Goal: Information Seeking & Learning: Check status

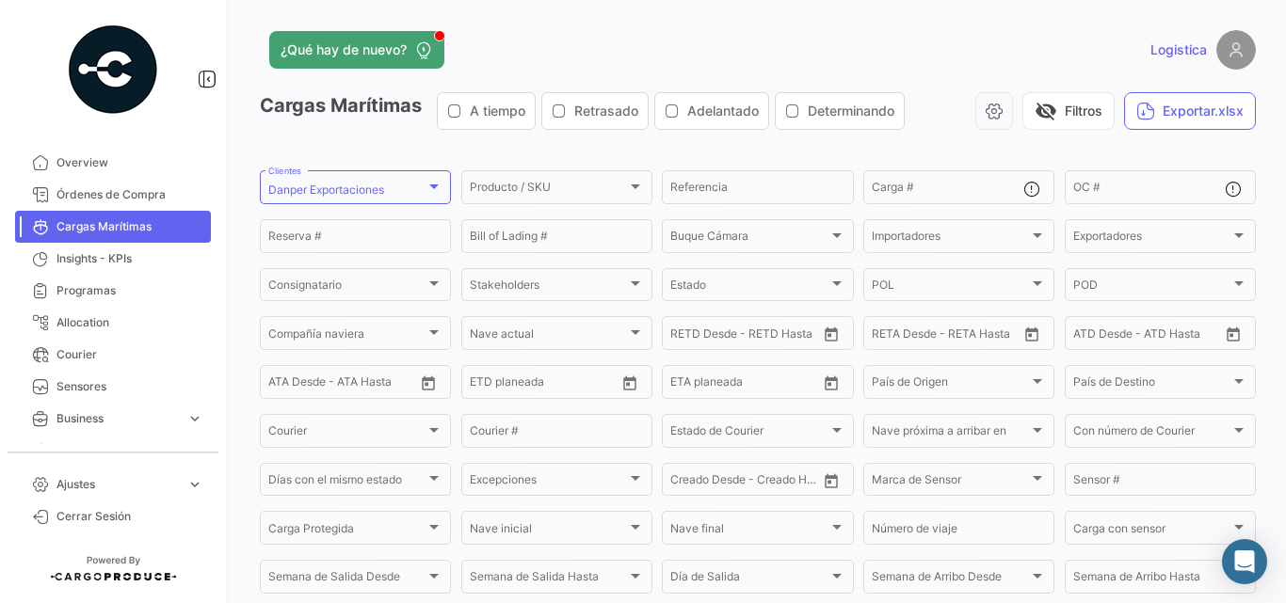
click at [152, 225] on span "Cargas Marítimas" at bounding box center [129, 226] width 147 height 17
click at [1152, 182] on div "OC #" at bounding box center [1149, 186] width 152 height 37
click at [1139, 184] on input "OC #" at bounding box center [1149, 190] width 152 height 13
paste input "BK25136523"
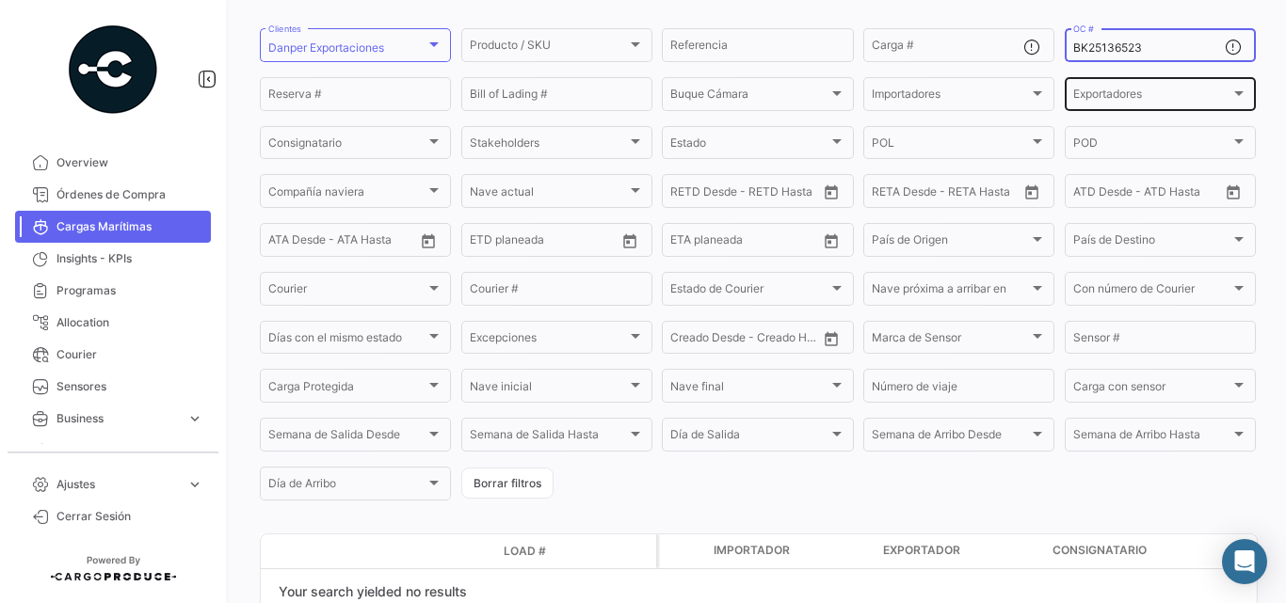
scroll to position [51, 0]
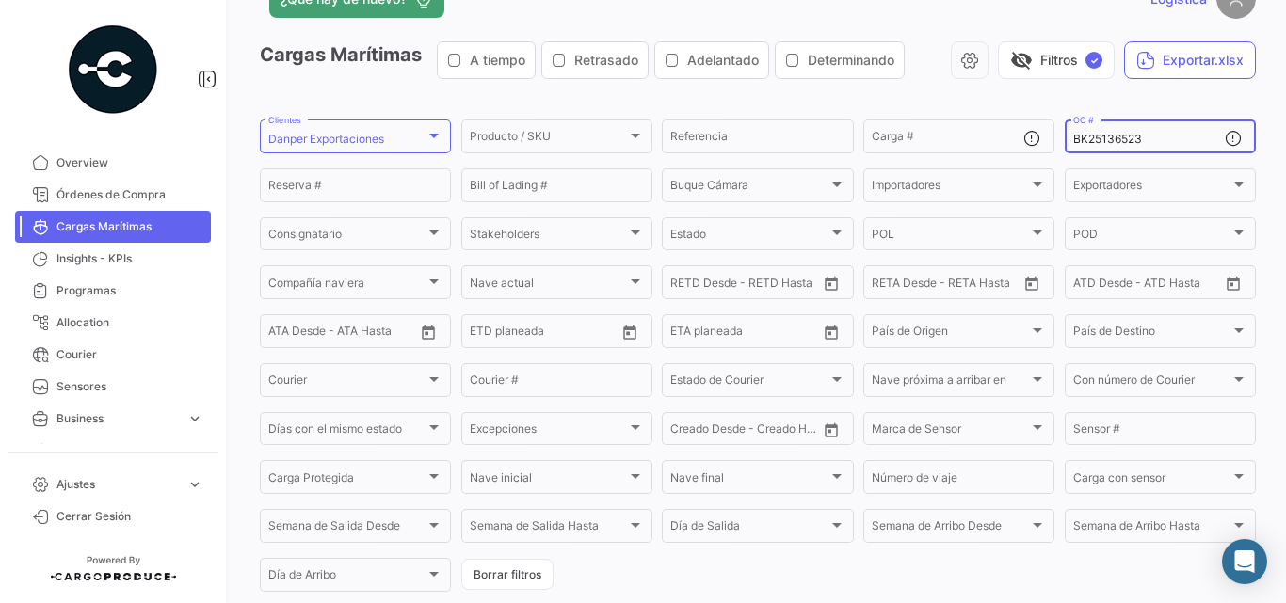
drag, startPoint x: 1147, startPoint y: 136, endPoint x: 994, endPoint y: 116, distance: 154.7
click at [994, 116] on app-list-header "Cargas Marítimas A tiempo Retrasado Adelantado Determinando visibility_off Filt…" at bounding box center [758, 317] width 996 height 553
paste input "2"
type input "BK25136522"
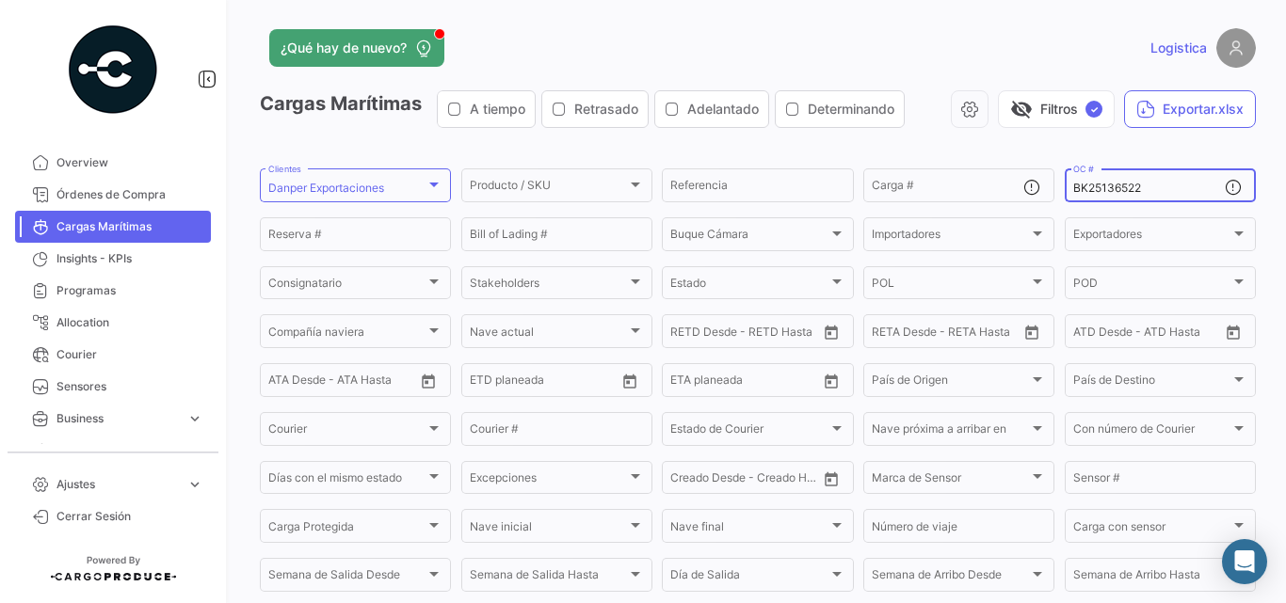
scroll to position [0, 0]
click at [122, 198] on span "Órdenes de Compra" at bounding box center [129, 194] width 147 height 17
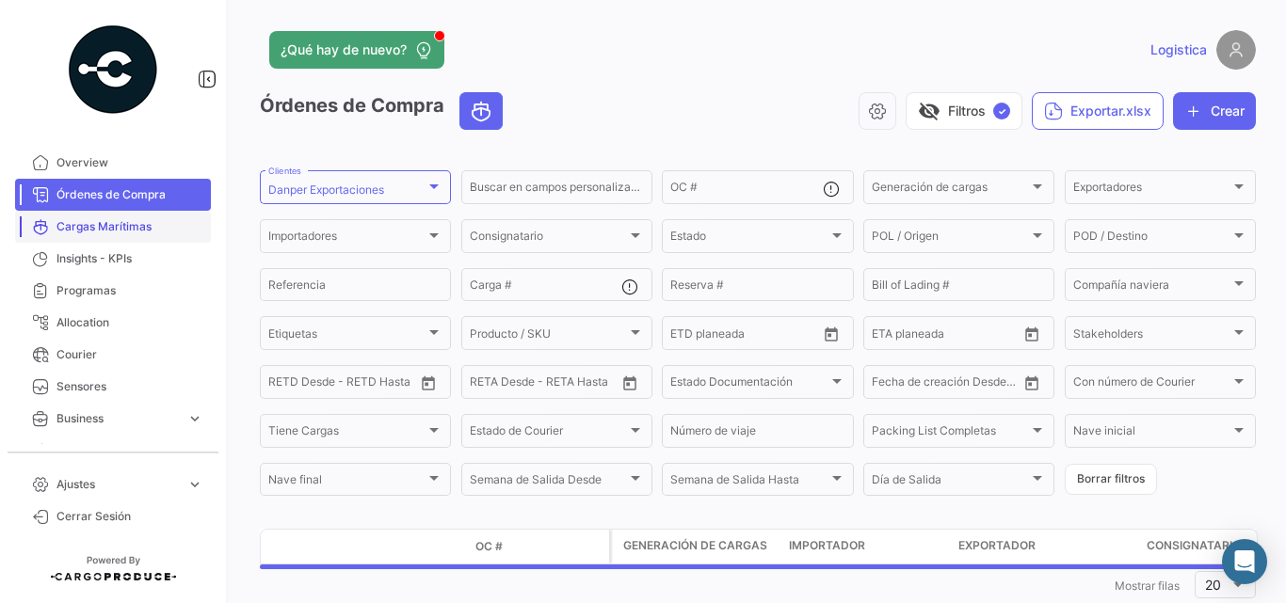
click at [79, 228] on span "Cargas Marítimas" at bounding box center [129, 226] width 147 height 17
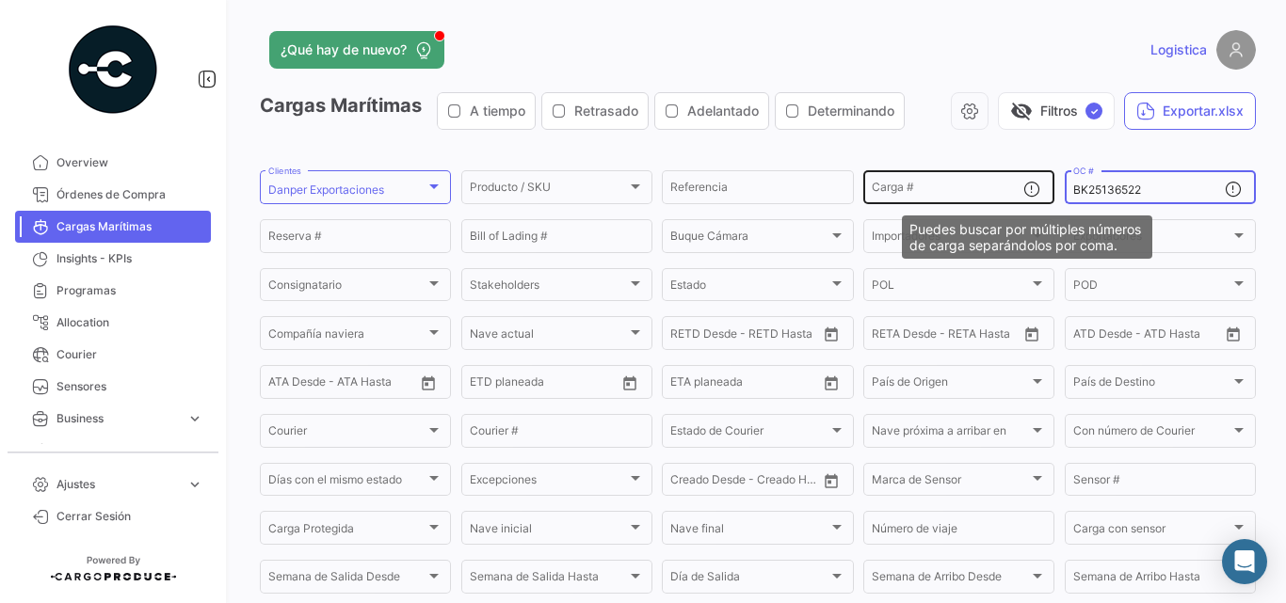
drag, startPoint x: 1152, startPoint y: 190, endPoint x: 1035, endPoint y: 189, distance: 116.7
click at [0, 0] on div "Producto / SKU Producto / SKU Referencia Carga # BK25136522 OC # Reserva # Bill…" at bounding box center [0, 0] width 0 height 0
paste input "4"
type input "BK25136524"
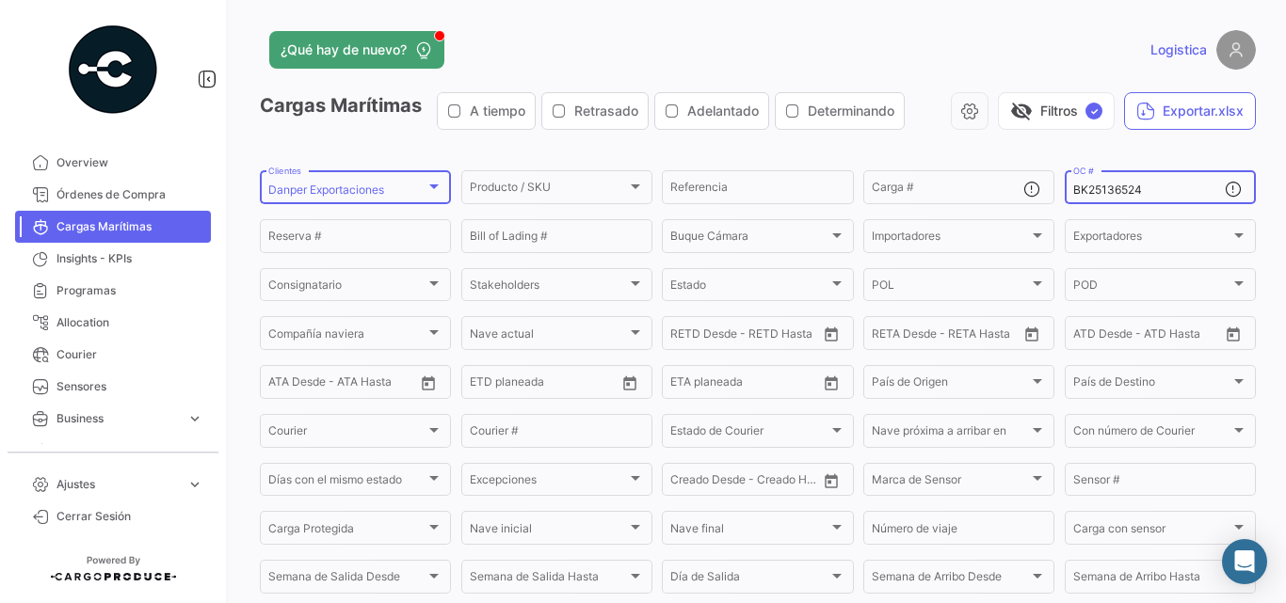
click at [328, 172] on div "Danper Exportaciones Clientes" at bounding box center [355, 186] width 174 height 37
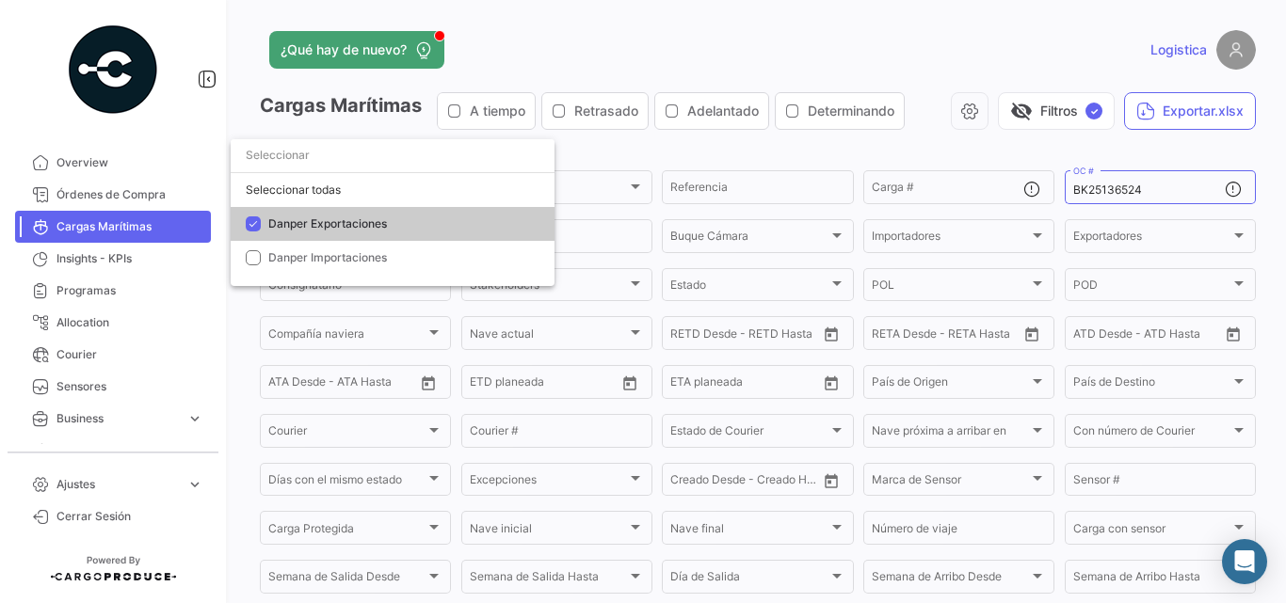
click at [339, 232] on span "Danper Exportaciones" at bounding box center [400, 224] width 264 height 17
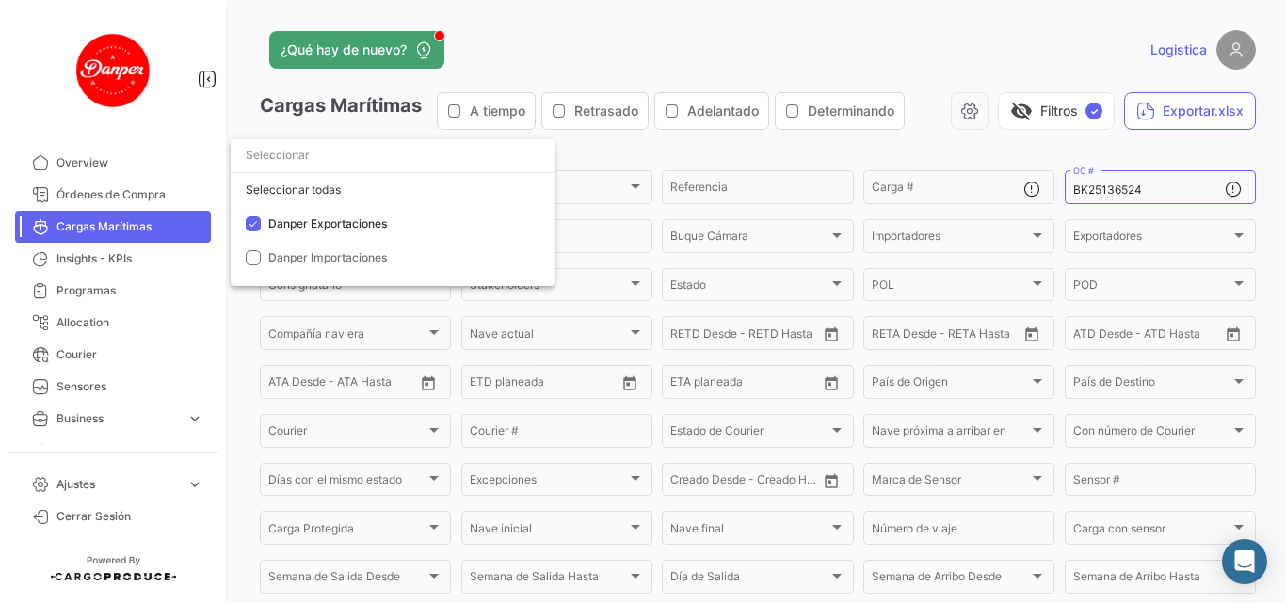
click at [596, 60] on div at bounding box center [643, 301] width 1286 height 603
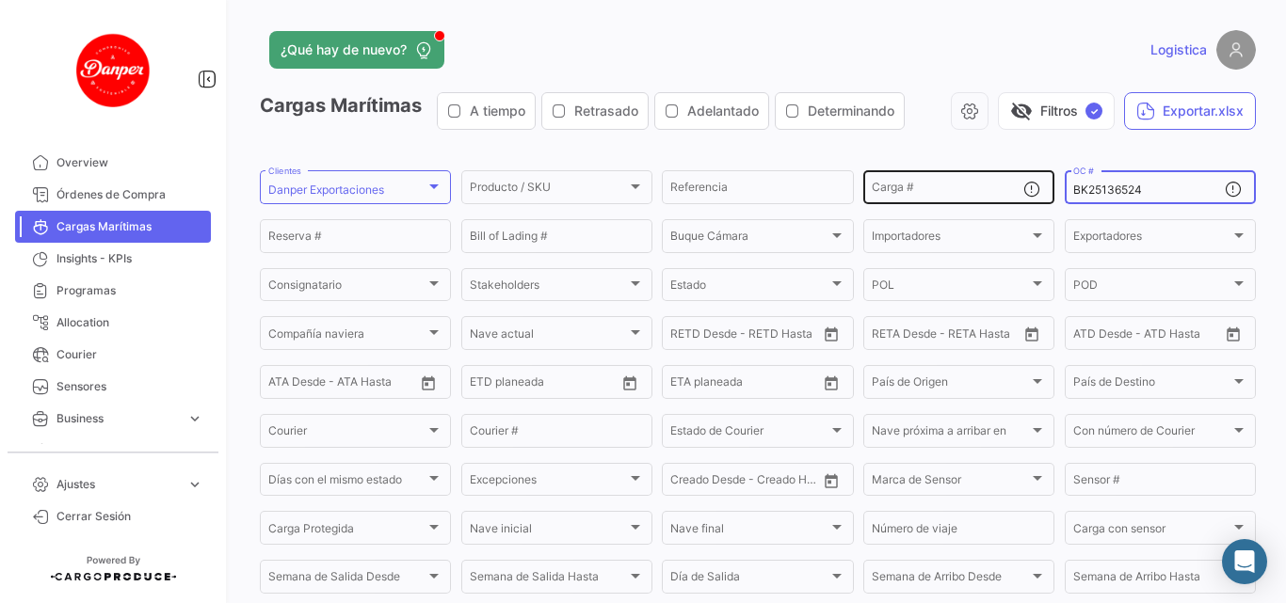
drag, startPoint x: 1189, startPoint y: 187, endPoint x: 953, endPoint y: 188, distance: 235.3
click at [0, 0] on div "Producto / SKU Producto / SKU Referencia Carga # BK25136524 OC # Reserva # Bill…" at bounding box center [0, 0] width 0 height 0
click at [940, 39] on div "Logistica" at bounding box center [1031, 50] width 448 height 40
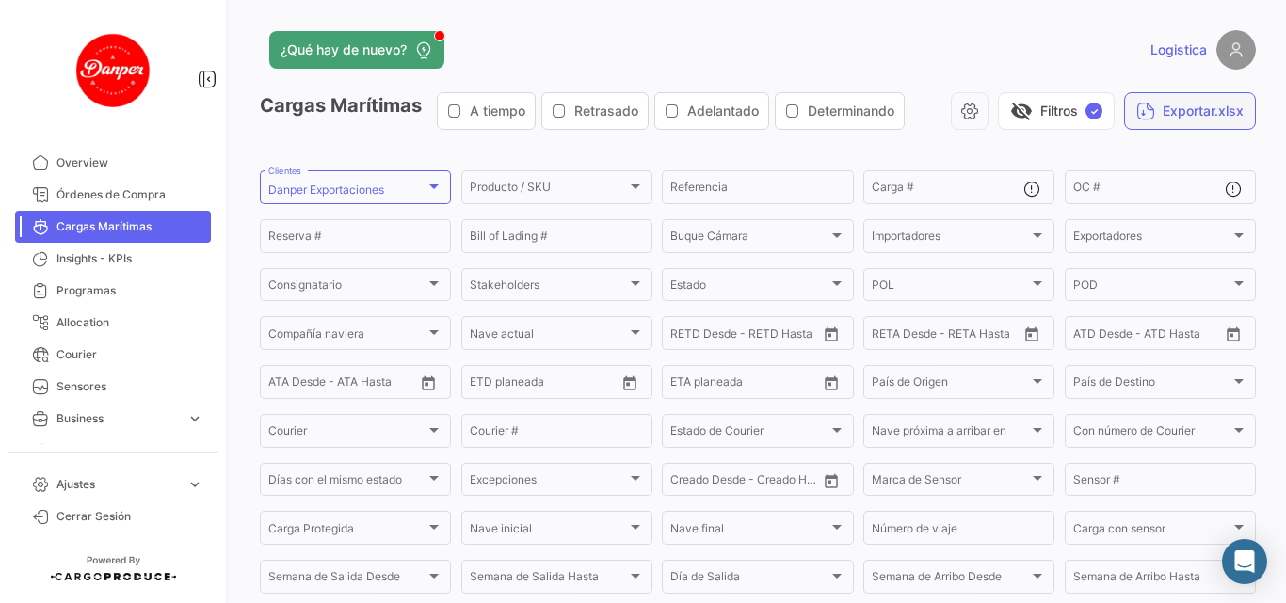
click at [1171, 120] on button "Exportar.xlsx" at bounding box center [1190, 111] width 132 height 38
click at [1057, 114] on button "visibility_off Filtros ✓" at bounding box center [1056, 111] width 117 height 38
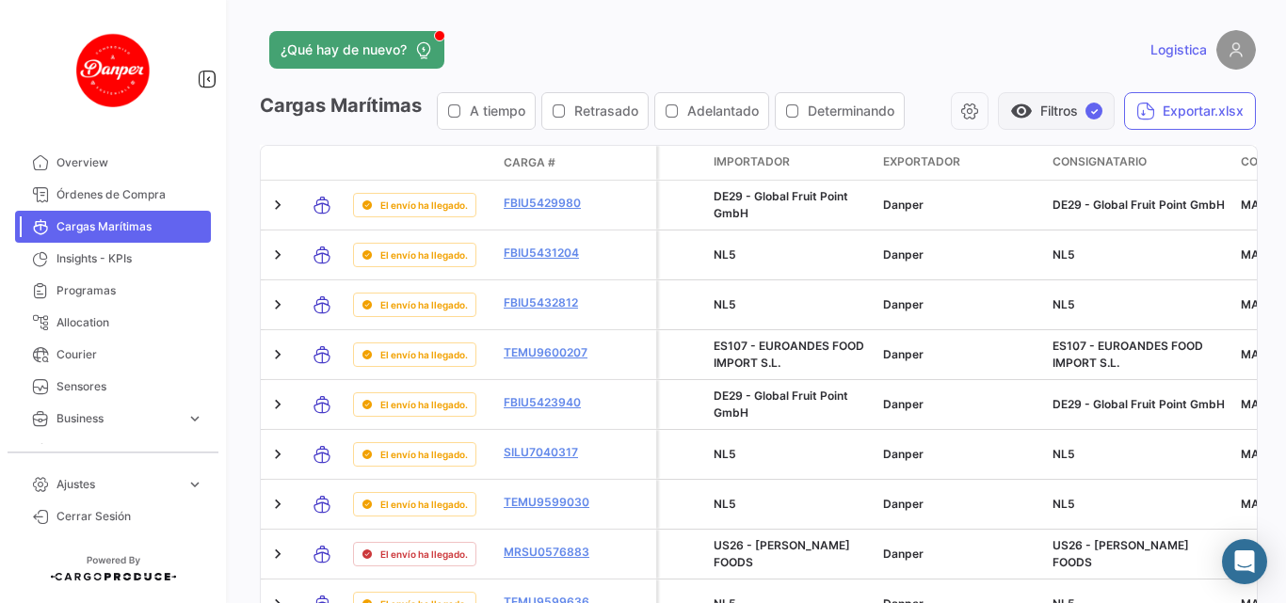
click at [1046, 109] on button "visibility Filtros ✓" at bounding box center [1056, 111] width 117 height 38
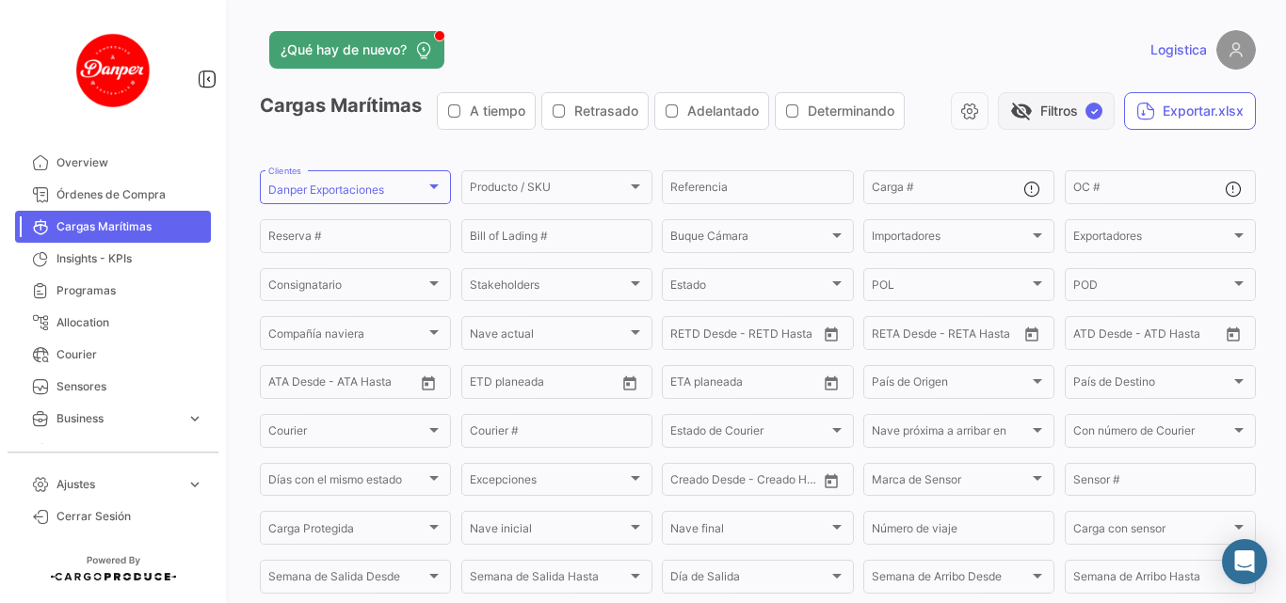
click at [1044, 126] on button "visibility_off Filtros ✓" at bounding box center [1056, 111] width 117 height 38
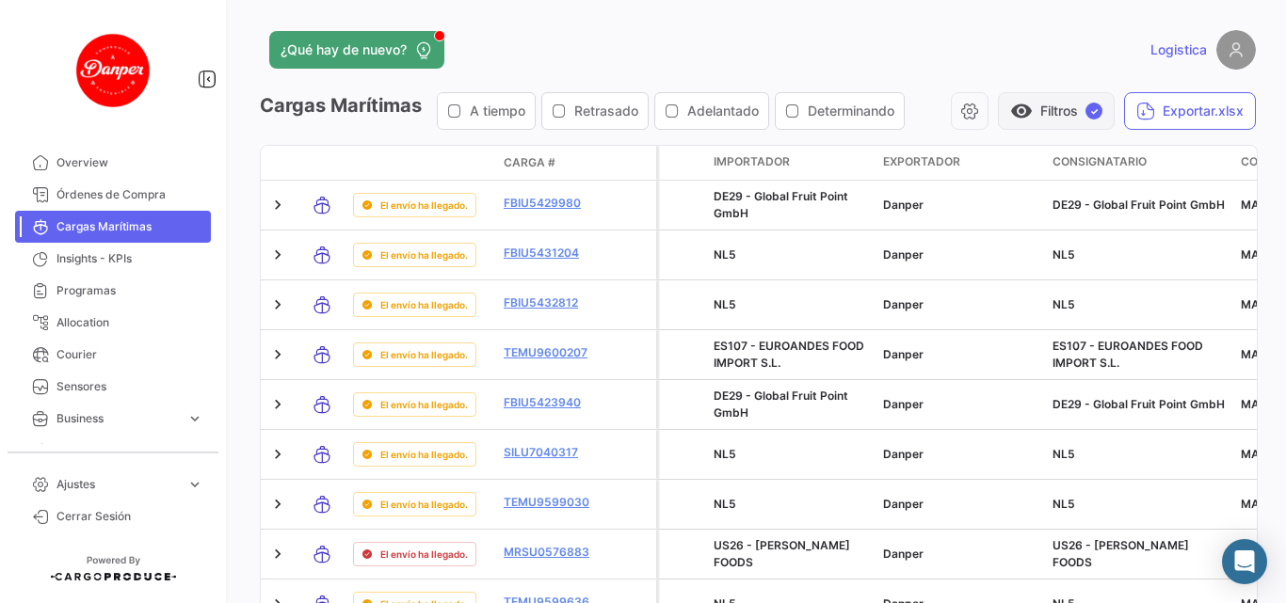
click at [1042, 124] on button "visibility Filtros ✓" at bounding box center [1056, 111] width 117 height 38
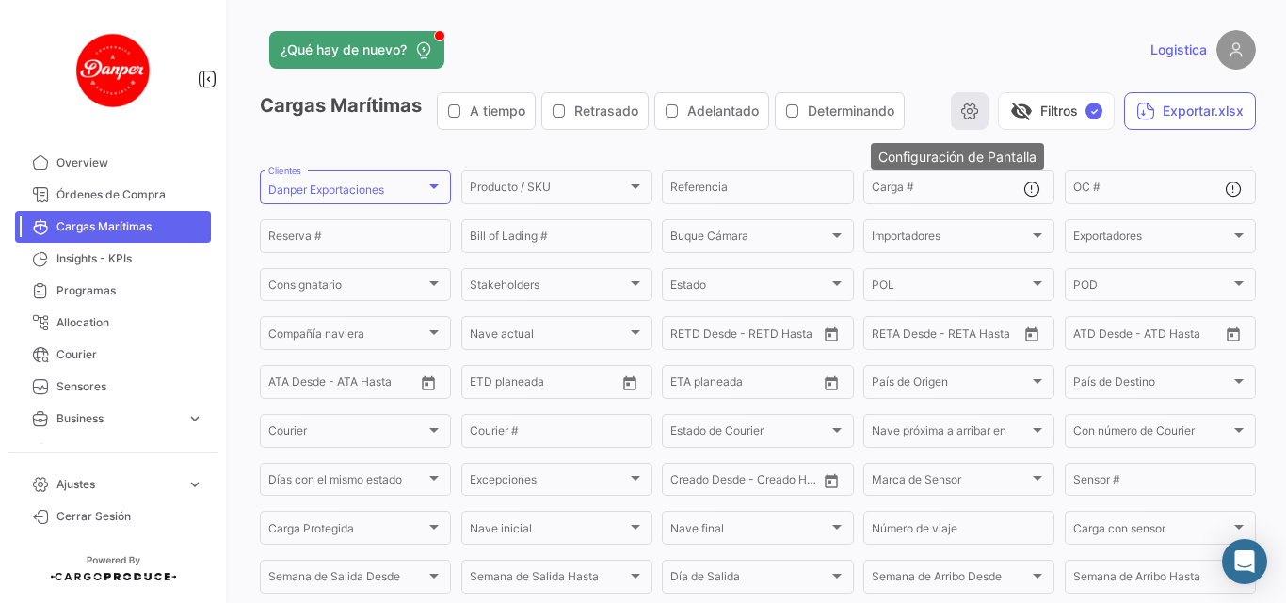
click at [951, 92] on button "button" at bounding box center [970, 111] width 38 height 38
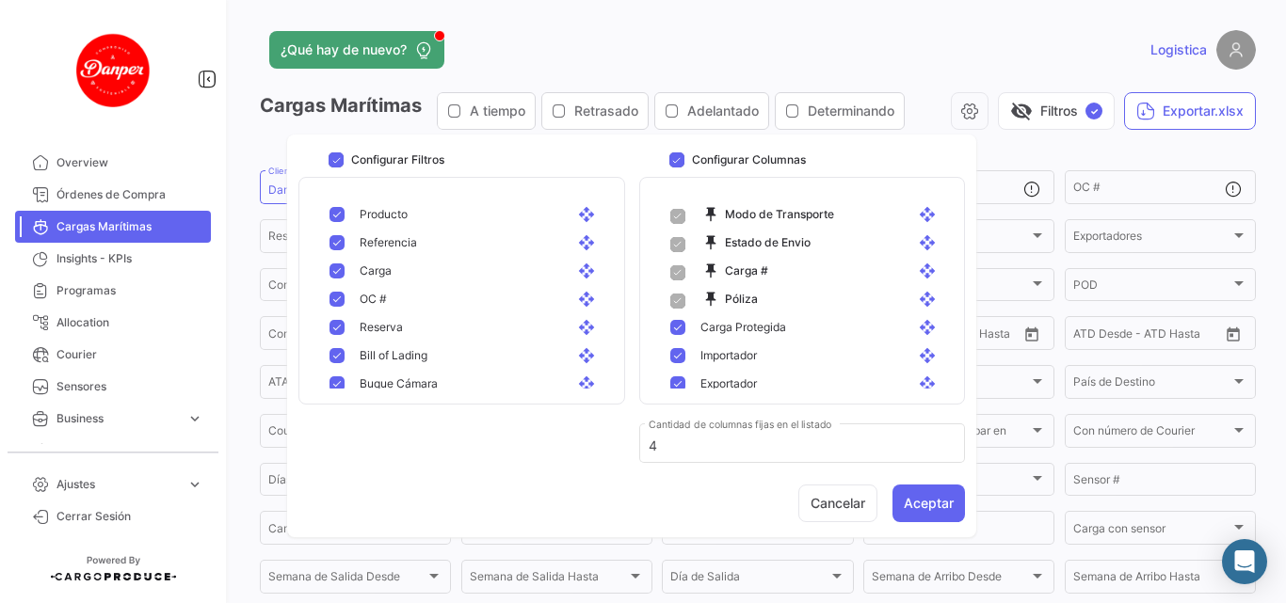
click at [903, 46] on div "Logistica" at bounding box center [1031, 50] width 448 height 40
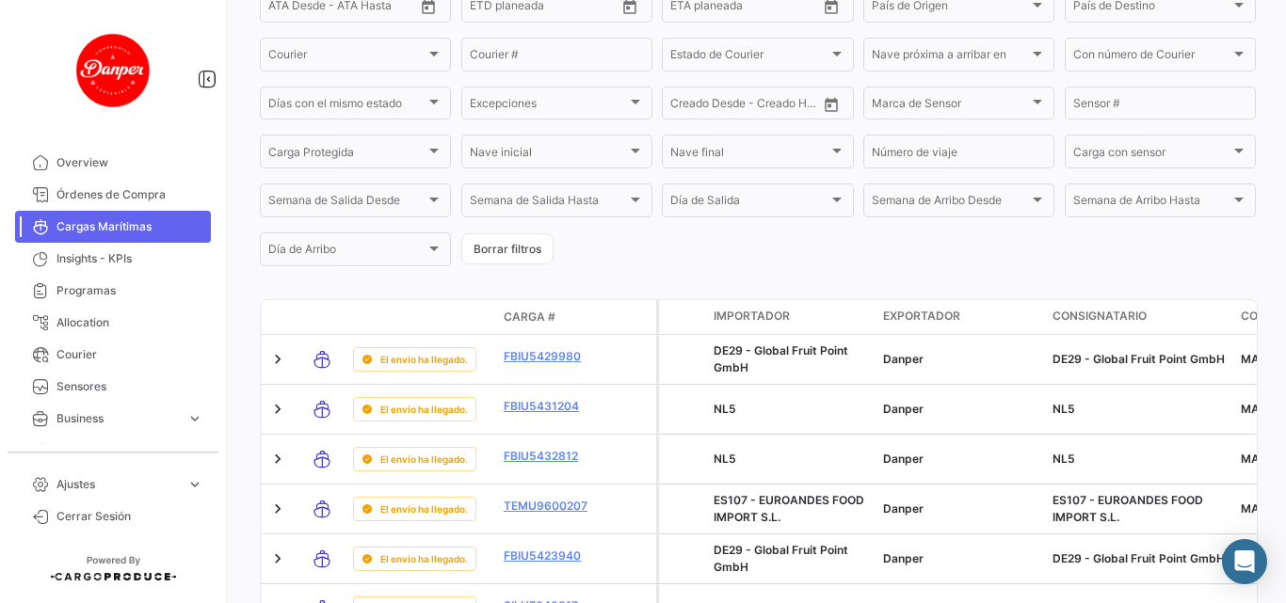
scroll to position [471, 0]
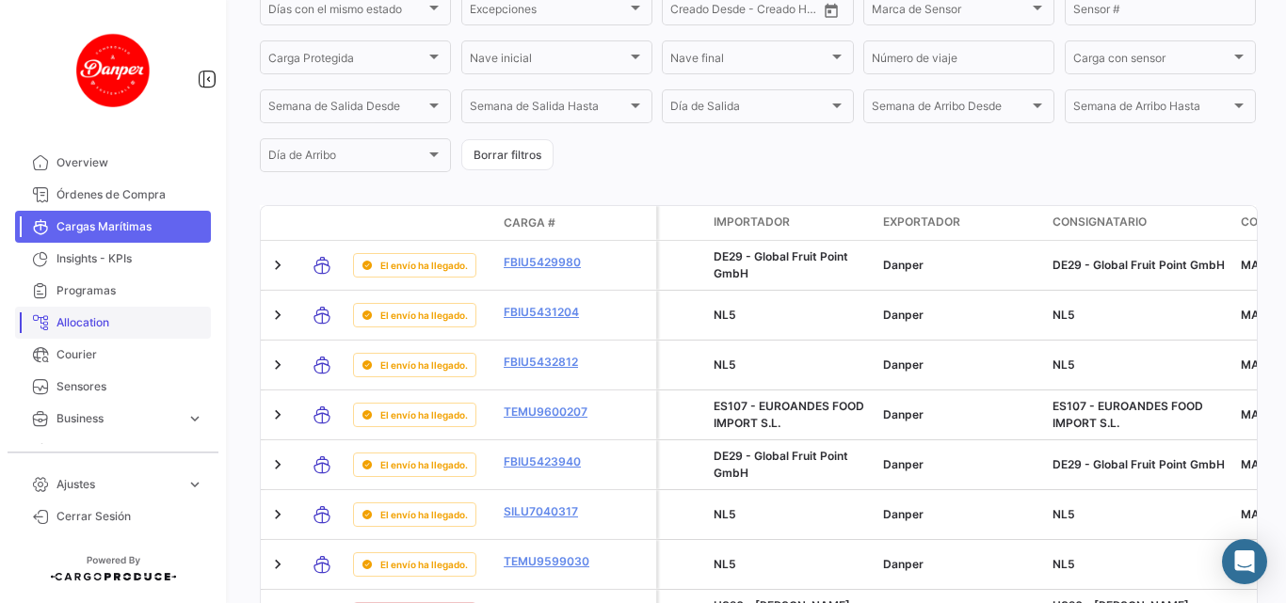
click at [88, 321] on span "Allocation" at bounding box center [129, 322] width 147 height 17
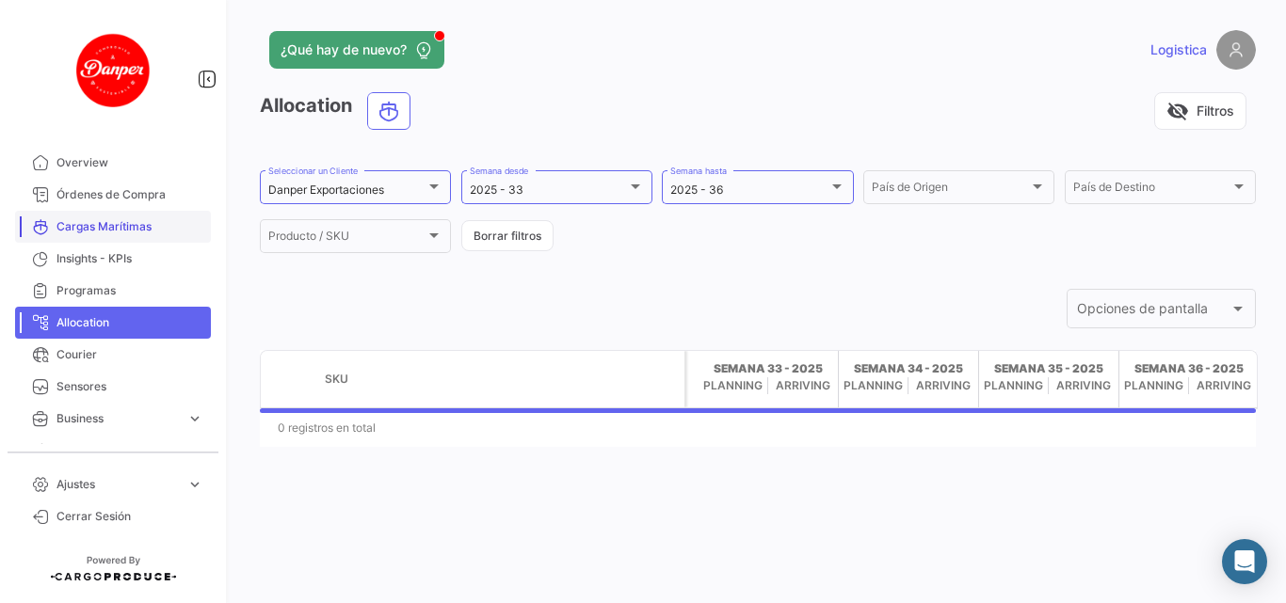
click at [123, 230] on span "Cargas Marítimas" at bounding box center [129, 226] width 147 height 17
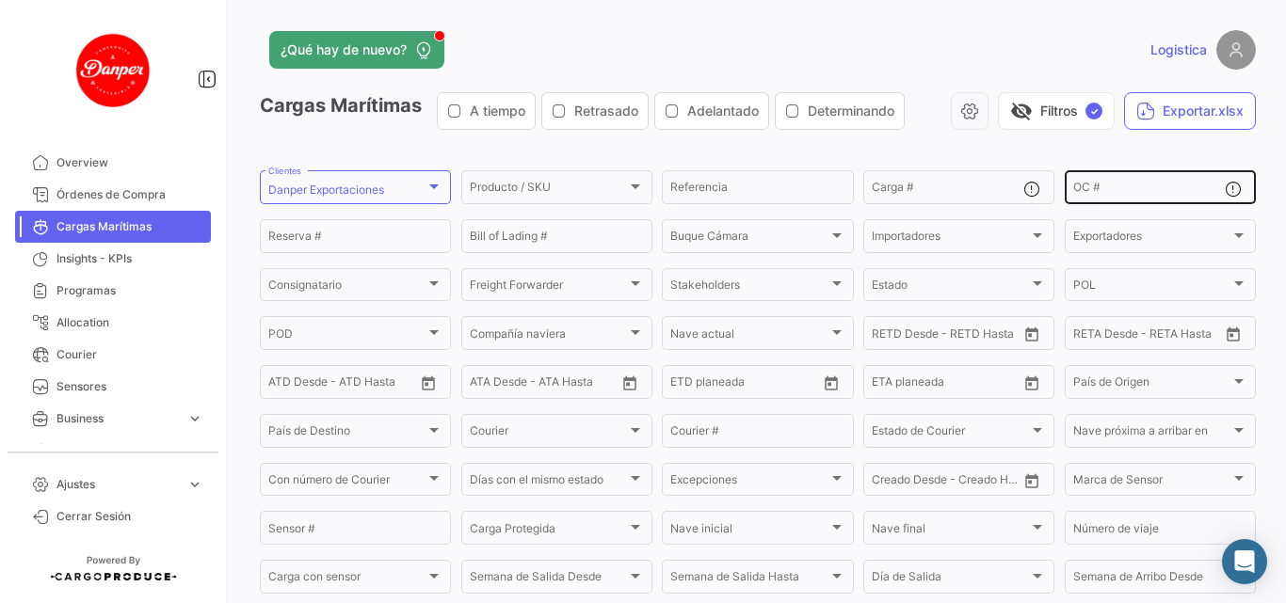
click at [1186, 180] on div "OC #" at bounding box center [1149, 186] width 152 height 37
paste input "BK25136524"
type input "B"
click at [359, 201] on div "Danper Exportaciones Clientes" at bounding box center [355, 186] width 174 height 37
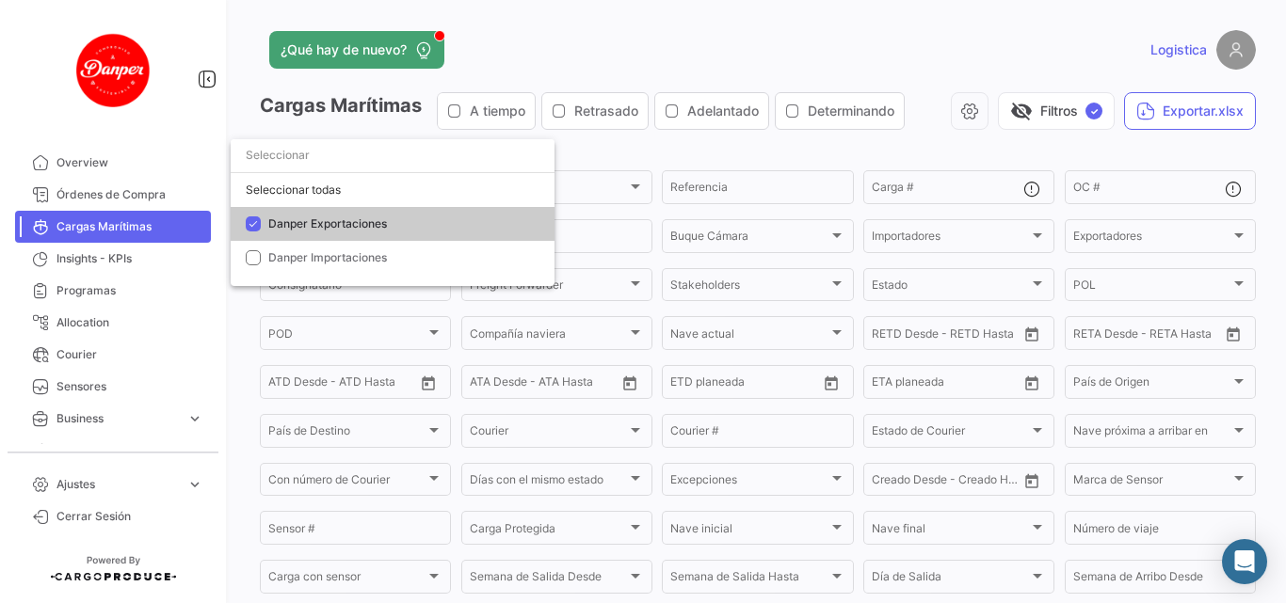
click at [313, 224] on span "Danper Exportaciones" at bounding box center [327, 223] width 119 height 14
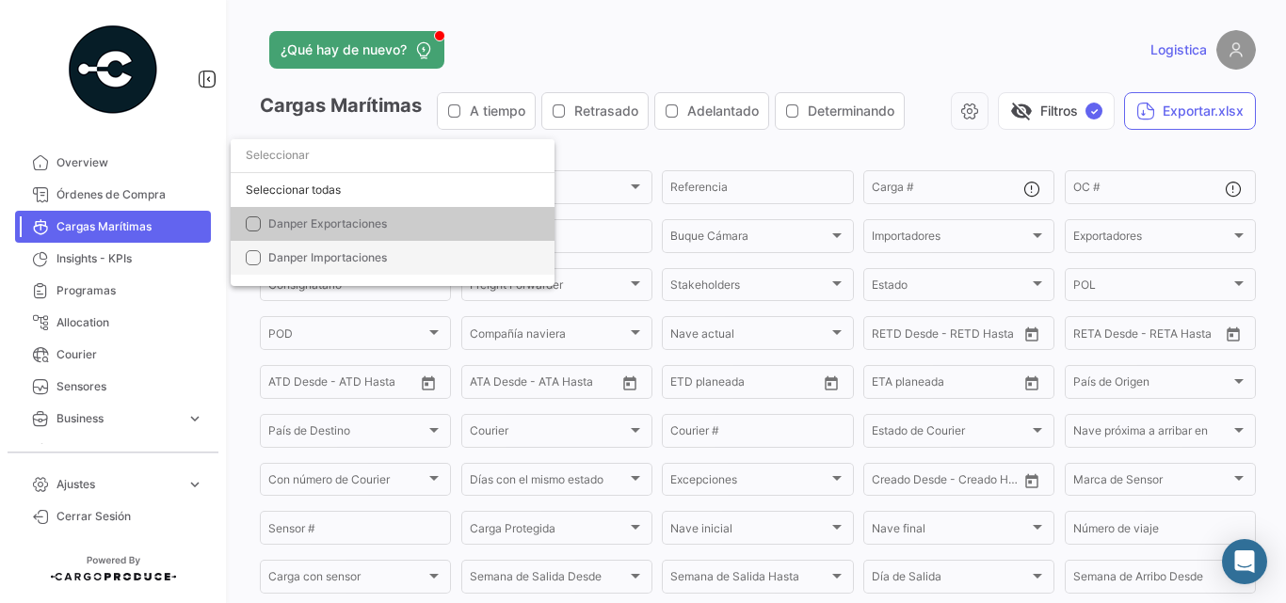
click at [390, 226] on span "Danper Exportaciones" at bounding box center [400, 224] width 264 height 17
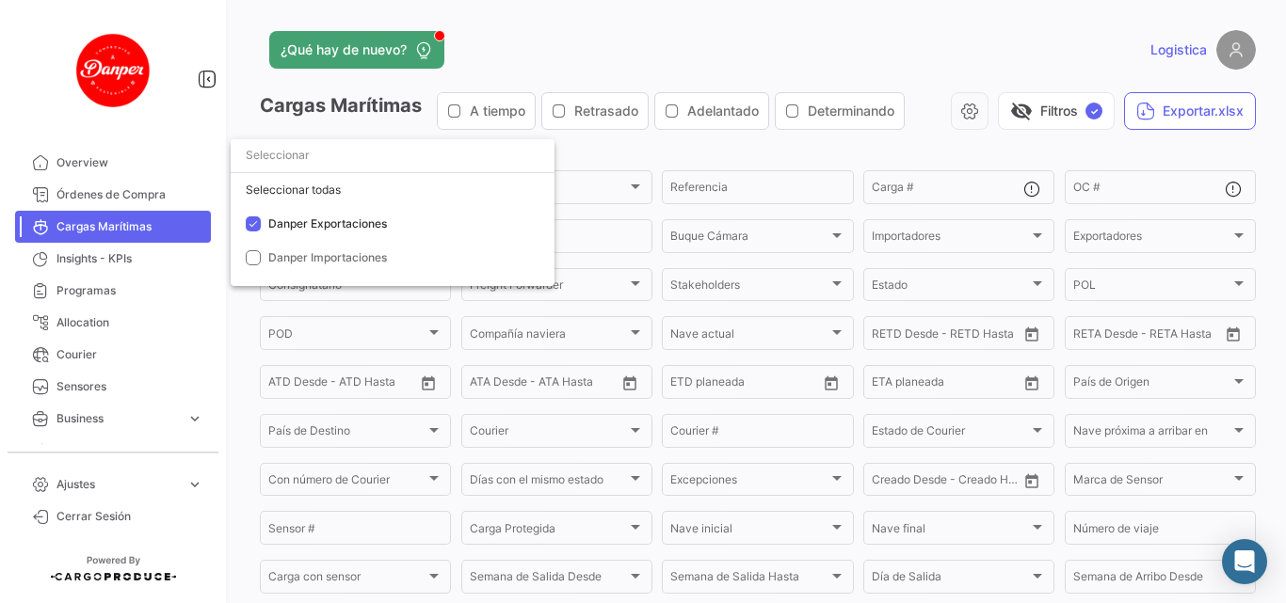
click at [298, 368] on div at bounding box center [643, 301] width 1286 height 603
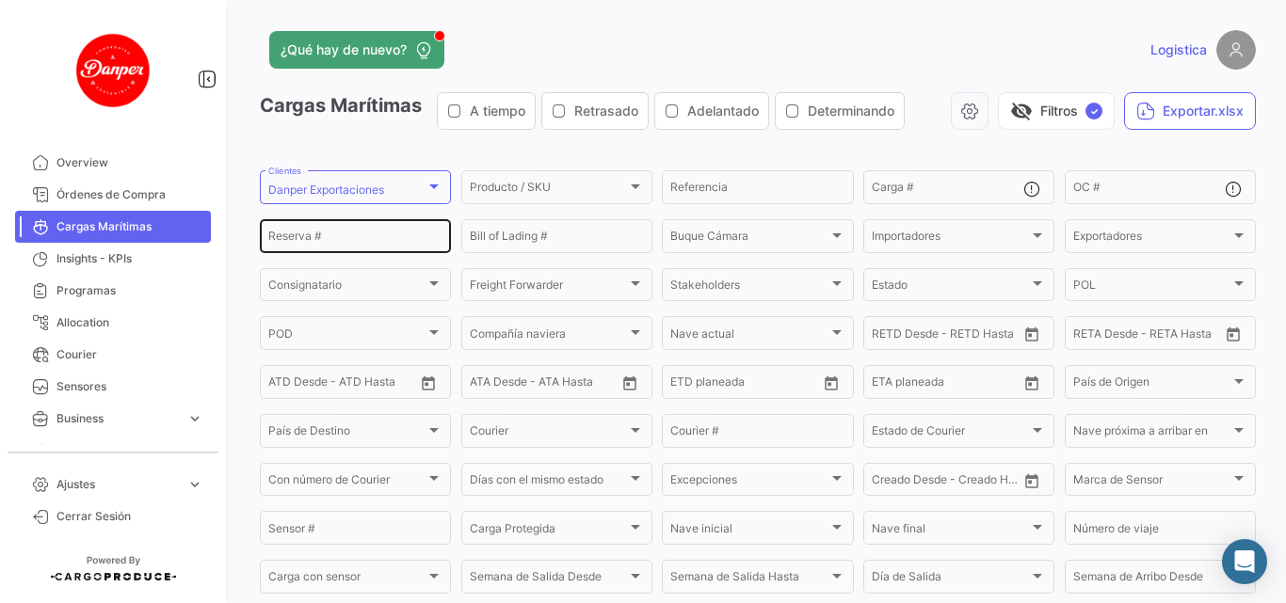
click at [368, 225] on div "Reserva #" at bounding box center [355, 234] width 174 height 37
paste input "BK25136524"
type input "BK25136524"
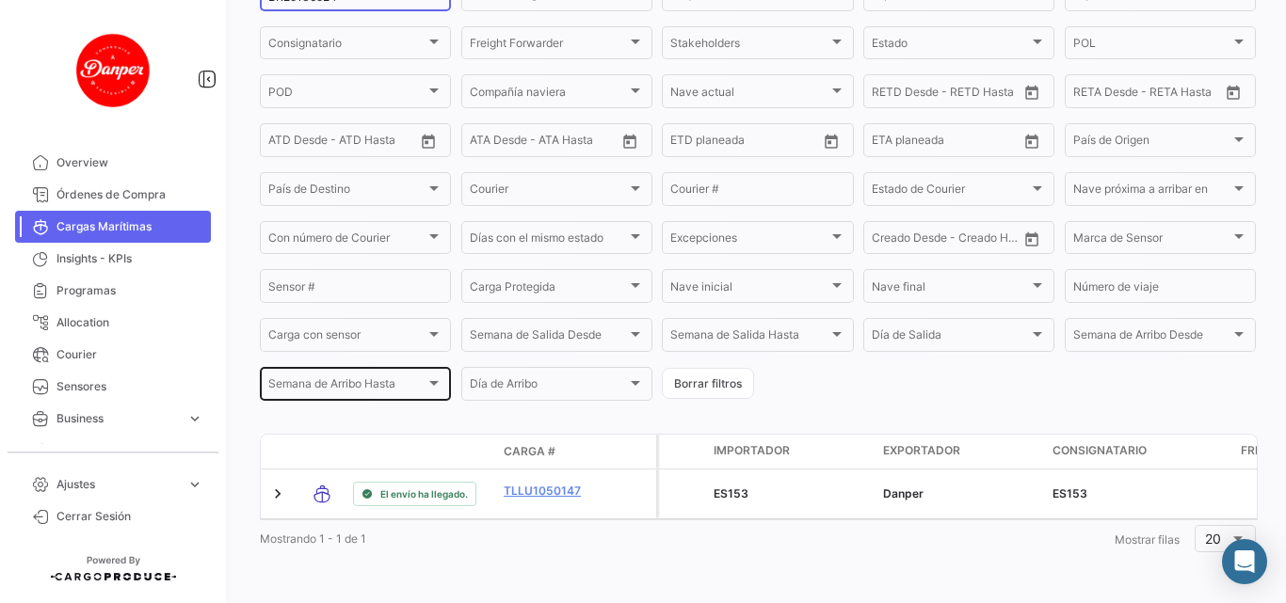
scroll to position [256, 0]
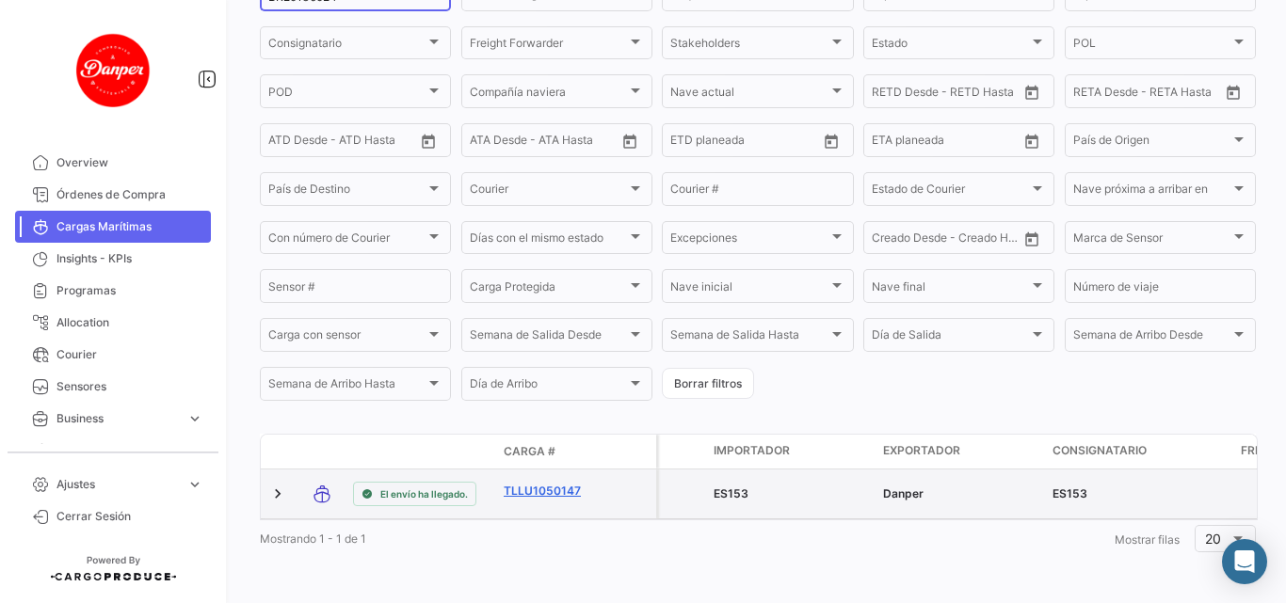
click at [524, 485] on link "TLLU1050147" at bounding box center [552, 491] width 98 height 17
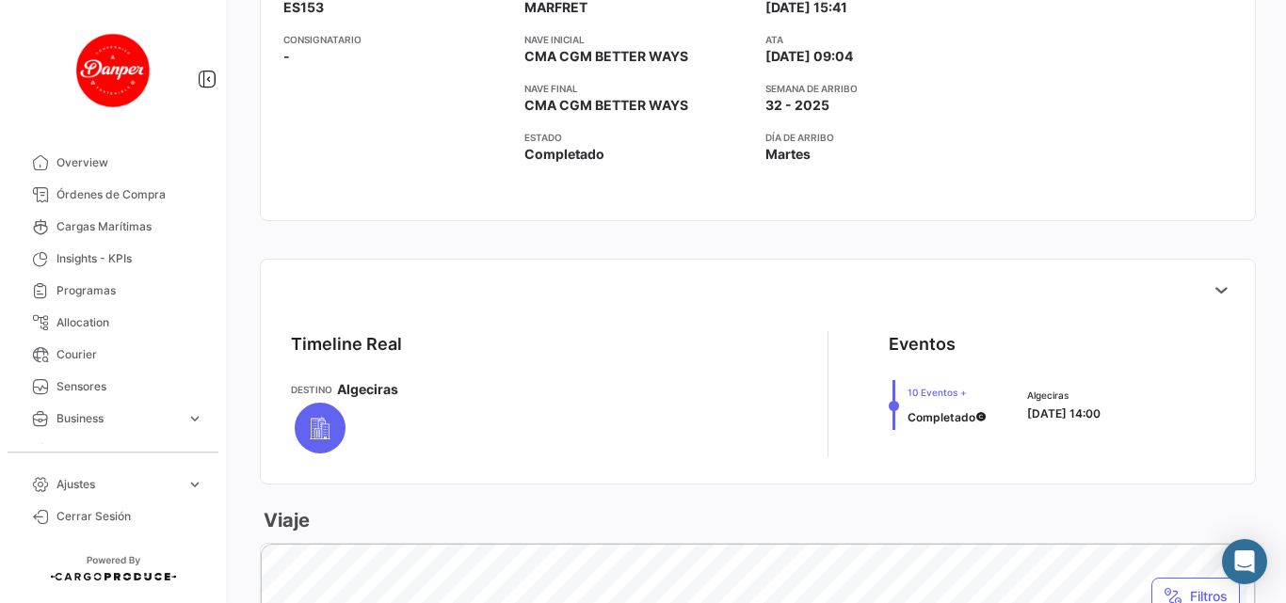
scroll to position [471, 0]
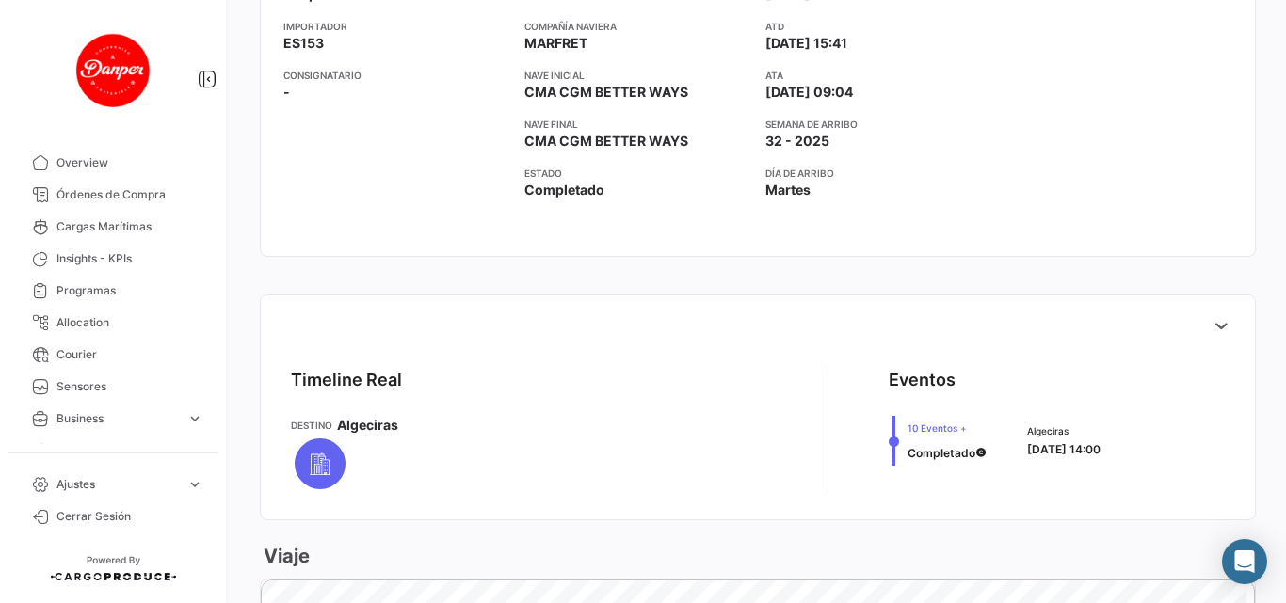
click at [967, 371] on div "Eventos" at bounding box center [1056, 380] width 336 height 26
click at [1219, 314] on button at bounding box center [1221, 326] width 38 height 38
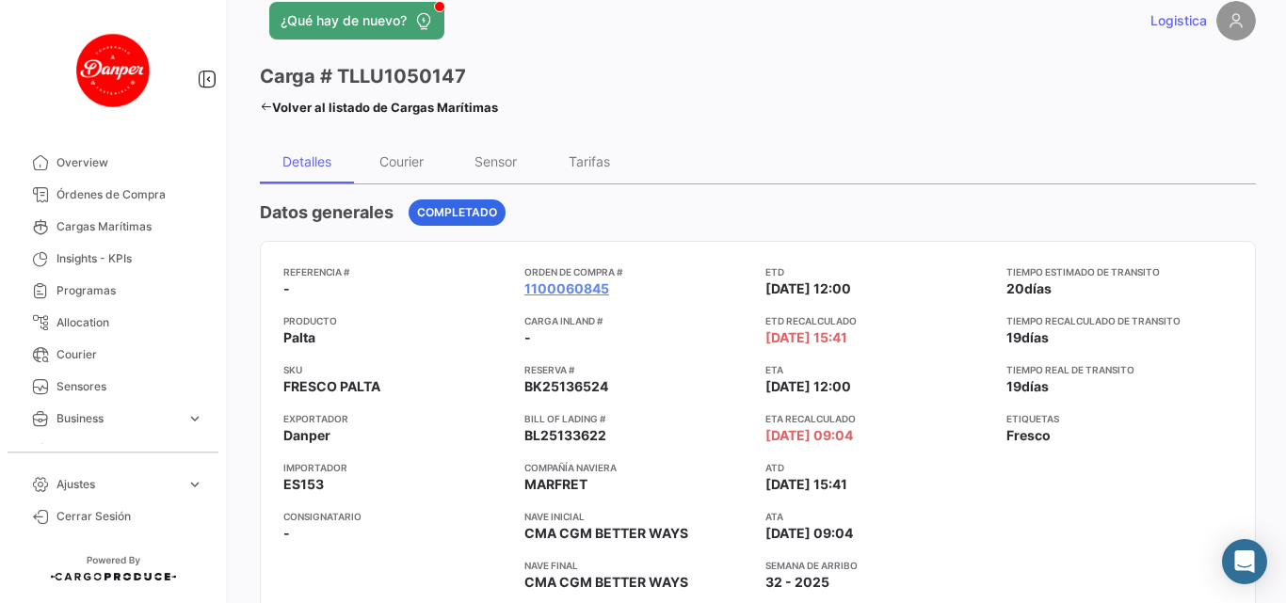
scroll to position [0, 0]
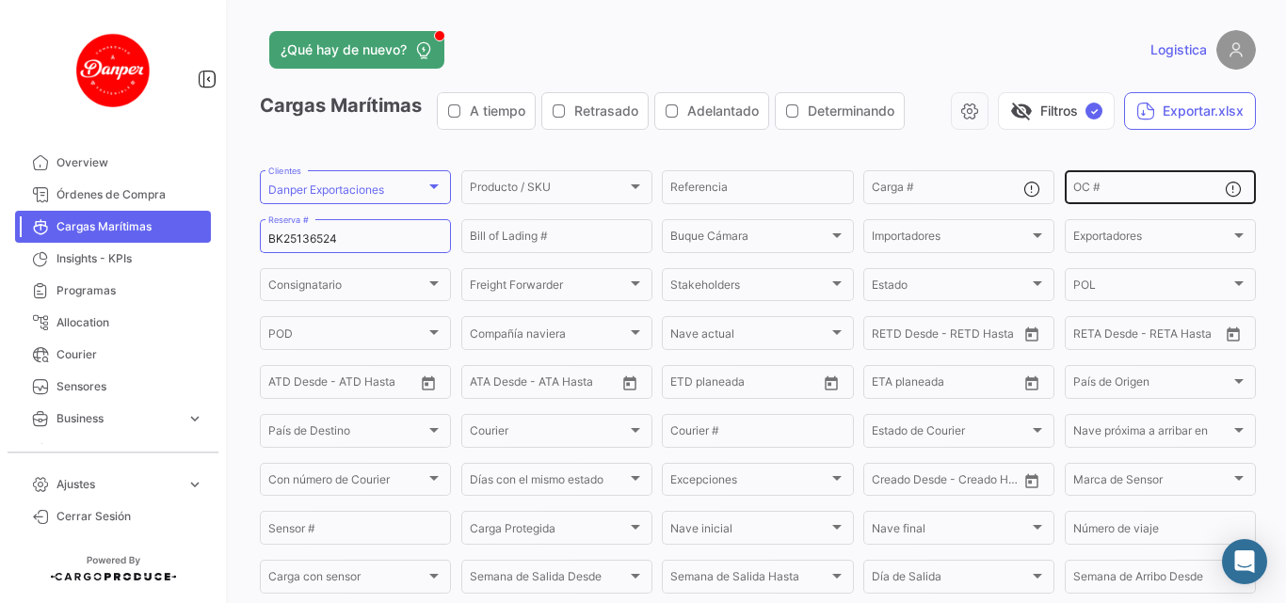
click at [1152, 190] on input "OC #" at bounding box center [1149, 190] width 152 height 13
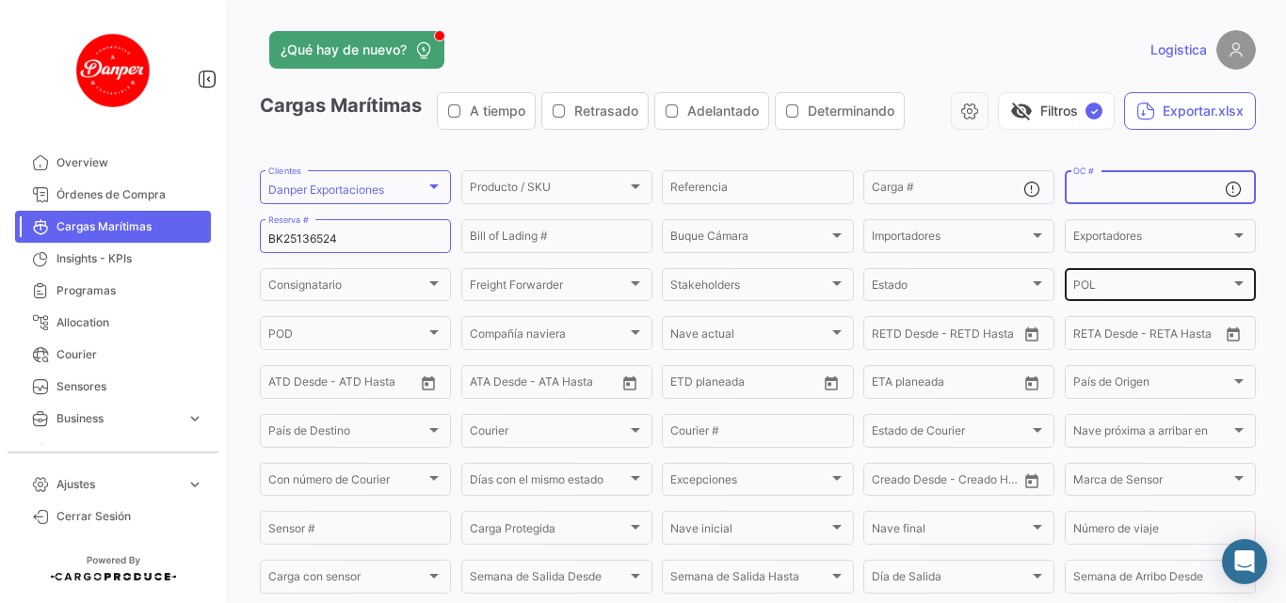
click at [1143, 285] on div "POL" at bounding box center [1151, 287] width 157 height 13
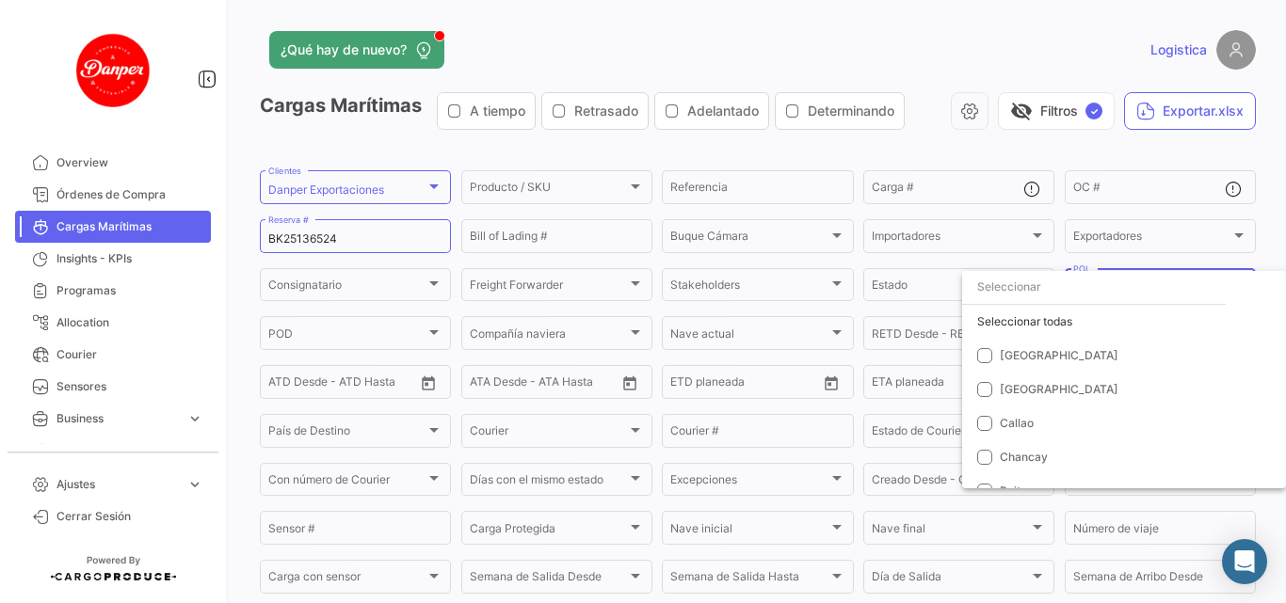
click at [919, 43] on div at bounding box center [643, 301] width 1286 height 603
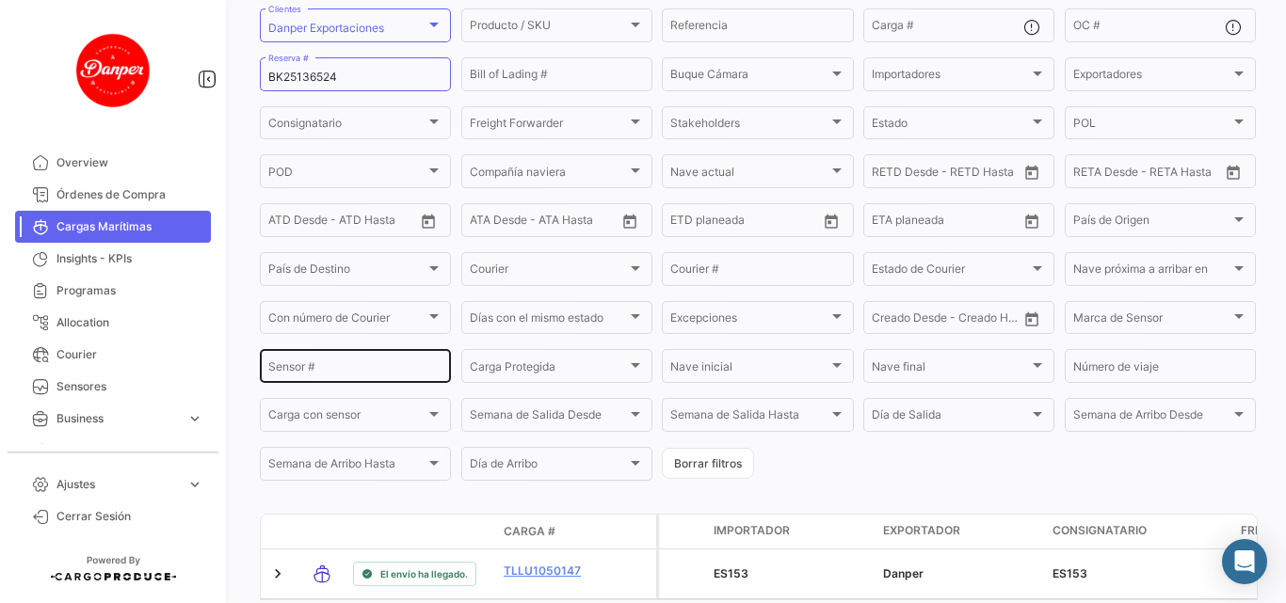
scroll to position [256, 0]
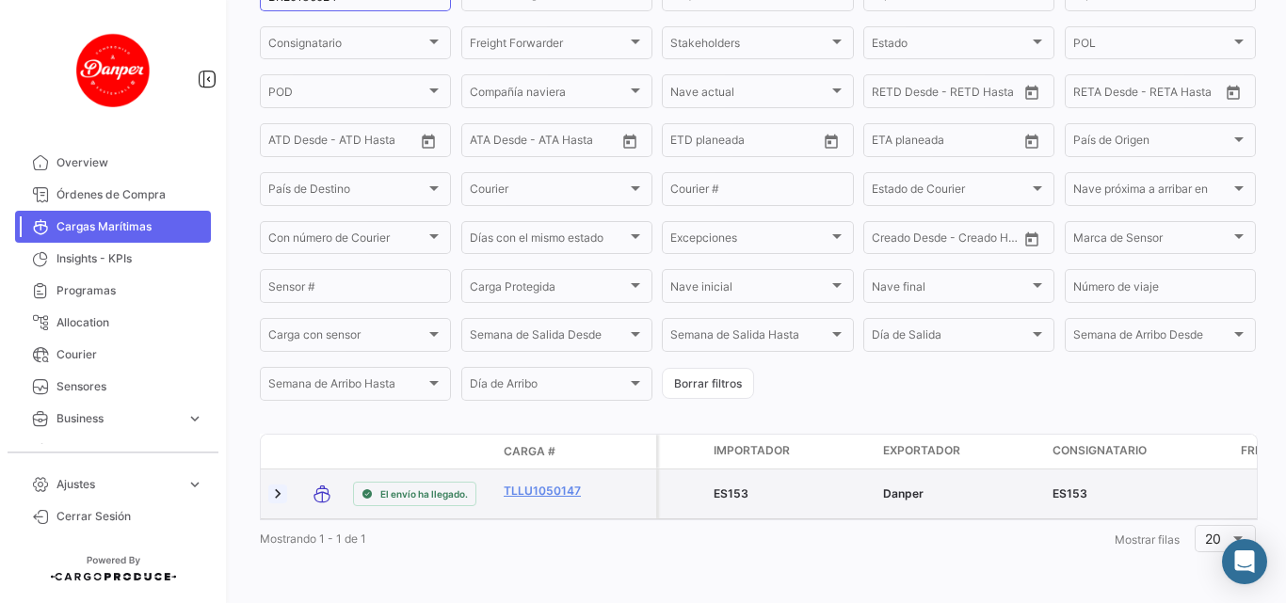
click at [281, 485] on link at bounding box center [277, 494] width 19 height 19
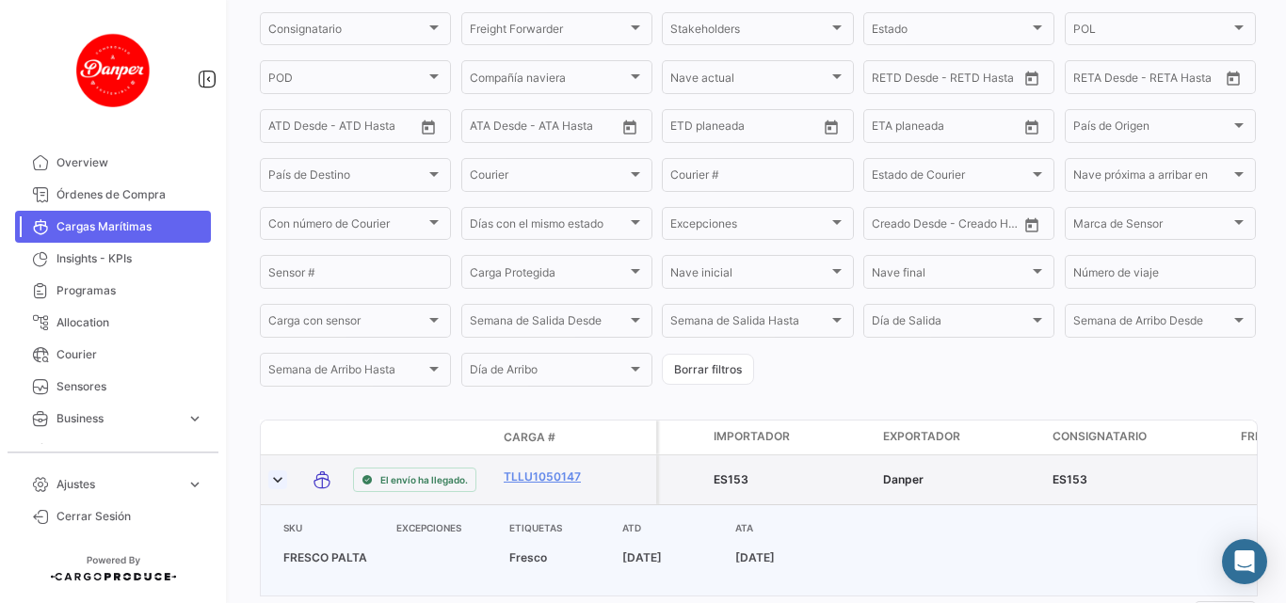
click at [281, 483] on link at bounding box center [277, 480] width 19 height 19
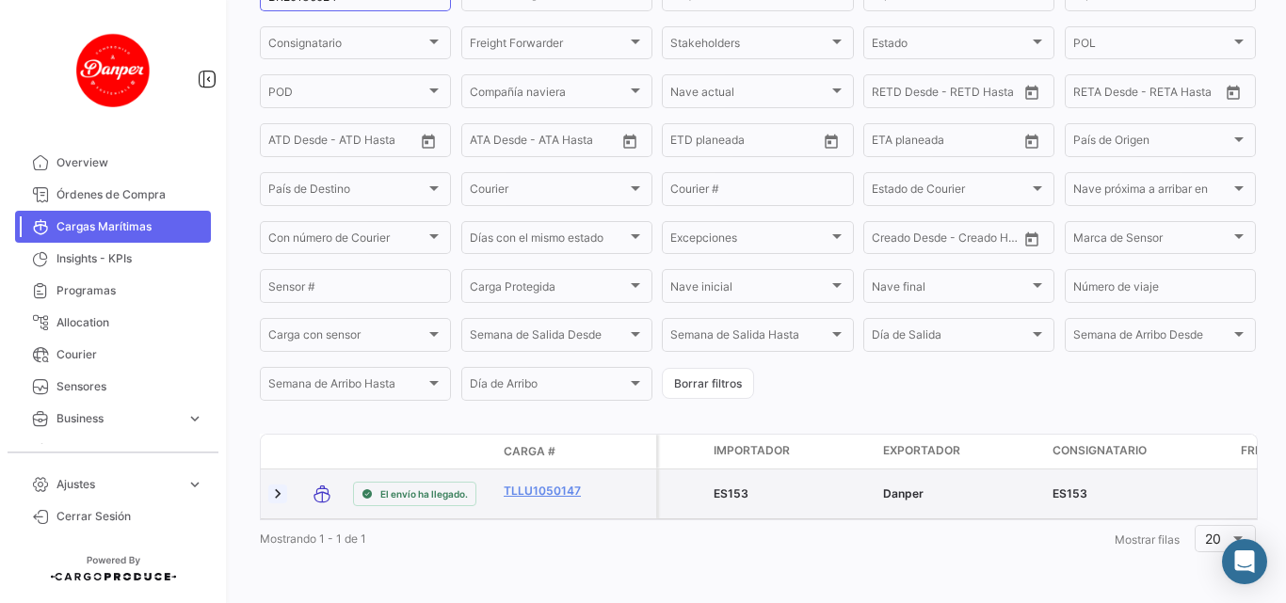
scroll to position [0, 0]
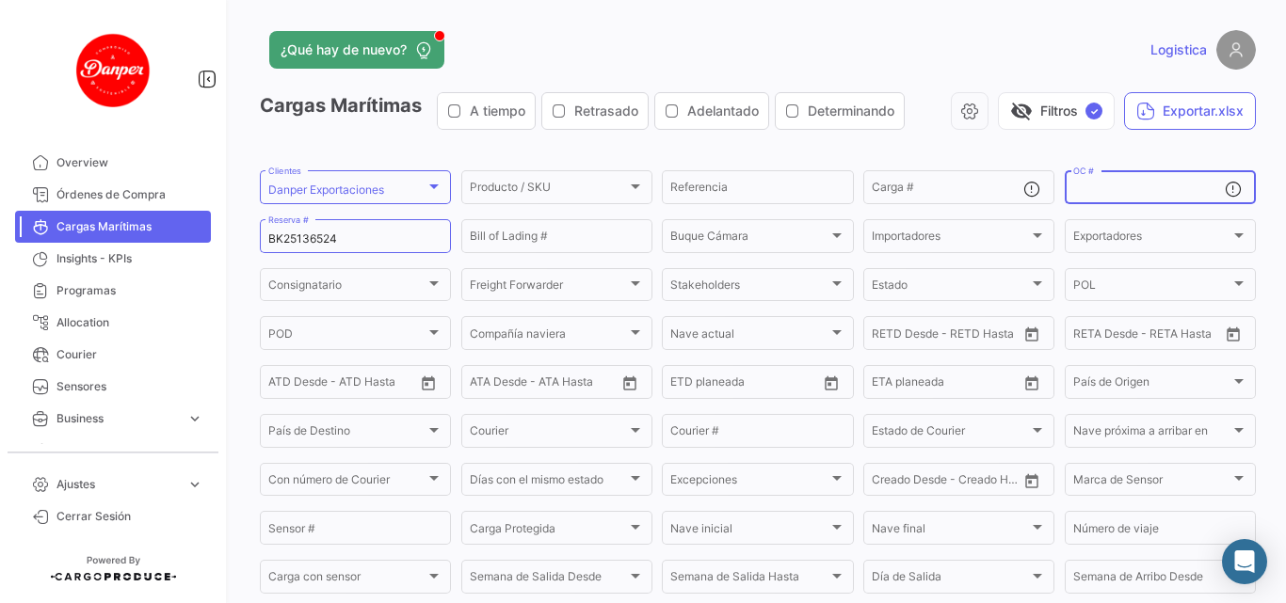
click at [1113, 184] on input "OC #" at bounding box center [1149, 190] width 152 height 13
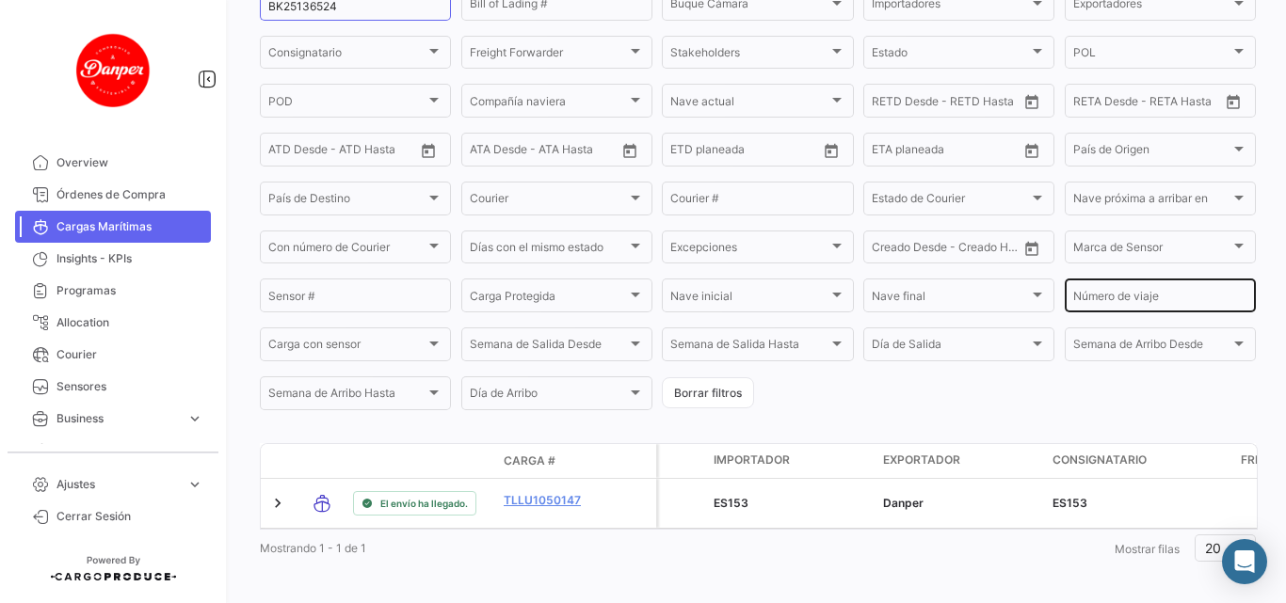
scroll to position [256, 0]
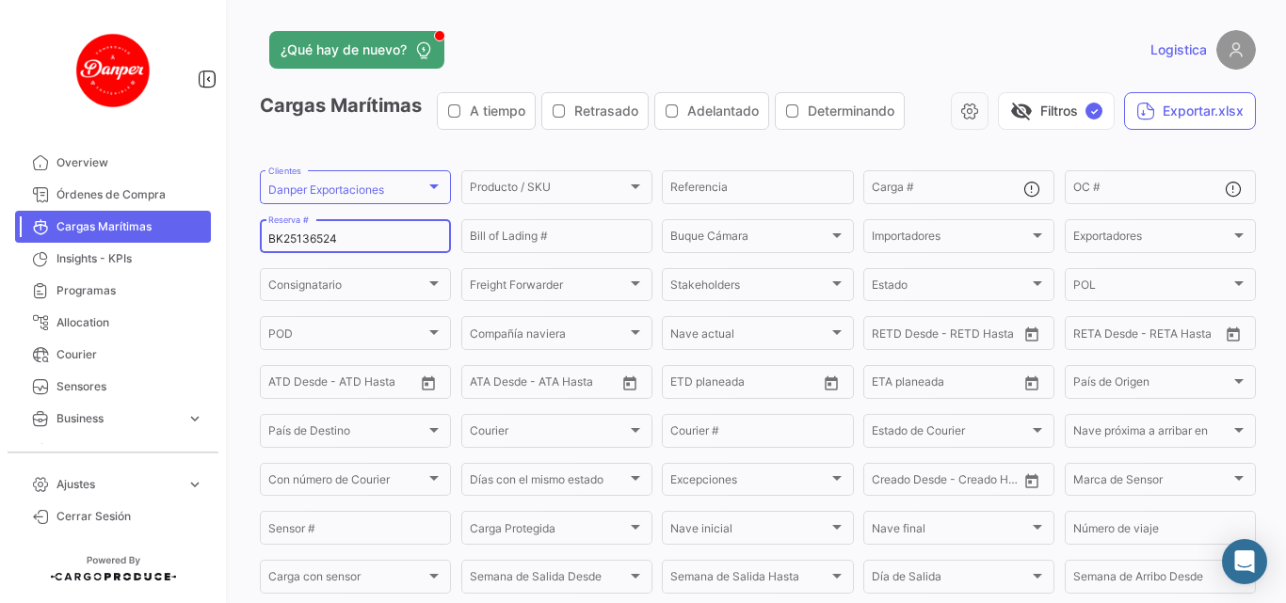
drag, startPoint x: 368, startPoint y: 236, endPoint x: 227, endPoint y: 233, distance: 141.2
click at [227, 233] on mat-sidenav-container "Overview Órdenes de Compra Cargas Marítimas Insights - KPIs Programas Allocatio…" at bounding box center [643, 301] width 1286 height 603
drag, startPoint x: 352, startPoint y: 237, endPoint x: 217, endPoint y: 220, distance: 135.6
click at [217, 220] on mat-sidenav-container "Overview Órdenes de Compra Cargas Marítimas Insights - KPIs Programas Allocatio…" at bounding box center [643, 301] width 1286 height 603
paste input "3"
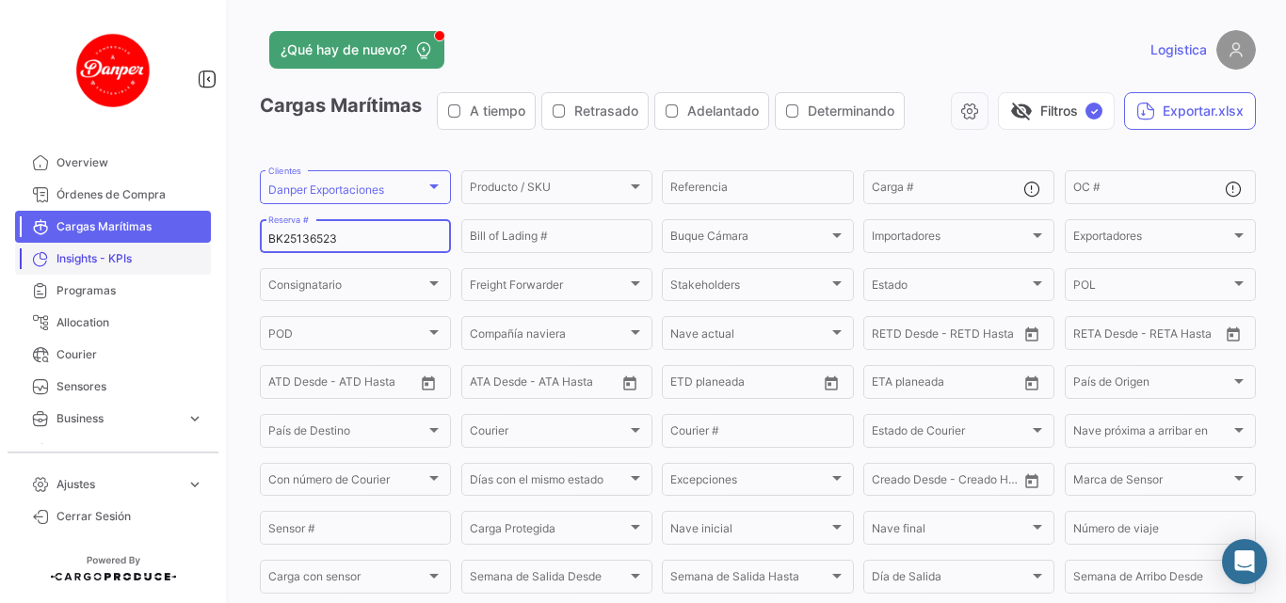
drag, startPoint x: 360, startPoint y: 233, endPoint x: 173, endPoint y: 267, distance: 189.4
click at [173, 267] on mat-sidenav-container "Overview Órdenes de Compra Cargas Marítimas Insights - KPIs Programas Allocatio…" at bounding box center [643, 301] width 1286 height 603
paste input "2"
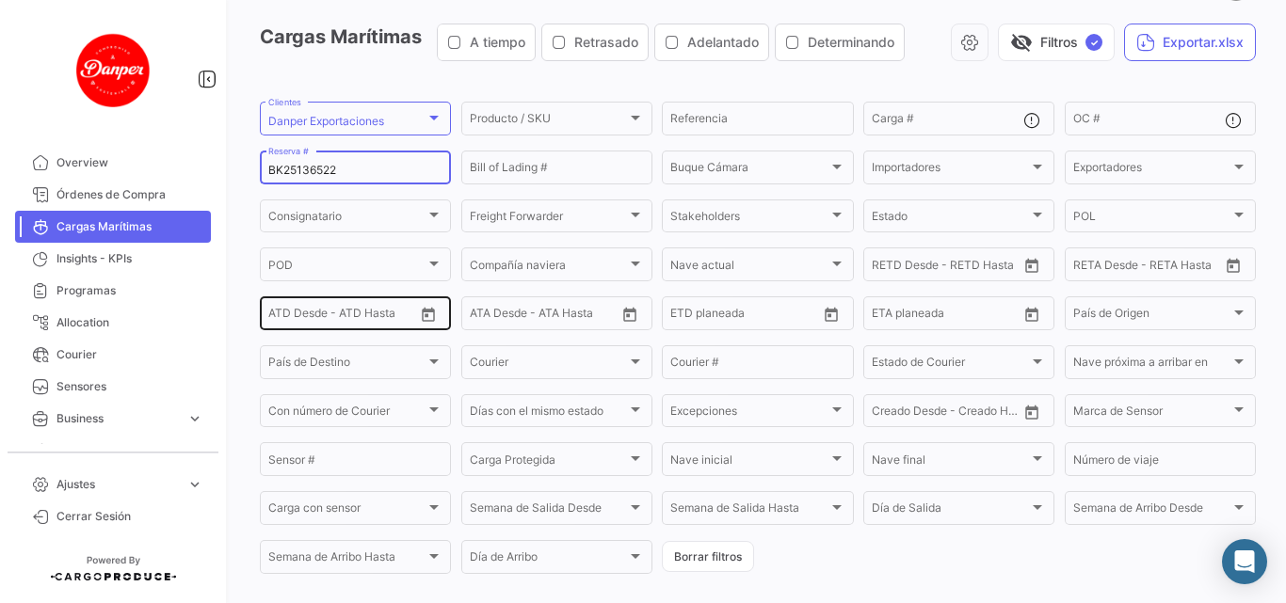
scroll to position [68, 0]
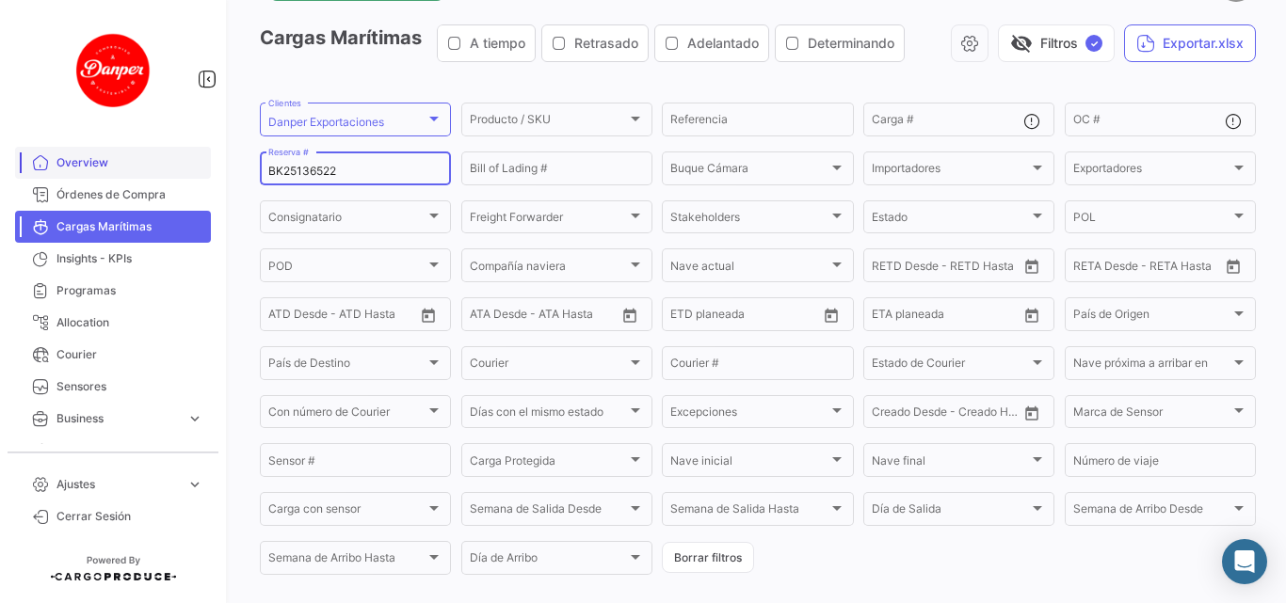
drag, startPoint x: 341, startPoint y: 172, endPoint x: 171, endPoint y: 171, distance: 169.4
click at [171, 171] on mat-sidenav-container "Overview Órdenes de Compra Cargas Marítimas Insights - KPIs Programas Allocatio…" at bounding box center [643, 301] width 1286 height 603
paste input "6422855670"
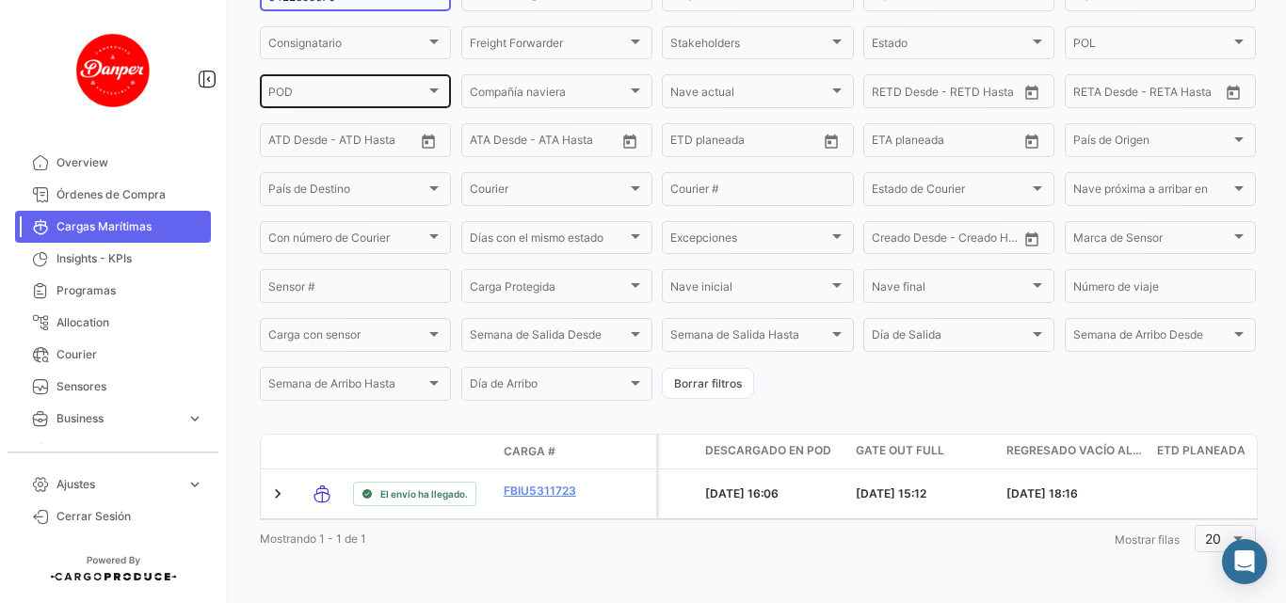
scroll to position [162, 0]
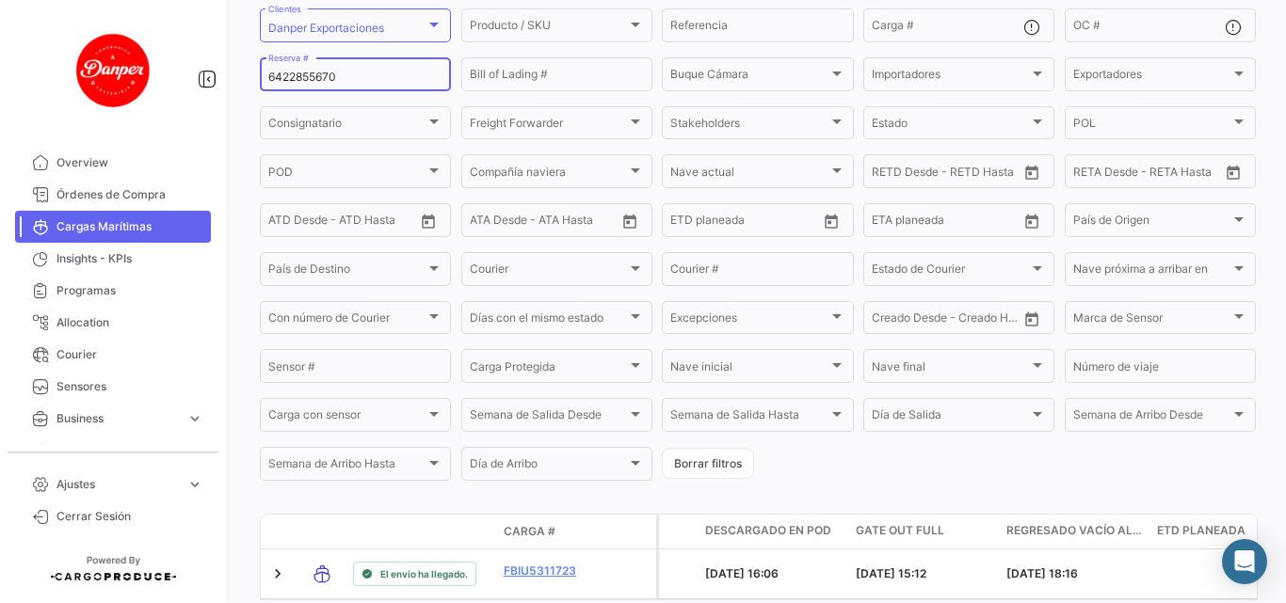
drag, startPoint x: 373, startPoint y: 79, endPoint x: 221, endPoint y: 71, distance: 151.8
click at [221, 71] on mat-sidenav-container "Overview Órdenes de Compra Cargas Marítimas Insights - KPIs Programas Allocatio…" at bounding box center [643, 301] width 1286 height 603
paste input "LMM053512"
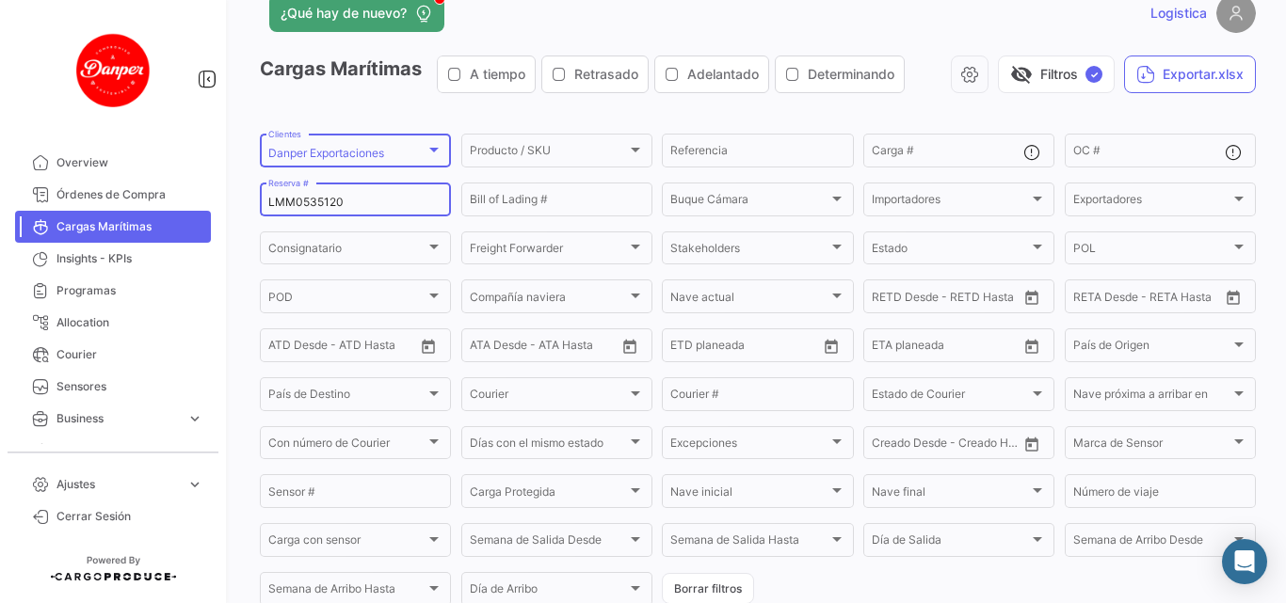
scroll to position [94, 0]
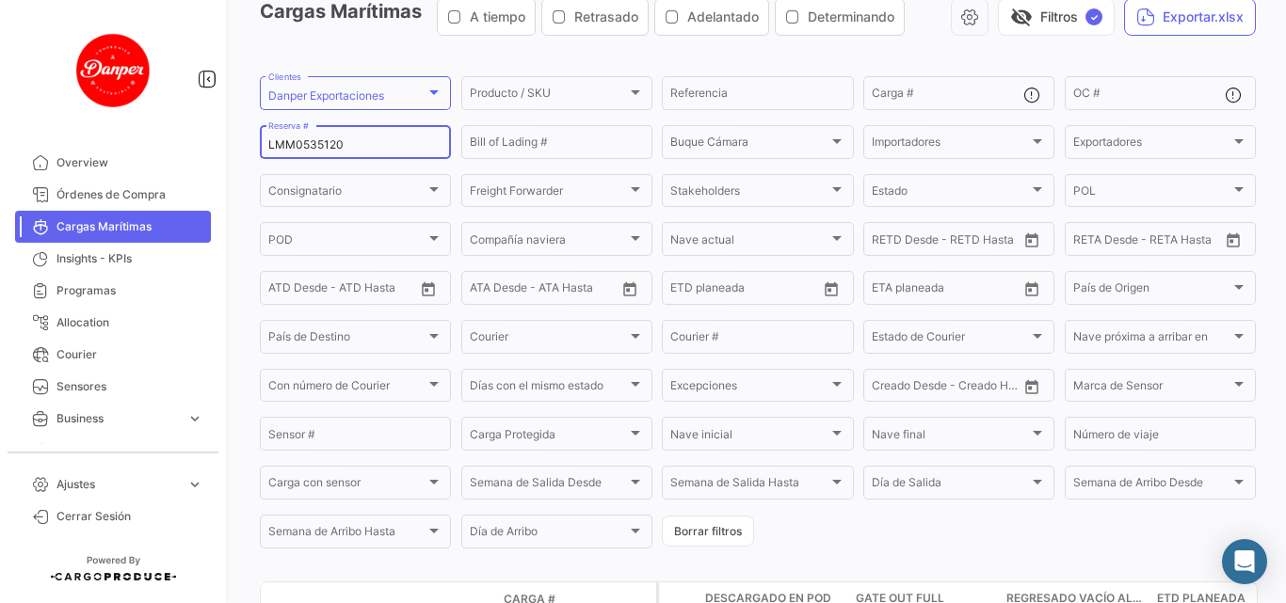
drag, startPoint x: 372, startPoint y: 150, endPoint x: 219, endPoint y: 164, distance: 153.1
click at [219, 164] on mat-sidenav-container "Overview Órdenes de Compra Cargas Marítimas Insights - KPIs Programas Allocatio…" at bounding box center [643, 301] width 1286 height 603
paste input "256843194"
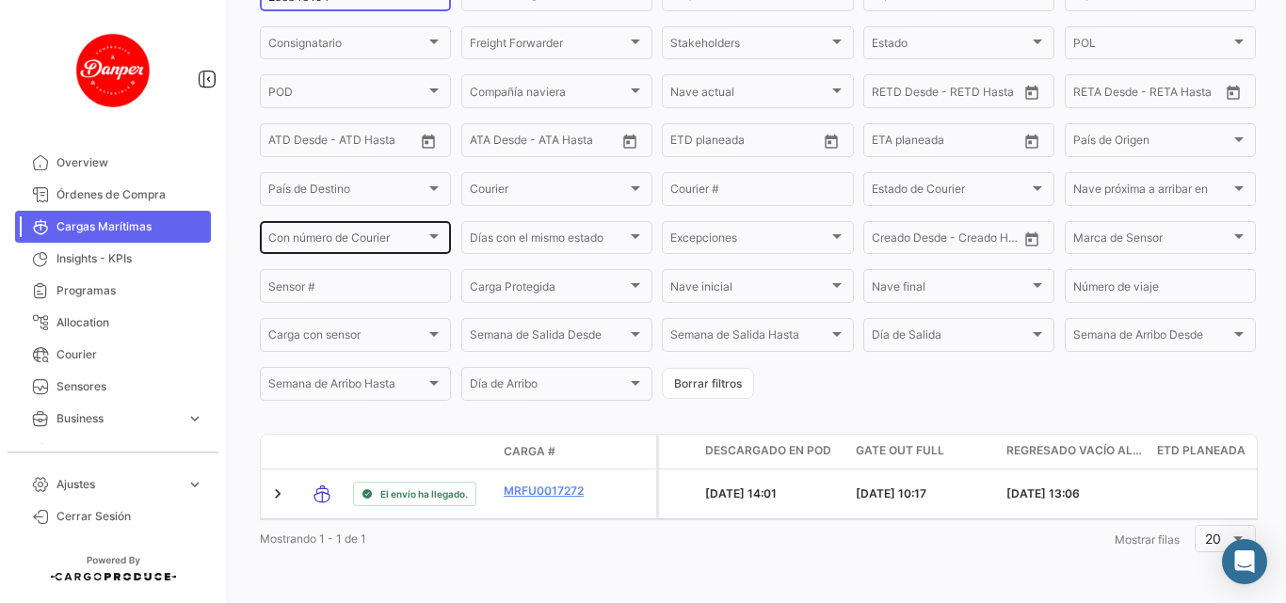
scroll to position [68, 0]
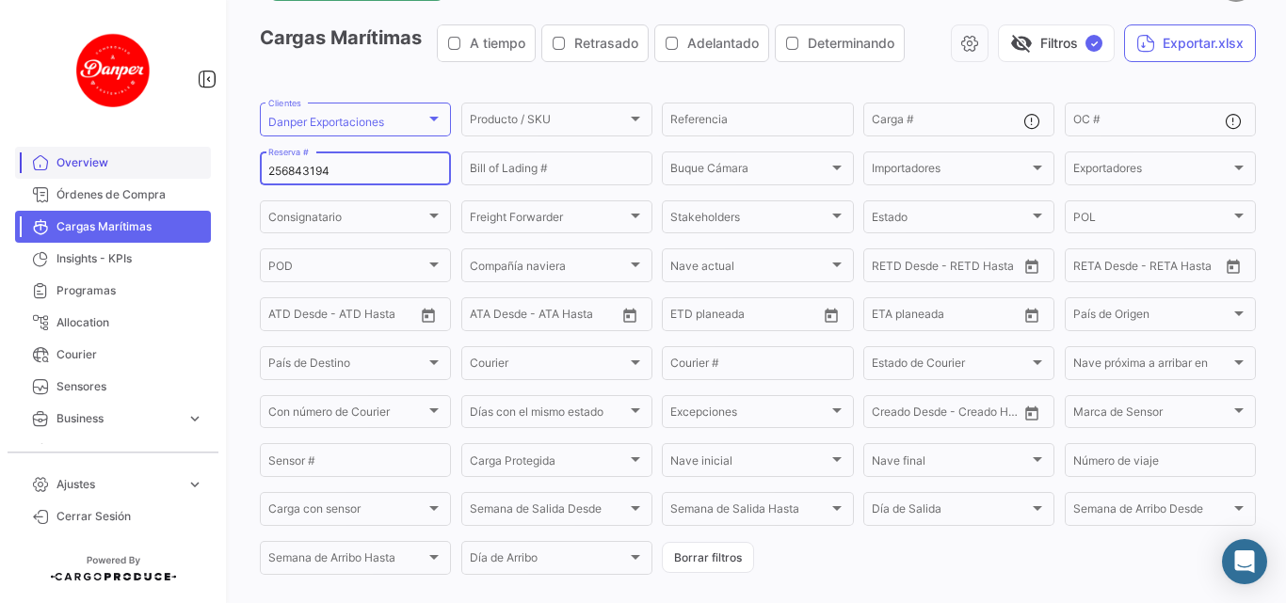
drag, startPoint x: 341, startPoint y: 178, endPoint x: 171, endPoint y: 175, distance: 169.4
click at [171, 175] on mat-sidenav-container "Overview Órdenes de Compra Cargas Marítimas Insights - KPIs Programas Allocatio…" at bounding box center [643, 301] width 1286 height 603
paste input "21"
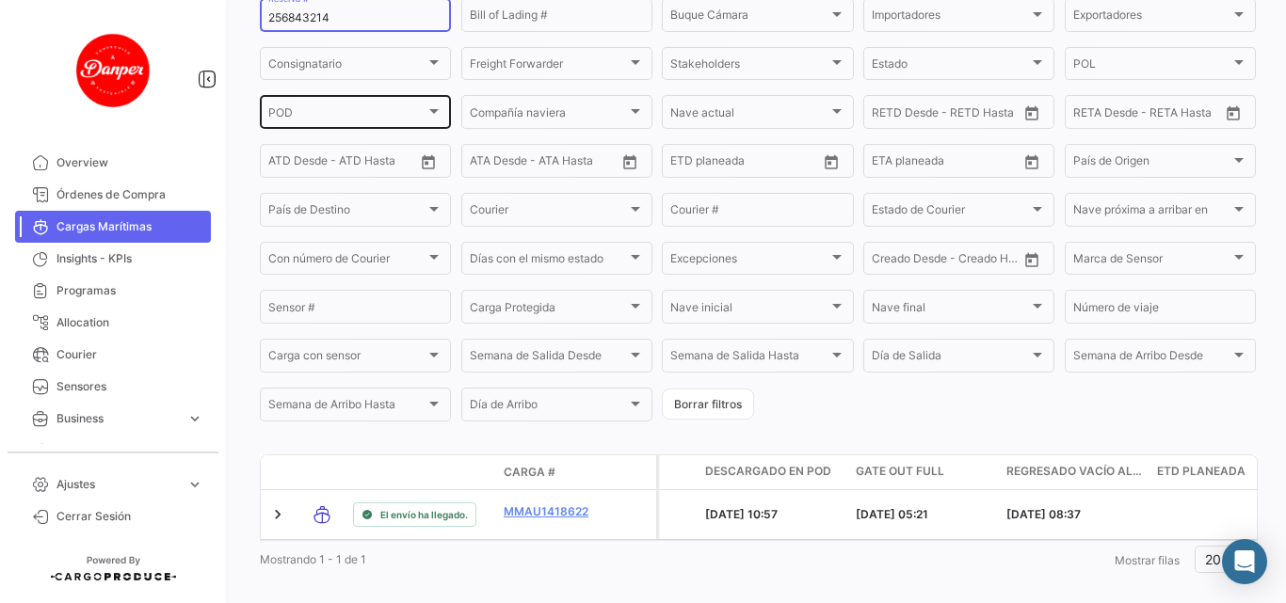
scroll to position [162, 0]
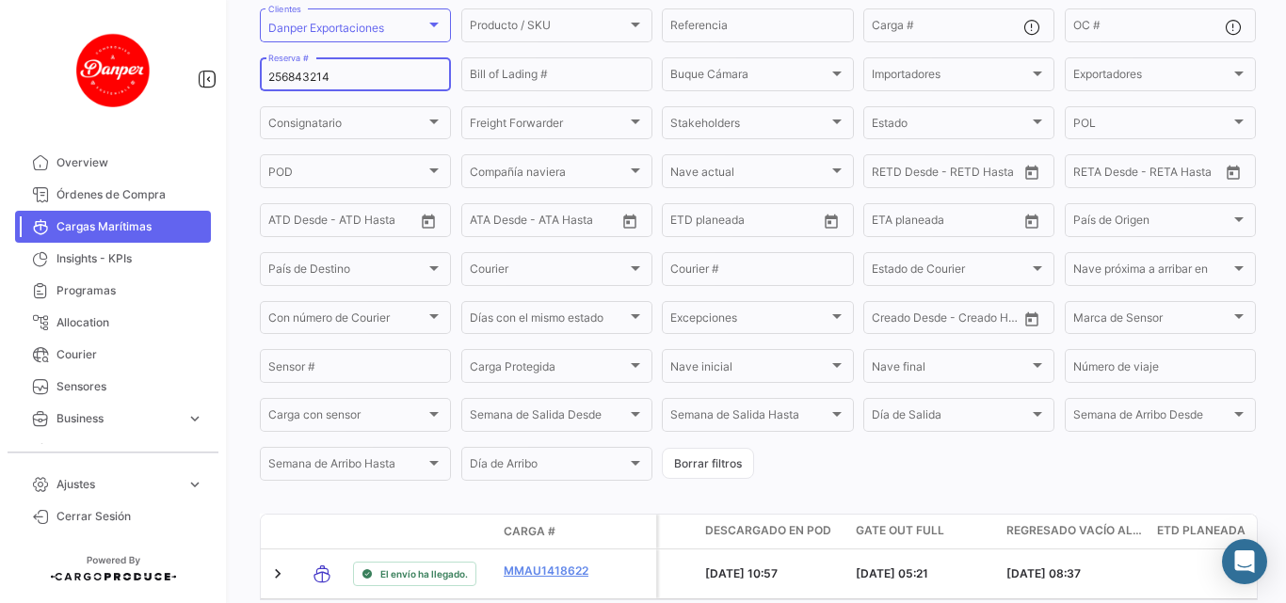
drag, startPoint x: 370, startPoint y: 79, endPoint x: 178, endPoint y: 100, distance: 193.1
click at [178, 100] on mat-sidenav-container "Overview Órdenes de Compra Cargas Marítimas Insights - KPIs Programas Allocatio…" at bounding box center [643, 301] width 1286 height 603
paste input "5819352"
drag, startPoint x: 360, startPoint y: 77, endPoint x: 130, endPoint y: 76, distance: 229.6
click at [130, 76] on mat-sidenav-container "Overview Órdenes de Compra Cargas Marítimas Insights - KPIs Programas Allocatio…" at bounding box center [643, 301] width 1286 height 603
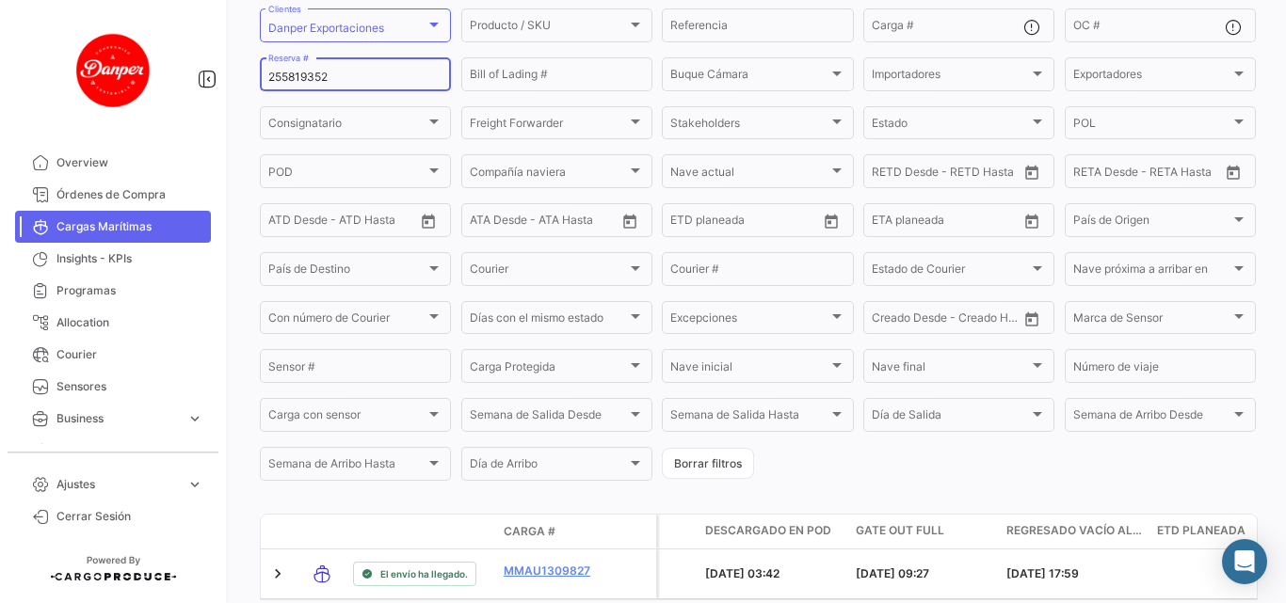
paste input "6842976"
drag, startPoint x: 358, startPoint y: 75, endPoint x: 116, endPoint y: 98, distance: 242.9
click at [116, 98] on mat-sidenav-container "Overview Órdenes de Compra Cargas Marítimas Insights - KPIs Programas Allocatio…" at bounding box center [643, 301] width 1286 height 603
drag, startPoint x: 357, startPoint y: 75, endPoint x: 222, endPoint y: 90, distance: 135.4
click at [222, 90] on mat-sidenav-container "Overview Órdenes de Compra Cargas Marítimas Insights - KPIs Programas Allocatio…" at bounding box center [643, 301] width 1286 height 603
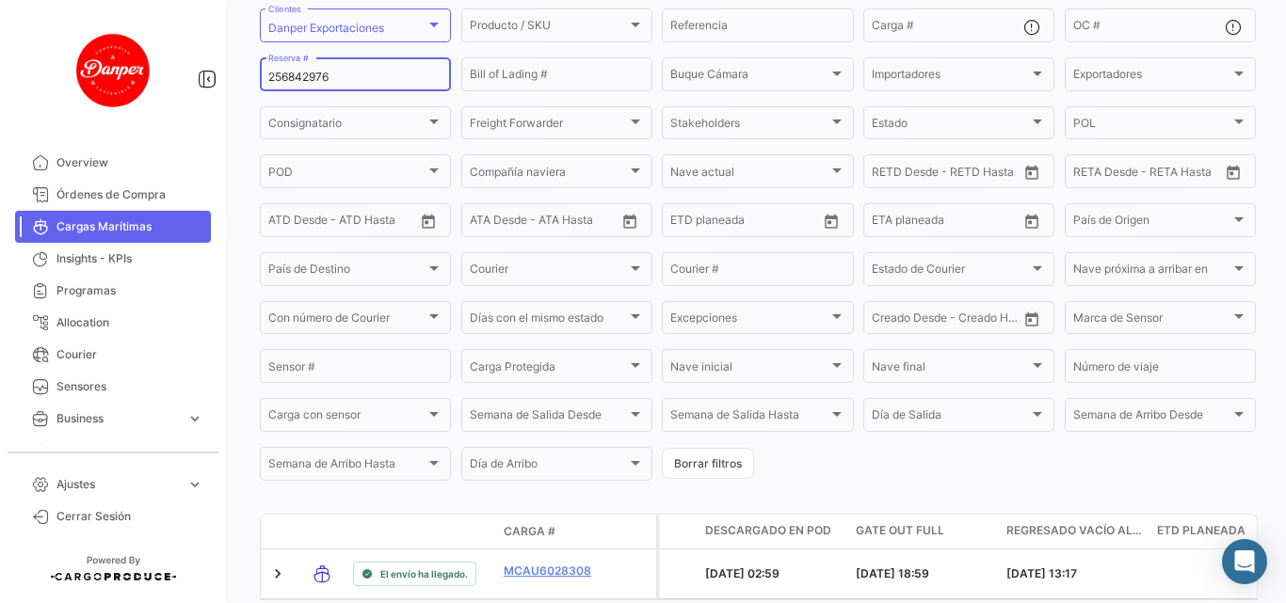
paste input "3011"
drag, startPoint x: 353, startPoint y: 75, endPoint x: 230, endPoint y: 86, distance: 123.7
click at [230, 86] on div "¿Qué hay de nuevo? Logistica Cargas Marítimas A tiempo Retrasado Adelantado Det…" at bounding box center [758, 301] width 1056 height 603
paste input "28"
drag, startPoint x: 345, startPoint y: 84, endPoint x: 257, endPoint y: 82, distance: 88.5
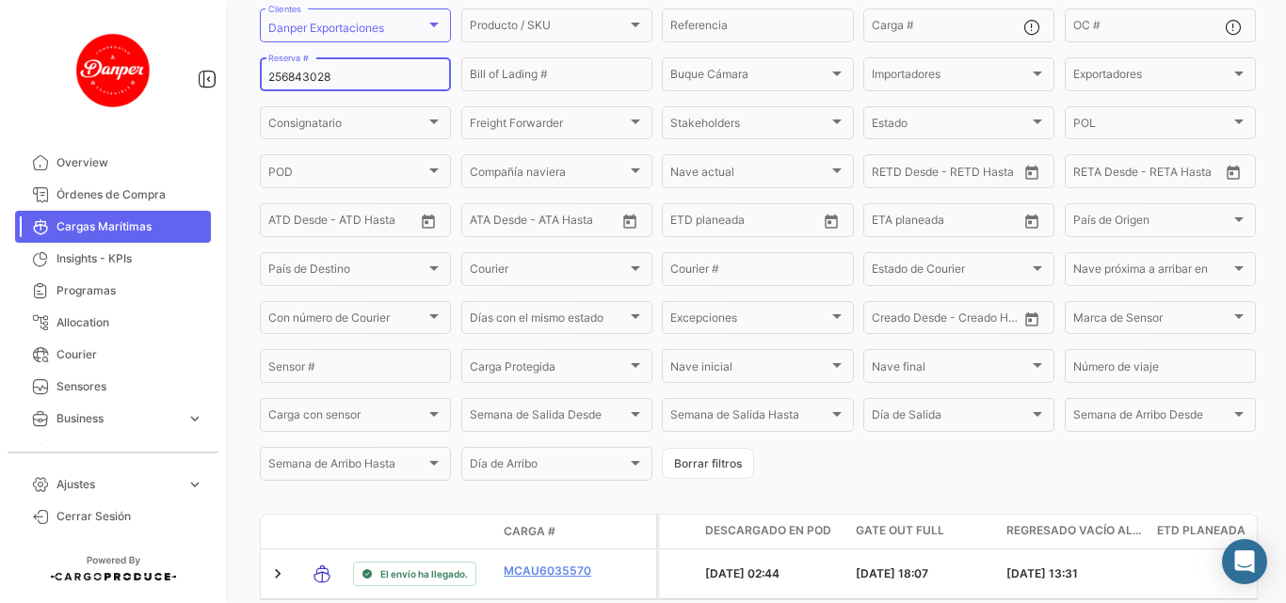
click at [257, 82] on div "¿Qué hay de nuevo? Logistica Cargas Marítimas A tiempo Retrasado Adelantado Det…" at bounding box center [758, 301] width 1056 height 603
paste input "4442"
drag, startPoint x: 386, startPoint y: 77, endPoint x: 216, endPoint y: 86, distance: 169.6
click at [216, 86] on mat-sidenav-container "Overview Órdenes de Compra Cargas Marítimas Insights - KPIs Programas Allocatio…" at bounding box center [643, 301] width 1286 height 603
paste input "66"
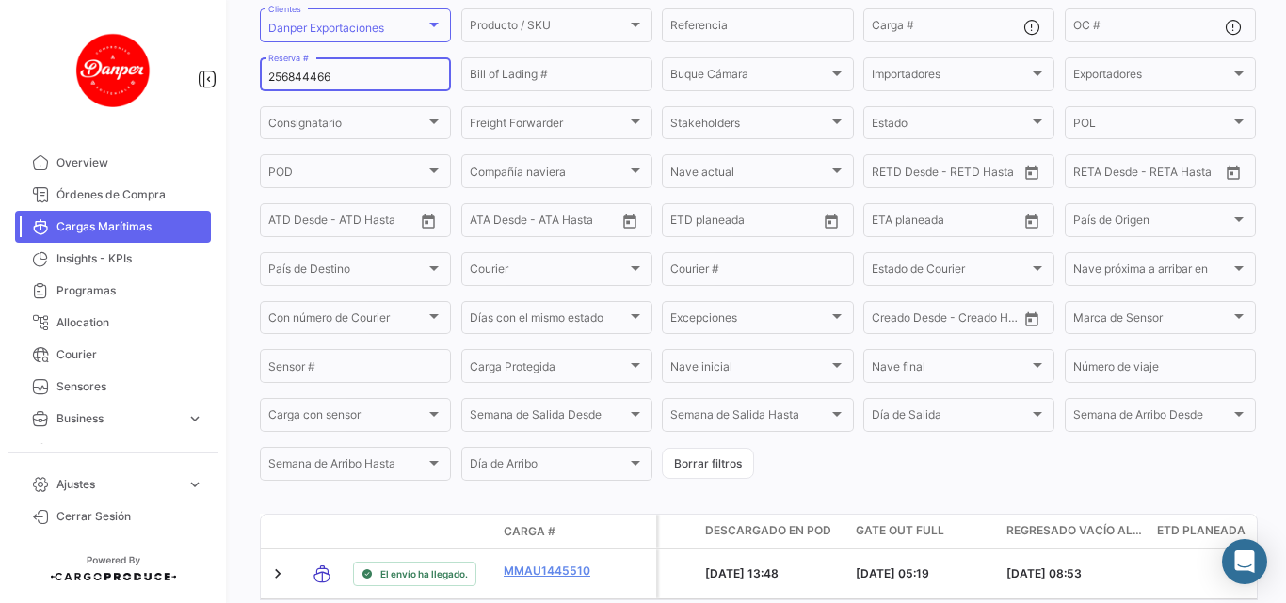
drag, startPoint x: 389, startPoint y: 78, endPoint x: 217, endPoint y: 76, distance: 171.3
click at [217, 76] on mat-sidenav-container "Overview Órdenes de Compra Cargas Marítimas Insights - KPIs Programas Allocatio…" at bounding box center [643, 301] width 1286 height 603
paste input "MBM230061105"
drag, startPoint x: 367, startPoint y: 72, endPoint x: 230, endPoint y: 88, distance: 138.3
click at [230, 88] on div "¿Qué hay de nuevo? Logistica Cargas Marítimas A tiempo Retrasado Adelantado Det…" at bounding box center [758, 301] width 1056 height 603
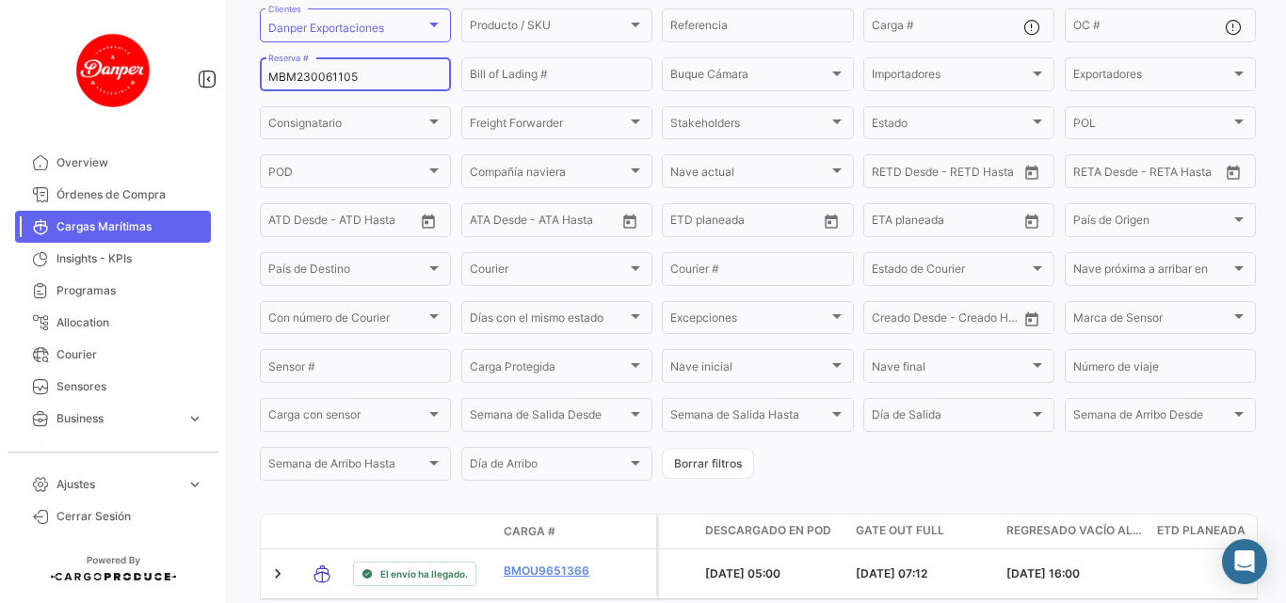
paste input "78083574"
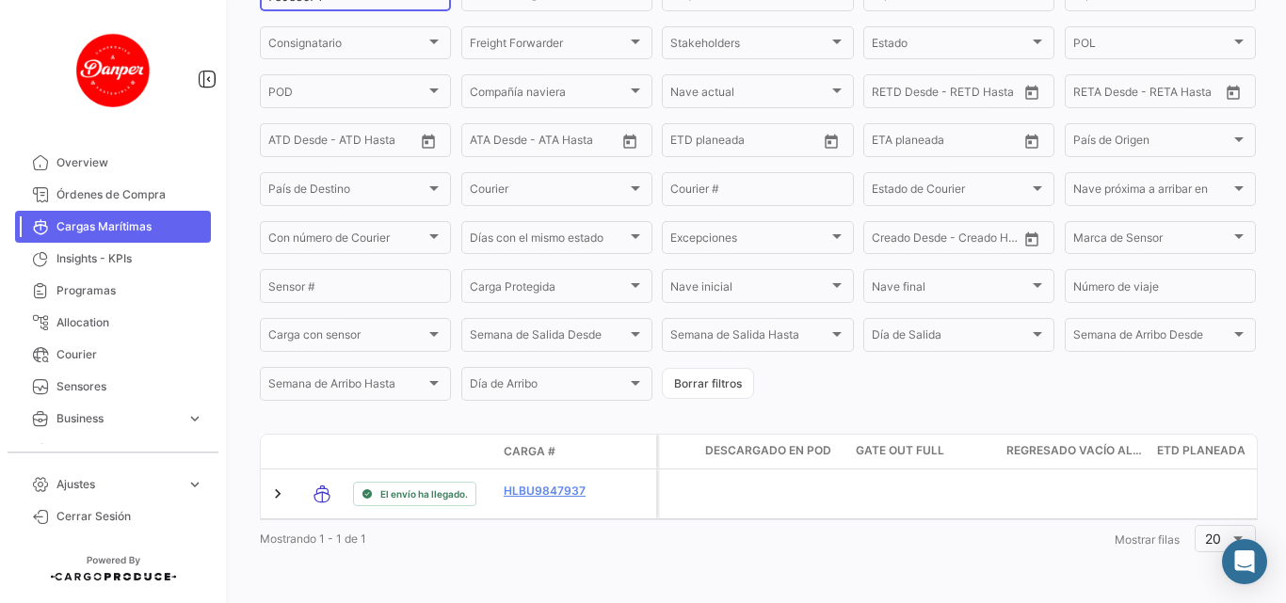
scroll to position [68, 0]
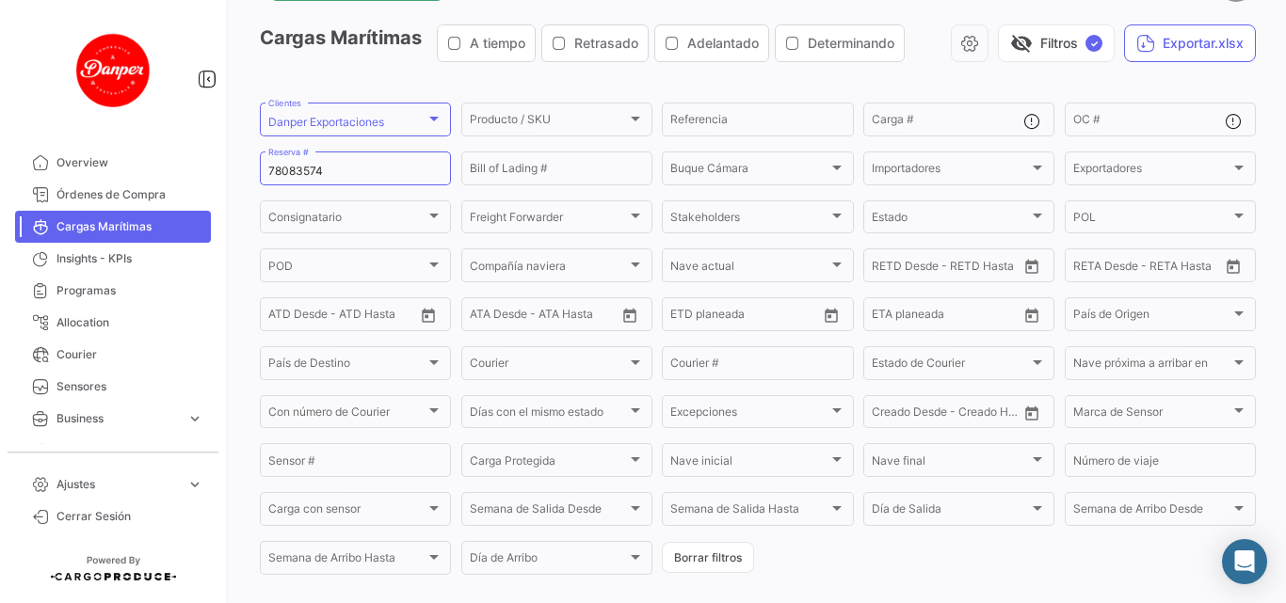
drag, startPoint x: 342, startPoint y: 163, endPoint x: 210, endPoint y: 170, distance: 132.0
click at [210, 170] on mat-sidenav-container "Overview Órdenes de Compra Cargas Marítimas Insights - KPIs Programas Allocatio…" at bounding box center [643, 301] width 1286 height 603
click at [339, 172] on input "78083574" at bounding box center [355, 171] width 174 height 13
drag, startPoint x: 333, startPoint y: 176, endPoint x: 166, endPoint y: 178, distance: 167.5
click at [166, 178] on mat-sidenav-container "Overview Órdenes de Compra Cargas Marítimas Insights - KPIs Programas Allocatio…" at bounding box center [643, 301] width 1286 height 603
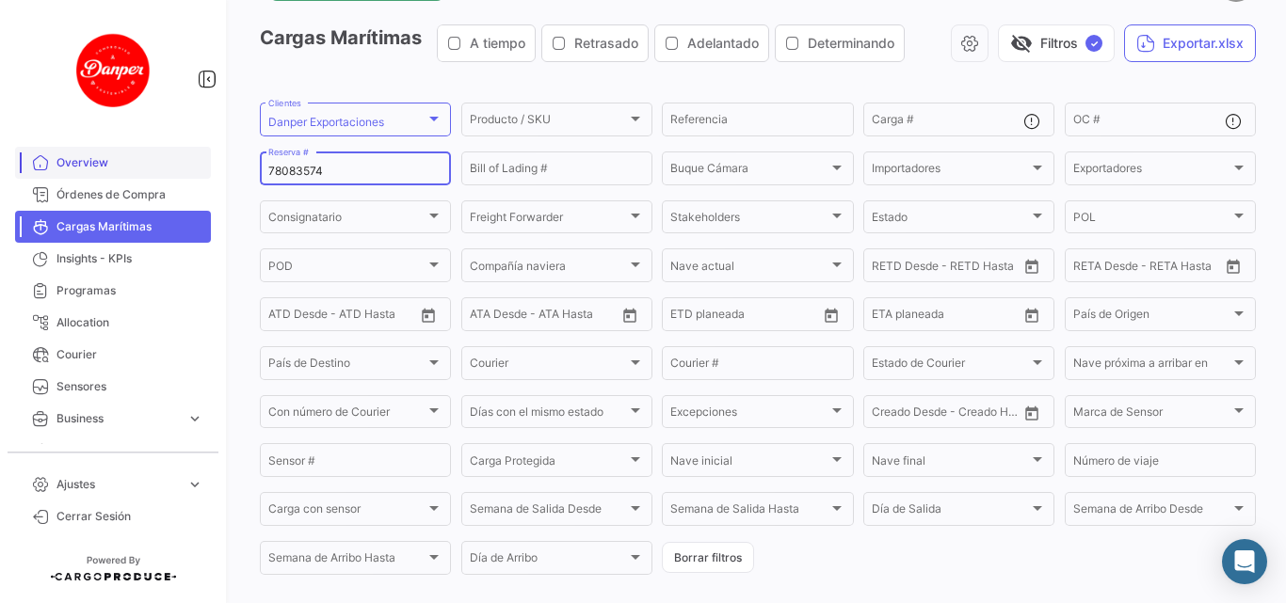
paste input "EBKG13552145"
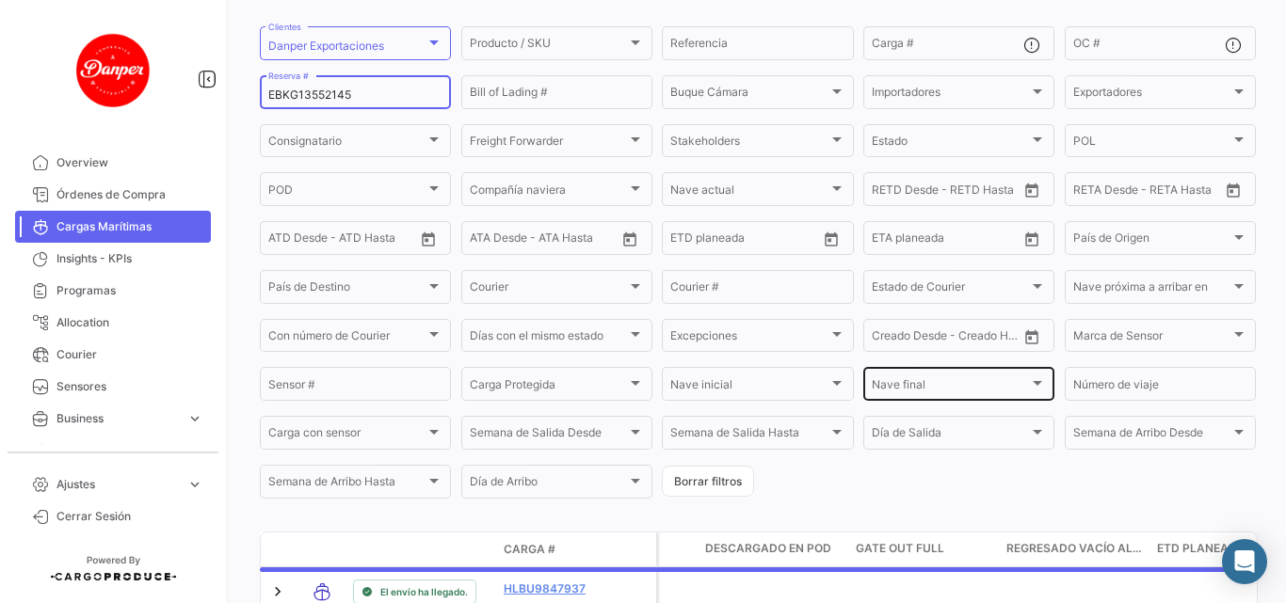
scroll to position [256, 0]
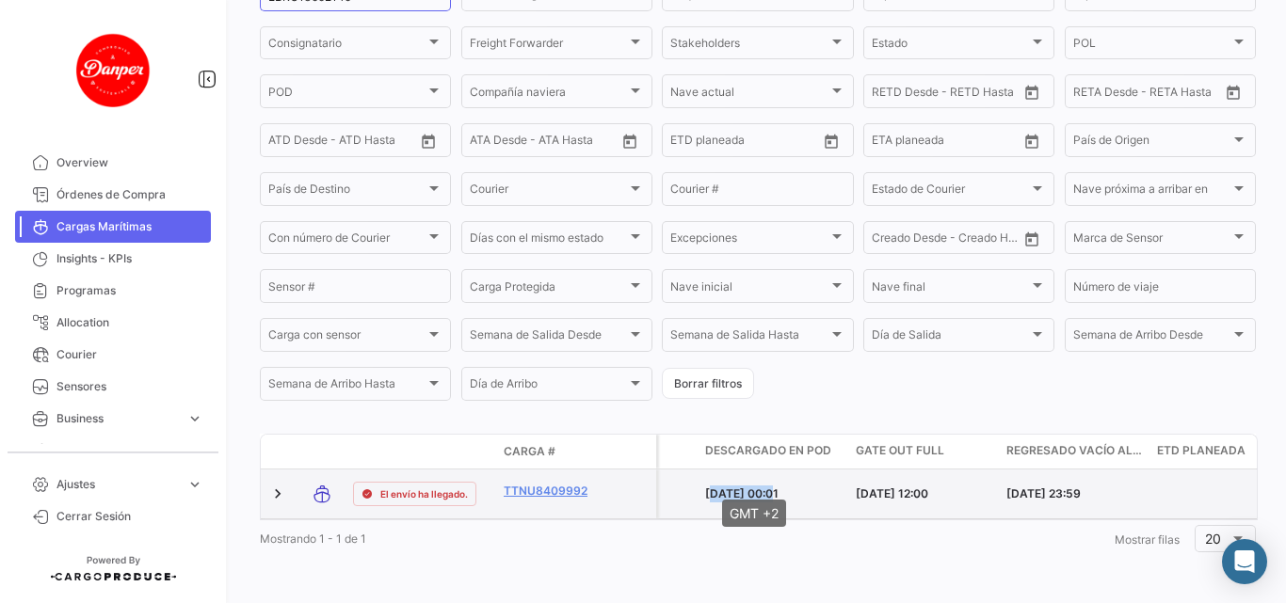
drag, startPoint x: 704, startPoint y: 482, endPoint x: 768, endPoint y: 481, distance: 64.0
click at [768, 481] on datatable-body-cell "[DATE] 00:01" at bounding box center [772, 494] width 151 height 49
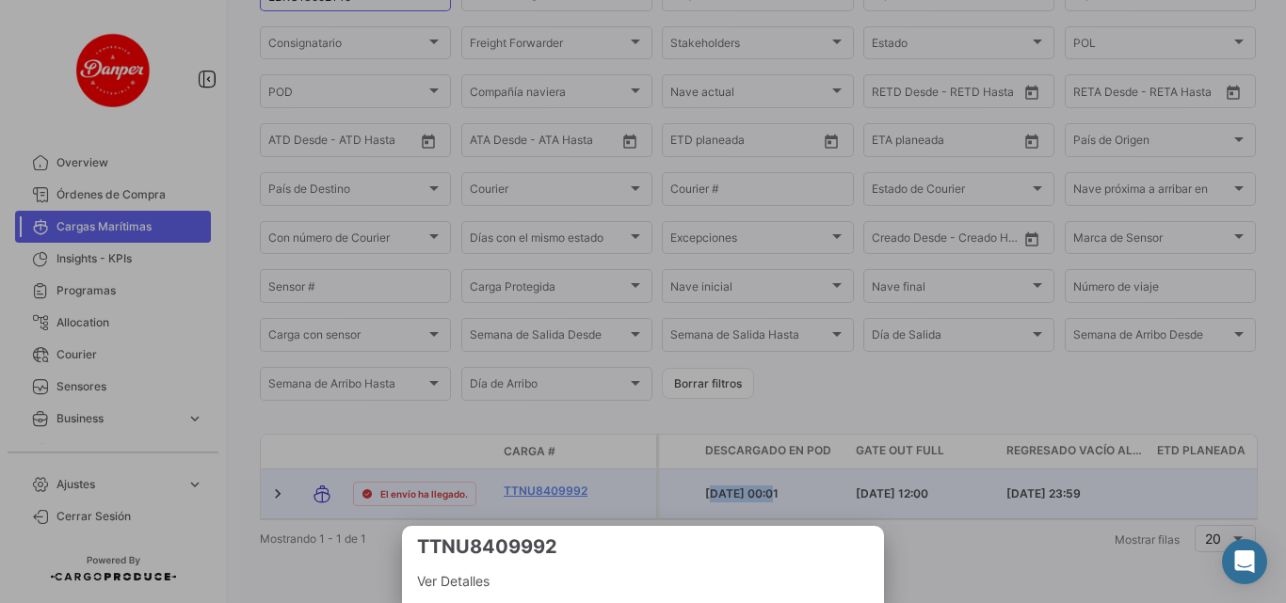
copy span "[DATE]"
click at [387, 236] on div at bounding box center [643, 301] width 1286 height 603
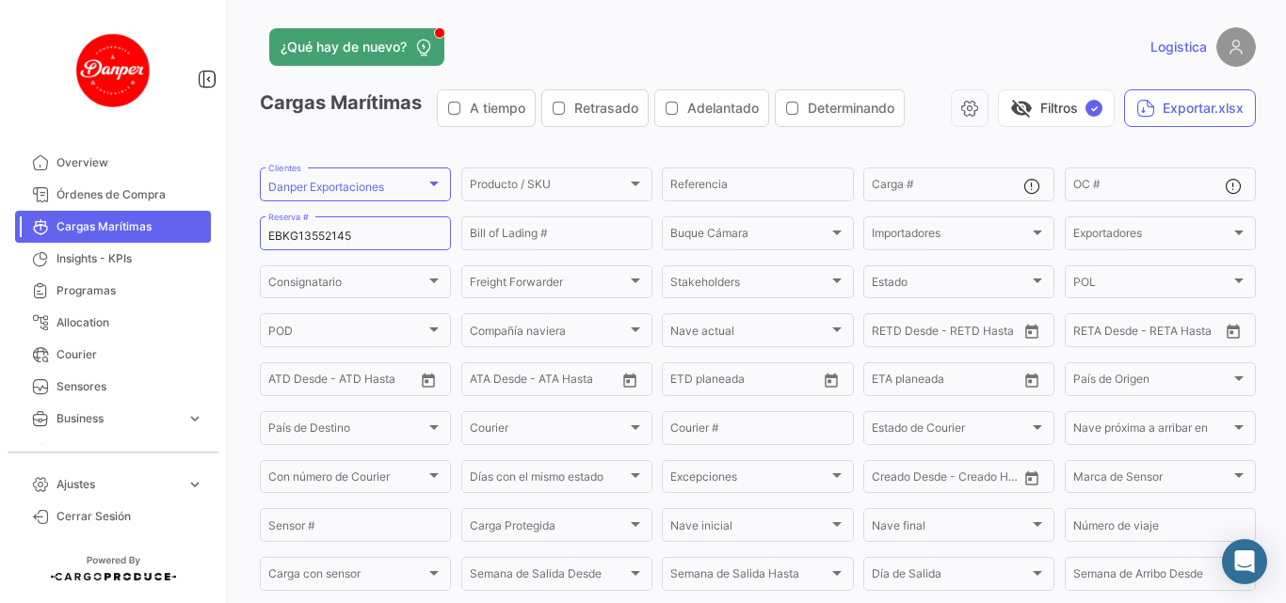
scroll to position [0, 0]
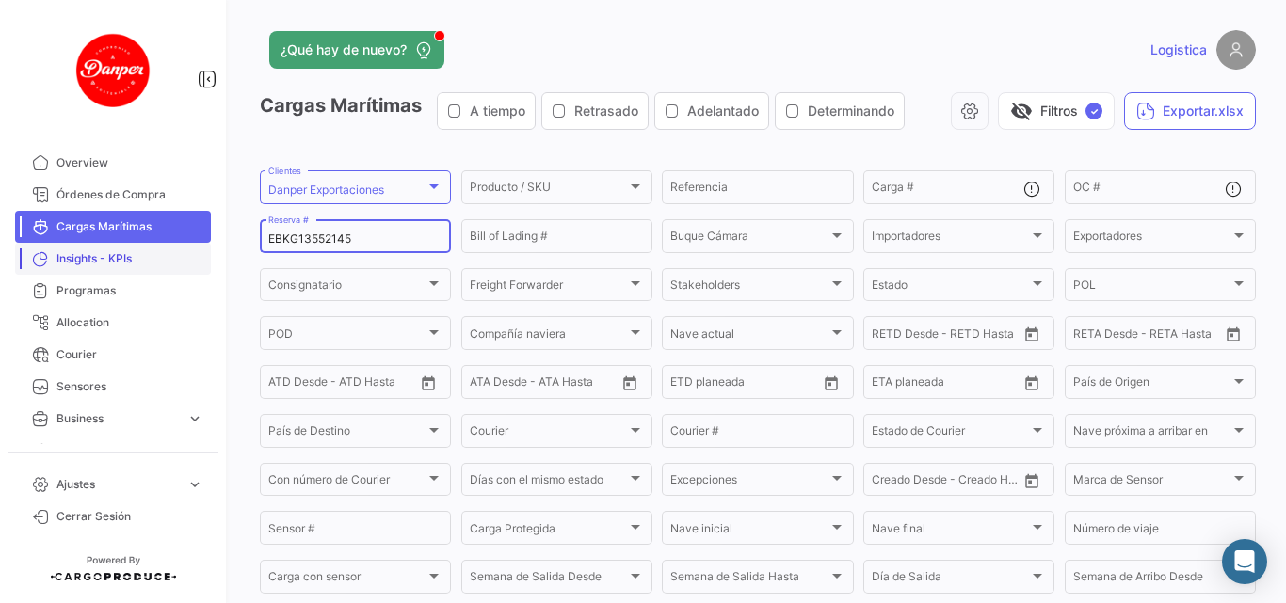
drag, startPoint x: 374, startPoint y: 240, endPoint x: 195, endPoint y: 249, distance: 179.1
click at [195, 249] on mat-sidenav-container "Overview Órdenes de Compra Cargas Marítimas Insights - KPIs Programas Allocatio…" at bounding box center [643, 301] width 1286 height 603
paste input "3870910"
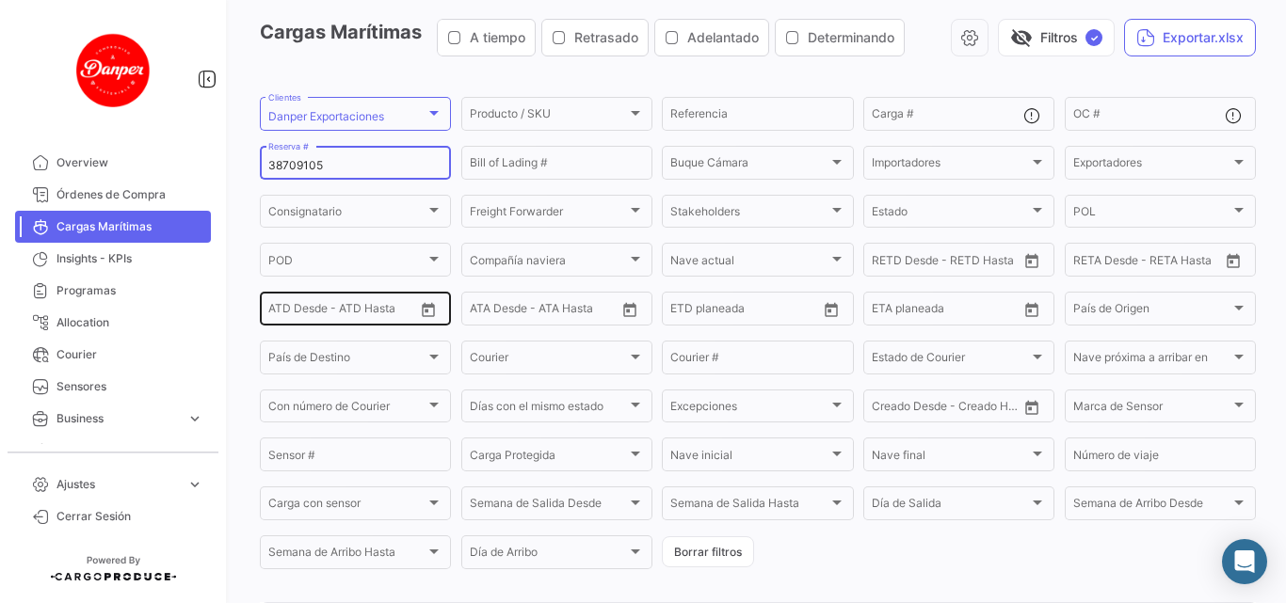
scroll to position [68, 0]
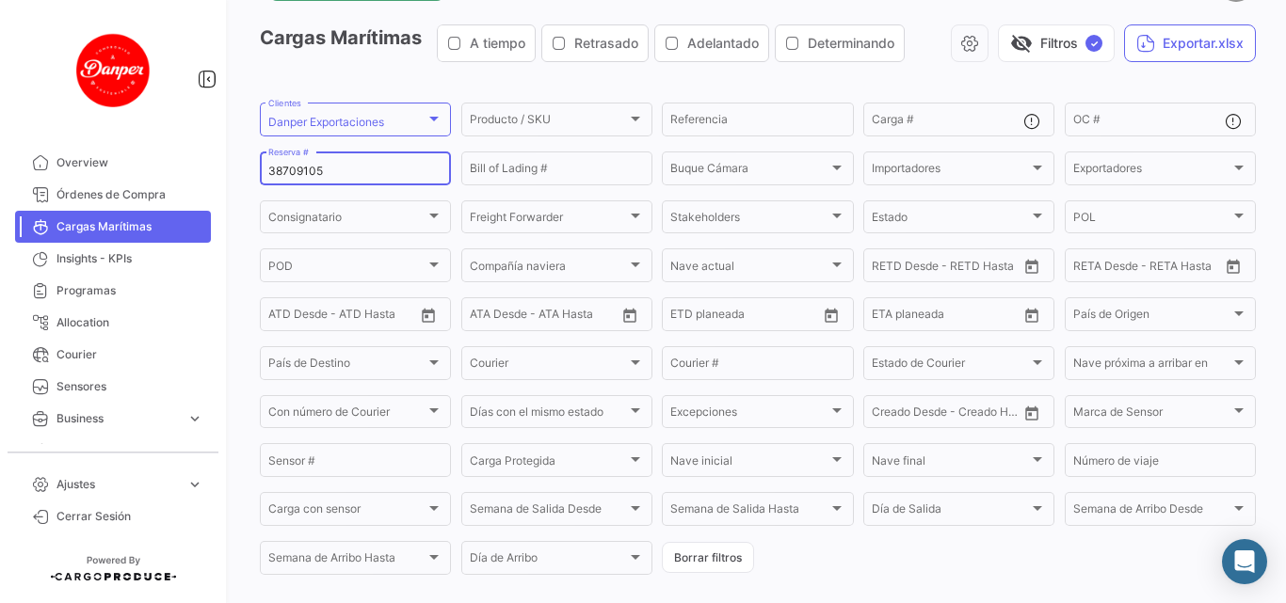
drag, startPoint x: 360, startPoint y: 172, endPoint x: 259, endPoint y: 169, distance: 100.7
click at [259, 169] on div "¿Qué hay de nuevo? Logistica Cargas Marítimas A tiempo Retrasado Adelantado Det…" at bounding box center [758, 301] width 1056 height 603
paste input "EBKG13552156"
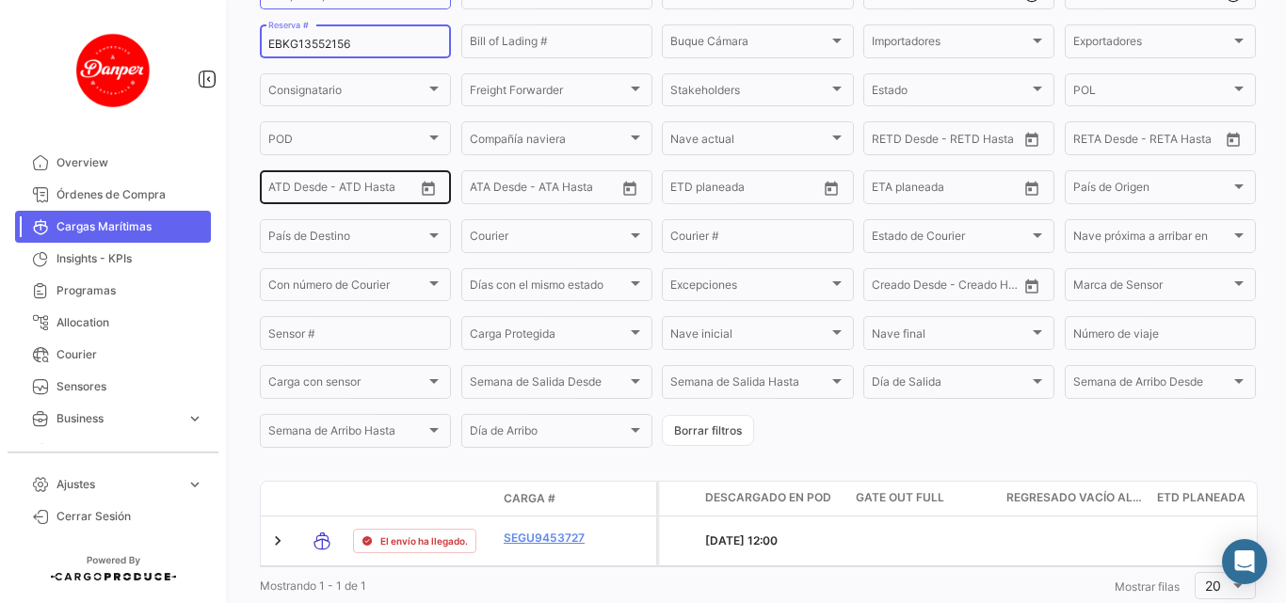
scroll to position [162, 0]
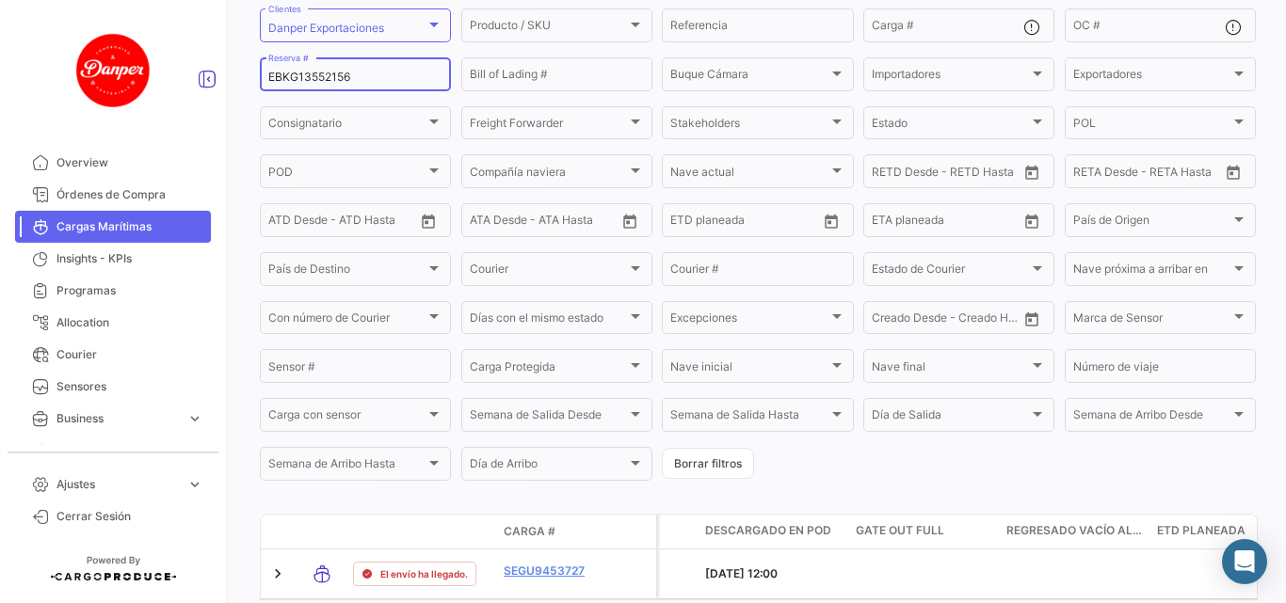
drag, startPoint x: 353, startPoint y: 77, endPoint x: 214, endPoint y: 85, distance: 139.5
click at [214, 85] on mat-sidenav-container "Overview Órdenes de Compra Cargas Marítimas Insights - KPIs Programas Allocatio…" at bounding box center [643, 301] width 1286 height 603
paste input "MBM23006110"
drag, startPoint x: 371, startPoint y: 83, endPoint x: 253, endPoint y: 91, distance: 117.9
click at [253, 91] on div "¿Qué hay de nuevo? Logistica Cargas Marítimas A tiempo Retrasado Adelantado Det…" at bounding box center [758, 301] width 1056 height 603
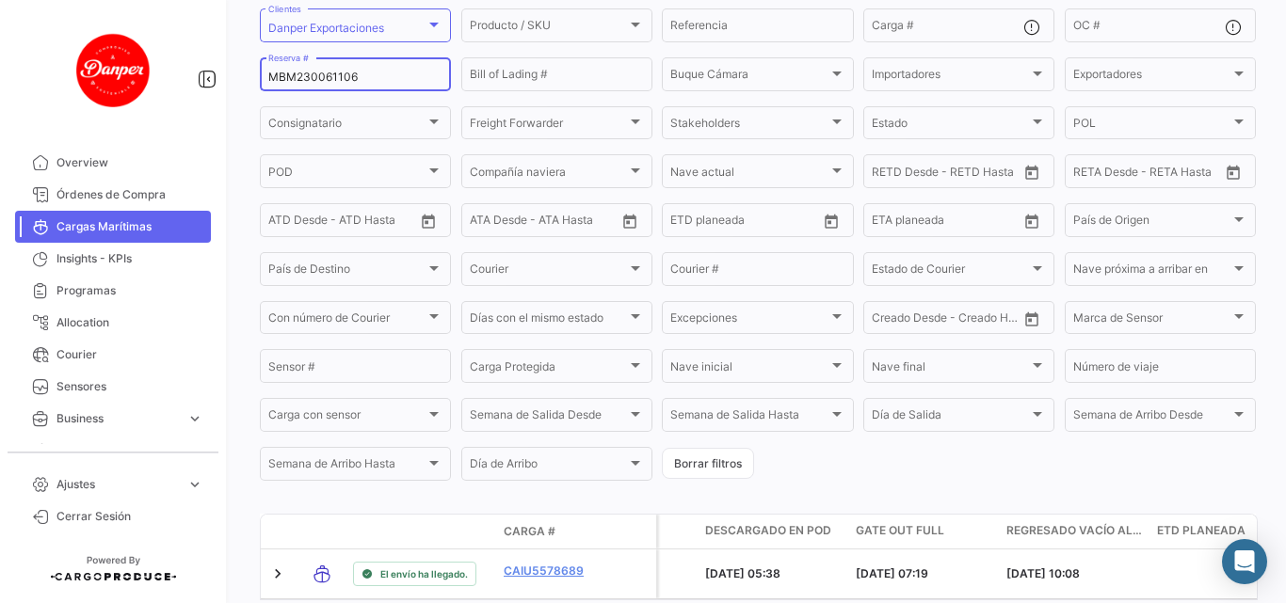
paste input "BK25137757"
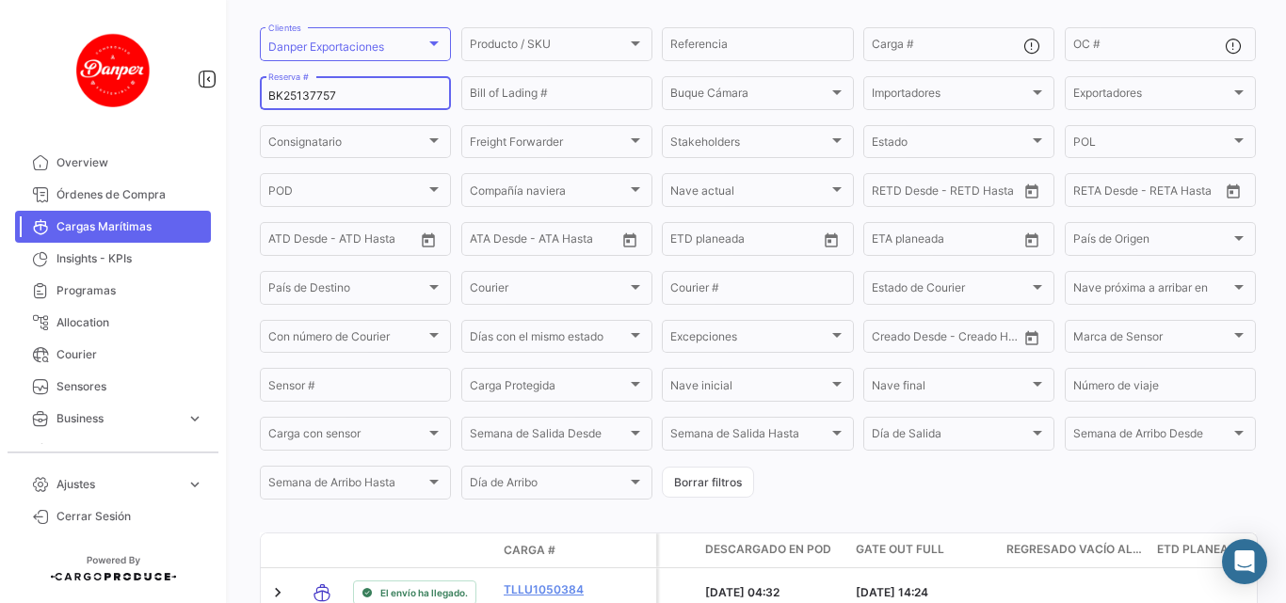
scroll to position [188, 0]
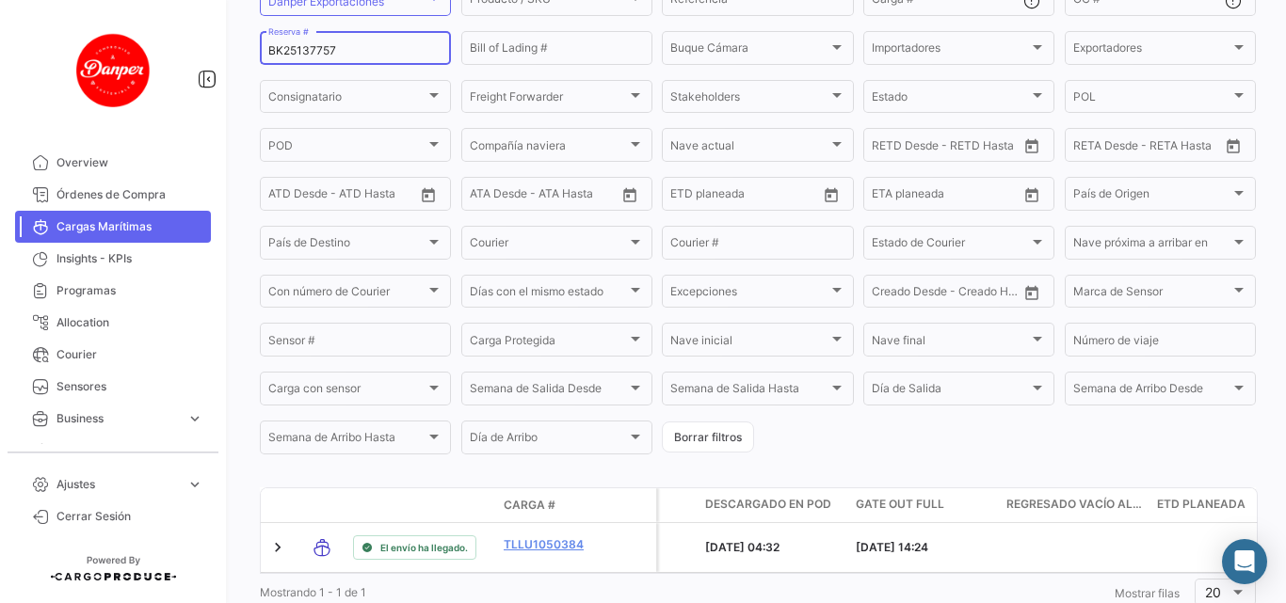
drag, startPoint x: 279, startPoint y: 54, endPoint x: 195, endPoint y: 80, distance: 87.8
click at [195, 80] on mat-sidenav-container "Overview Órdenes de Compra Cargas Marítimas Insights - KPIs Programas Allocatio…" at bounding box center [643, 301] width 1286 height 603
paste input "EBKG135521"
drag, startPoint x: 364, startPoint y: 46, endPoint x: 211, endPoint y: 56, distance: 153.7
click at [211, 56] on mat-sidenav-container "Overview Órdenes de Compra Cargas Marítimas Insights - KPIs Programas Allocatio…" at bounding box center [643, 301] width 1286 height 603
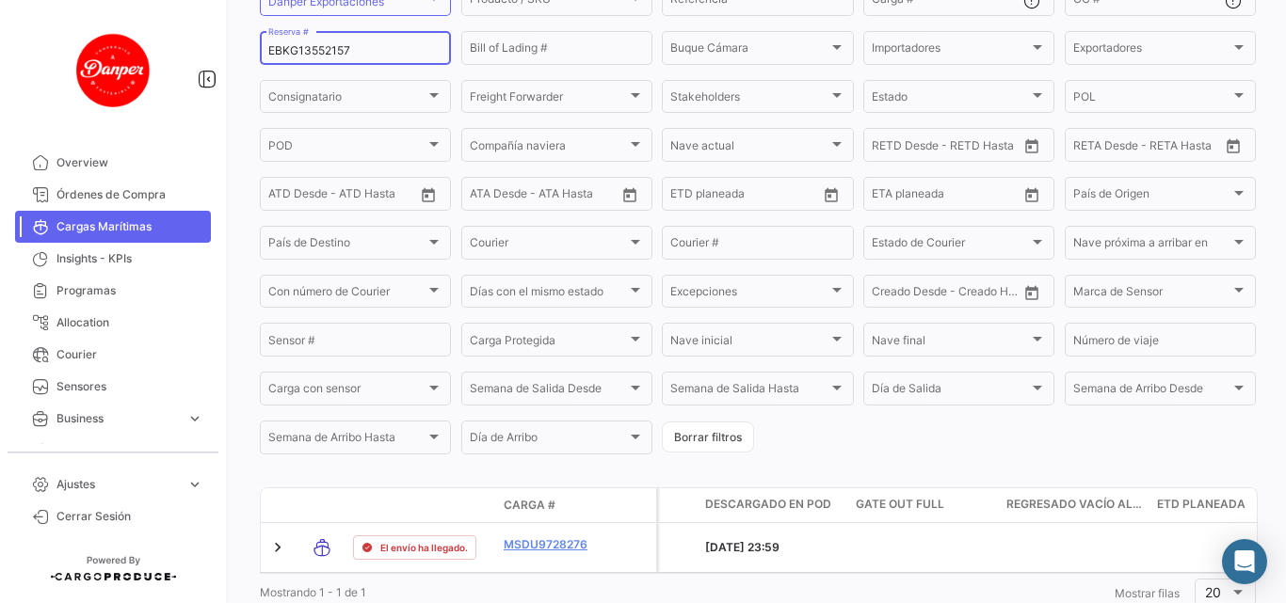
paste input "6424573870"
drag, startPoint x: 375, startPoint y: 56, endPoint x: 223, endPoint y: 46, distance: 151.8
click at [223, 46] on mat-sidenav-container "Overview Órdenes de Compra Cargas Marítimas Insights - KPIs Programas Allocatio…" at bounding box center [643, 301] width 1286 height 603
paste input "BK25137751"
drag, startPoint x: 341, startPoint y: 53, endPoint x: 241, endPoint y: 62, distance: 100.2
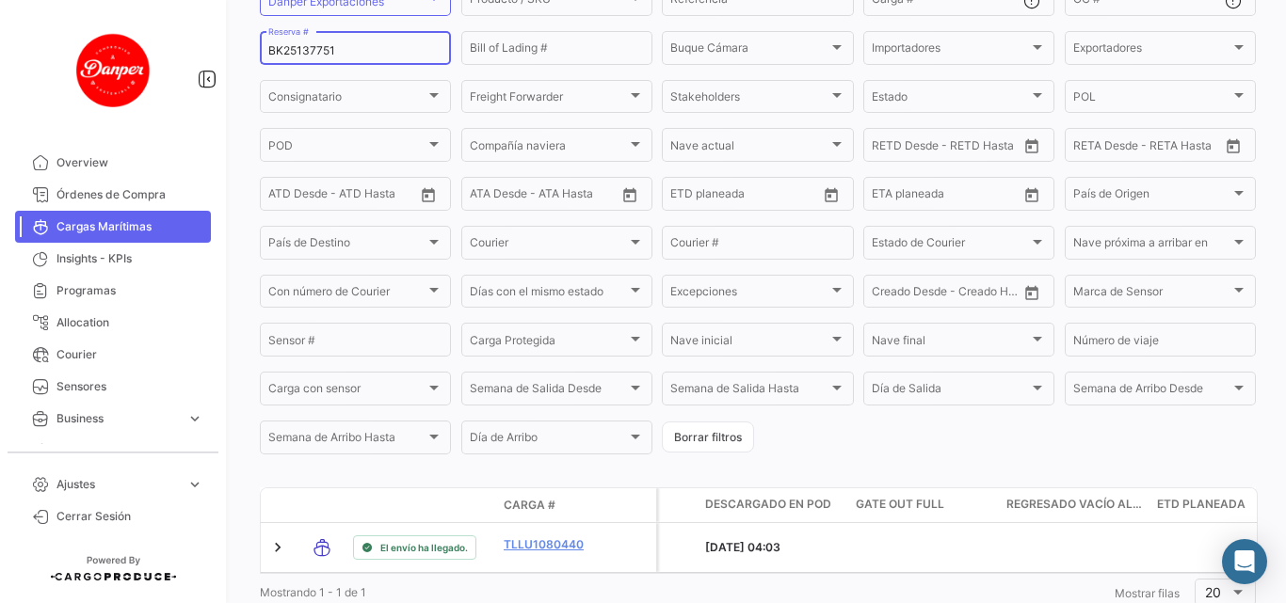
click at [241, 62] on div "¿Qué hay de nuevo? Logistica Cargas Marítimas A tiempo Retrasado Adelantado Det…" at bounding box center [758, 301] width 1056 height 603
paste input "2763167580"
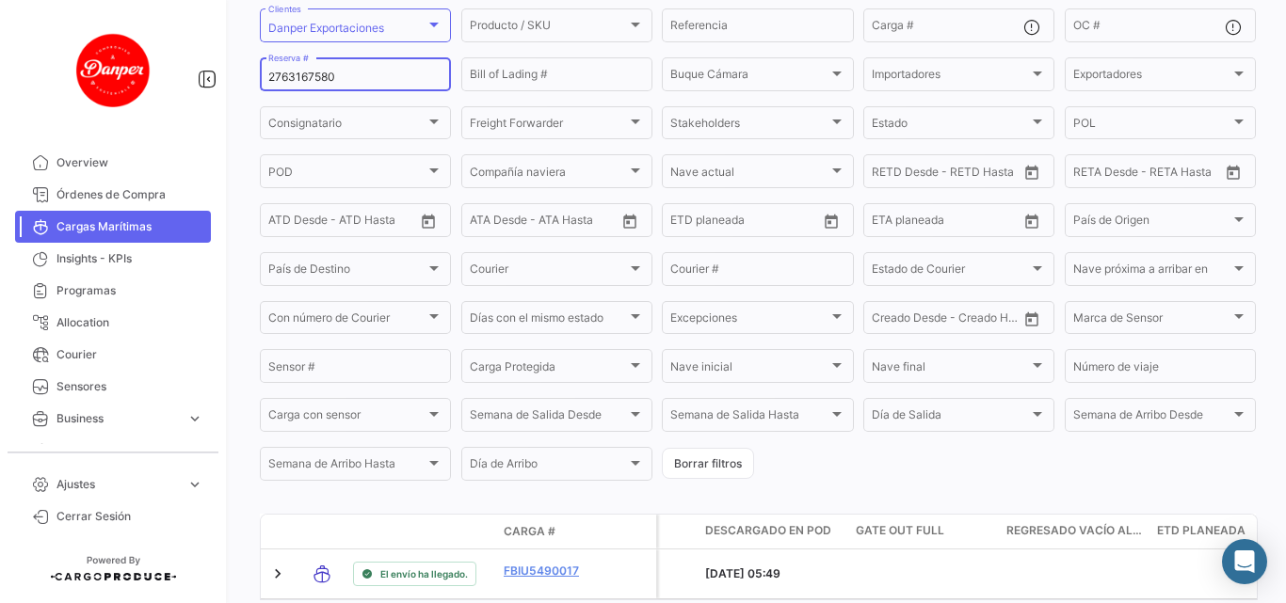
drag, startPoint x: 393, startPoint y: 70, endPoint x: 260, endPoint y: 94, distance: 135.9
click at [260, 94] on form "Danper Exportaciones Clientes Producto / SKU Producto / SKU Referencia Carga # …" at bounding box center [758, 245] width 996 height 478
paste input "BK25137766"
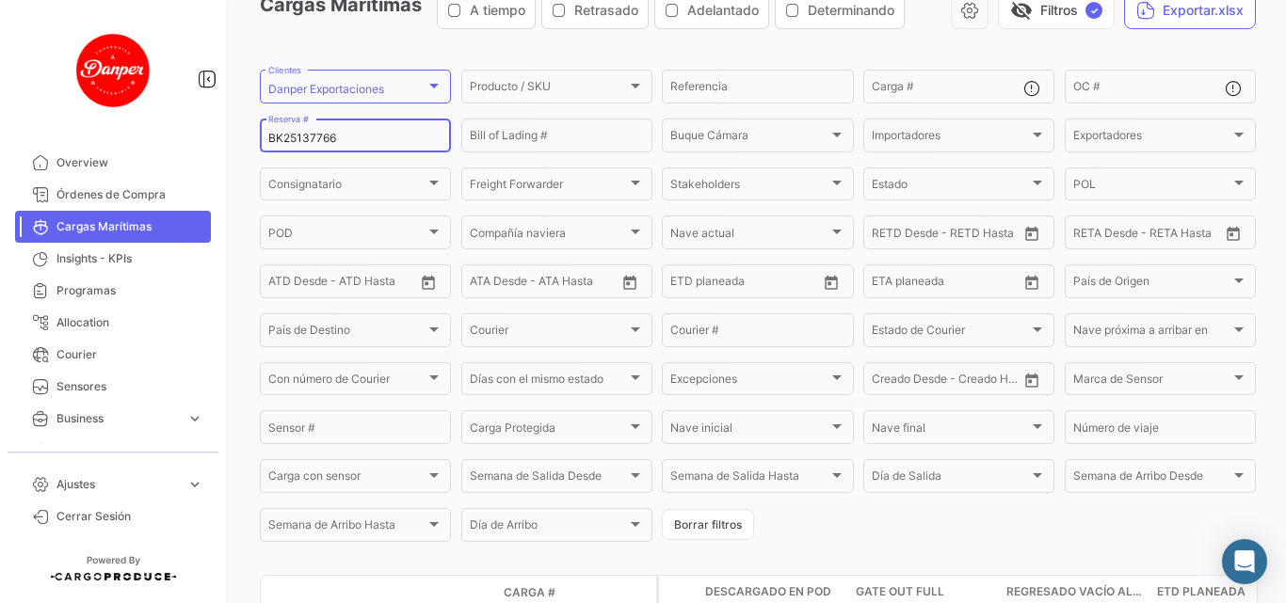
scroll to position [0, 0]
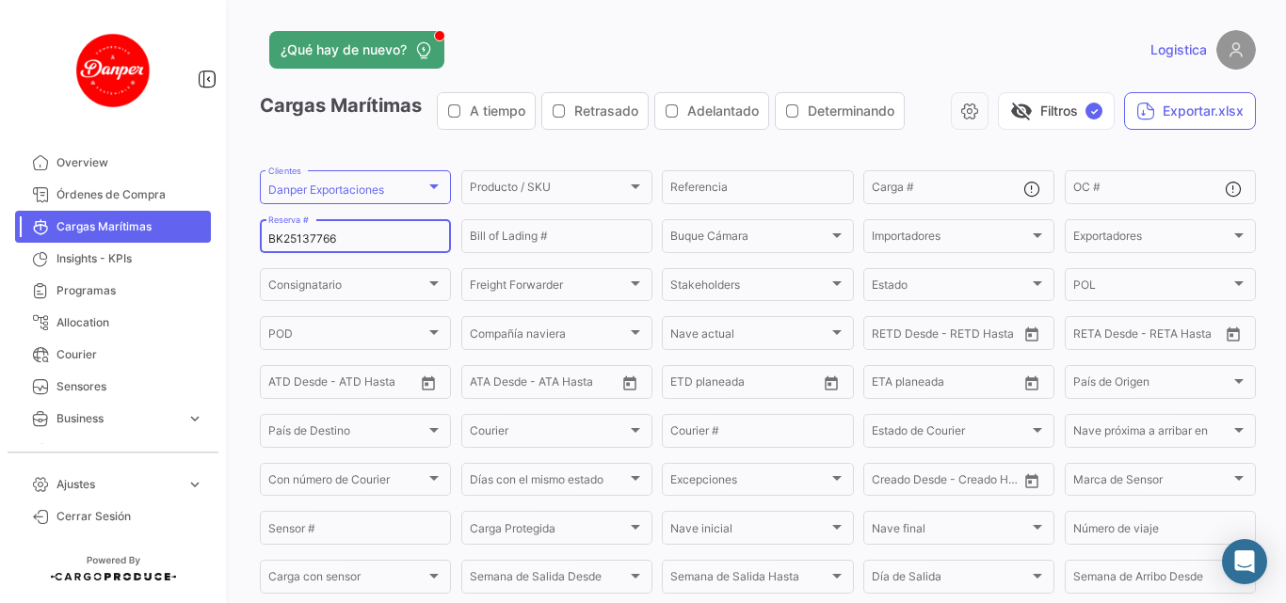
drag, startPoint x: 347, startPoint y: 233, endPoint x: 104, endPoint y: 241, distance: 243.9
click at [104, 241] on mat-sidenav-container "Overview Órdenes de Compra Cargas Marítimas Insights - KPIs Programas Allocatio…" at bounding box center [643, 301] width 1286 height 603
paste input "6424573860"
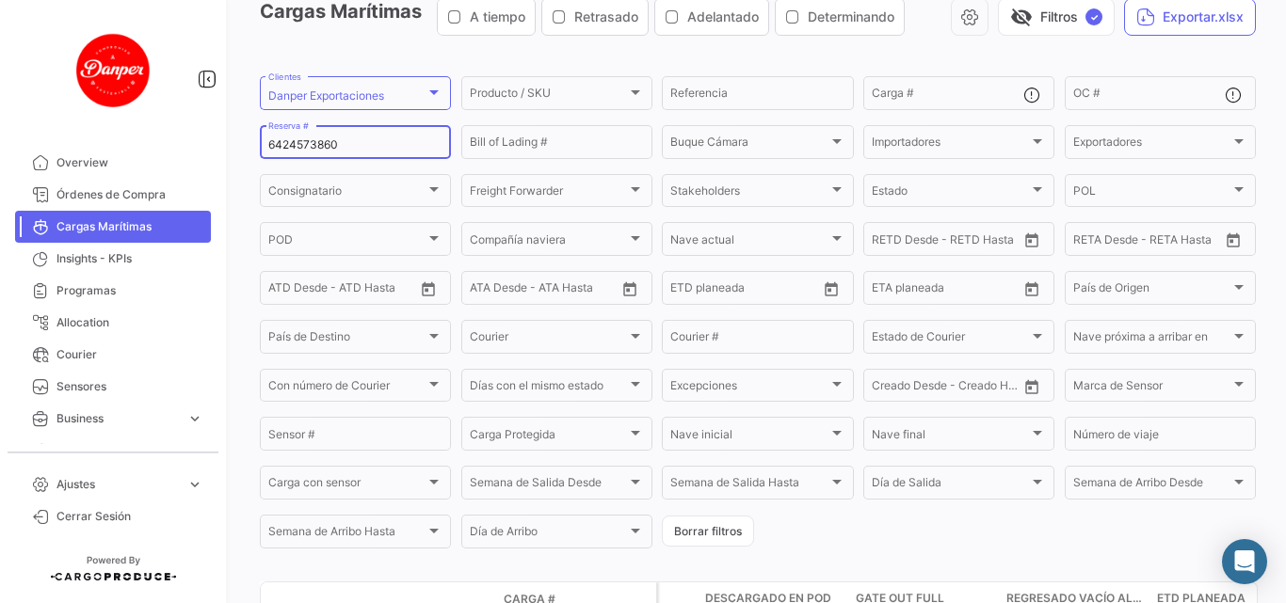
drag, startPoint x: 348, startPoint y: 148, endPoint x: 179, endPoint y: 112, distance: 173.1
click at [179, 112] on mat-sidenav-container "Overview Órdenes de Compra Cargas Marítimas Insights - KPIs Programas Allocatio…" at bounding box center [643, 301] width 1286 height 603
paste input "BK25137771"
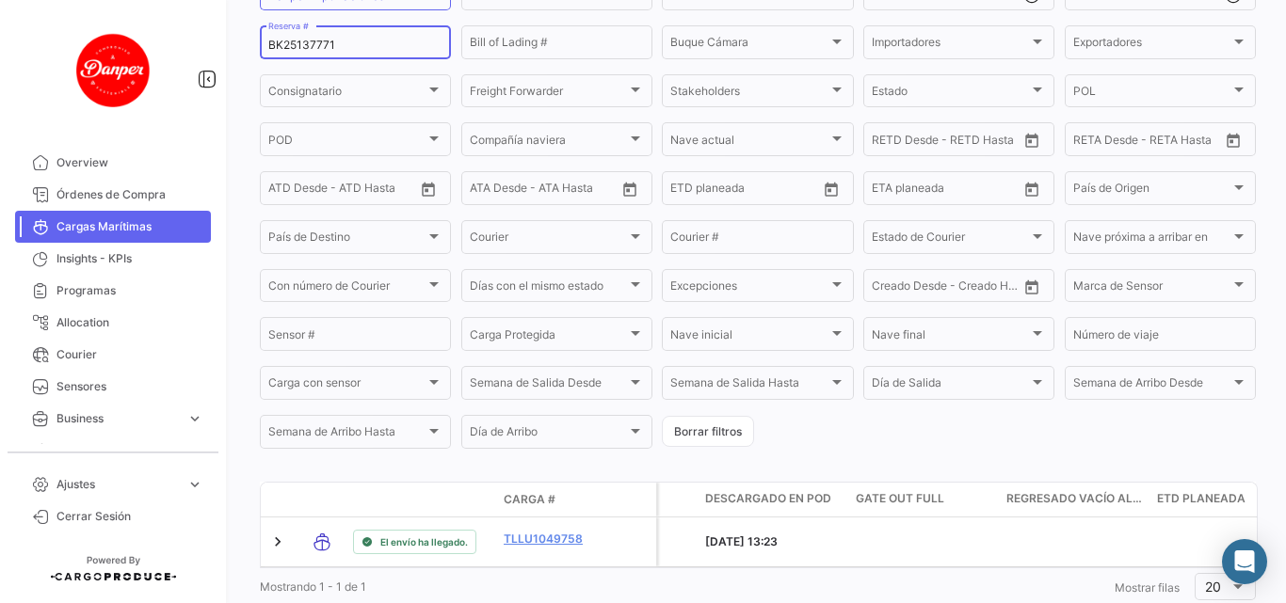
scroll to position [162, 0]
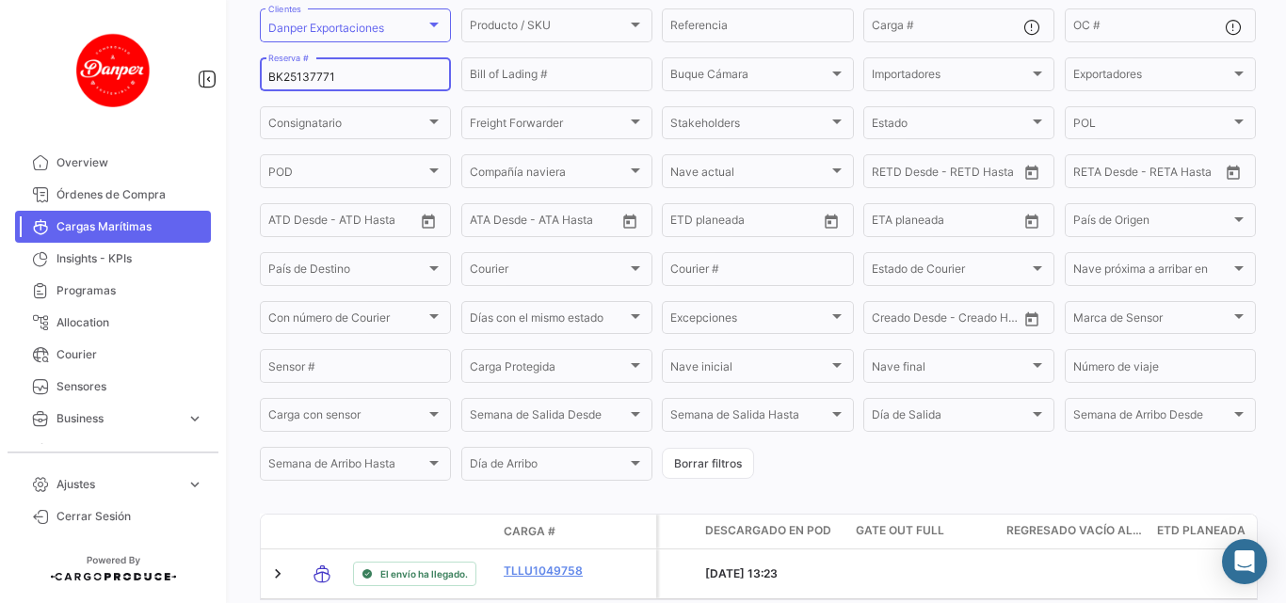
drag, startPoint x: 336, startPoint y: 71, endPoint x: 173, endPoint y: 70, distance: 162.8
click at [173, 70] on mat-sidenav-container "Overview Órdenes de Compra Cargas Marítimas Insights - KPIs Programas Allocatio…" at bounding box center [643, 301] width 1286 height 603
paste input "52"
drag, startPoint x: 364, startPoint y: 80, endPoint x: 186, endPoint y: 81, distance: 177.9
click at [186, 81] on mat-sidenav-container "Overview Órdenes de Compra Cargas Marítimas Insights - KPIs Programas Allocatio…" at bounding box center [643, 301] width 1286 height 603
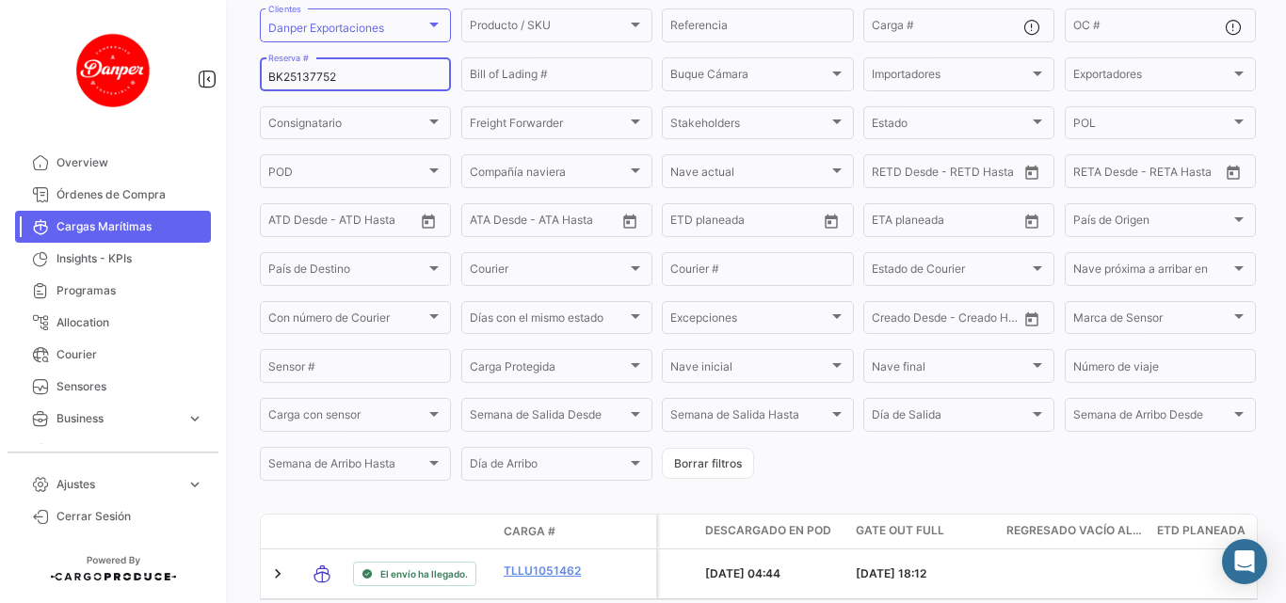
paste input "5"
drag, startPoint x: 351, startPoint y: 77, endPoint x: 196, endPoint y: 93, distance: 156.1
click at [196, 93] on mat-sidenav-container "Overview Órdenes de Compra Cargas Marítimas Insights - KPIs Programas Allocatio…" at bounding box center [643, 301] width 1286 height 603
paste input "64"
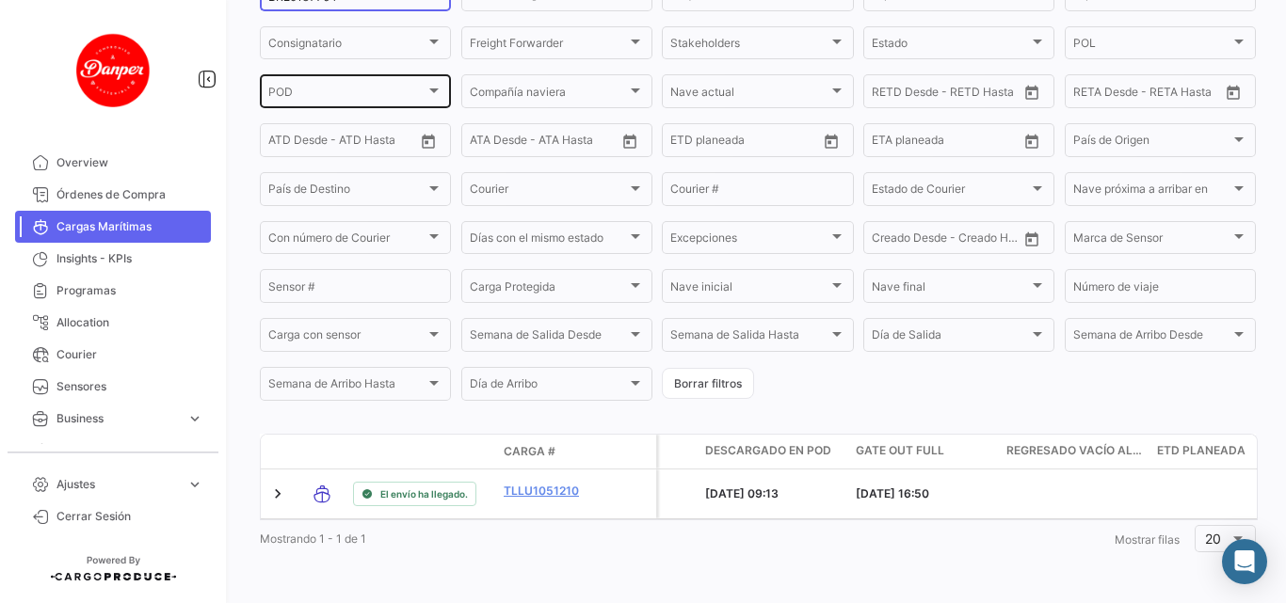
scroll to position [68, 0]
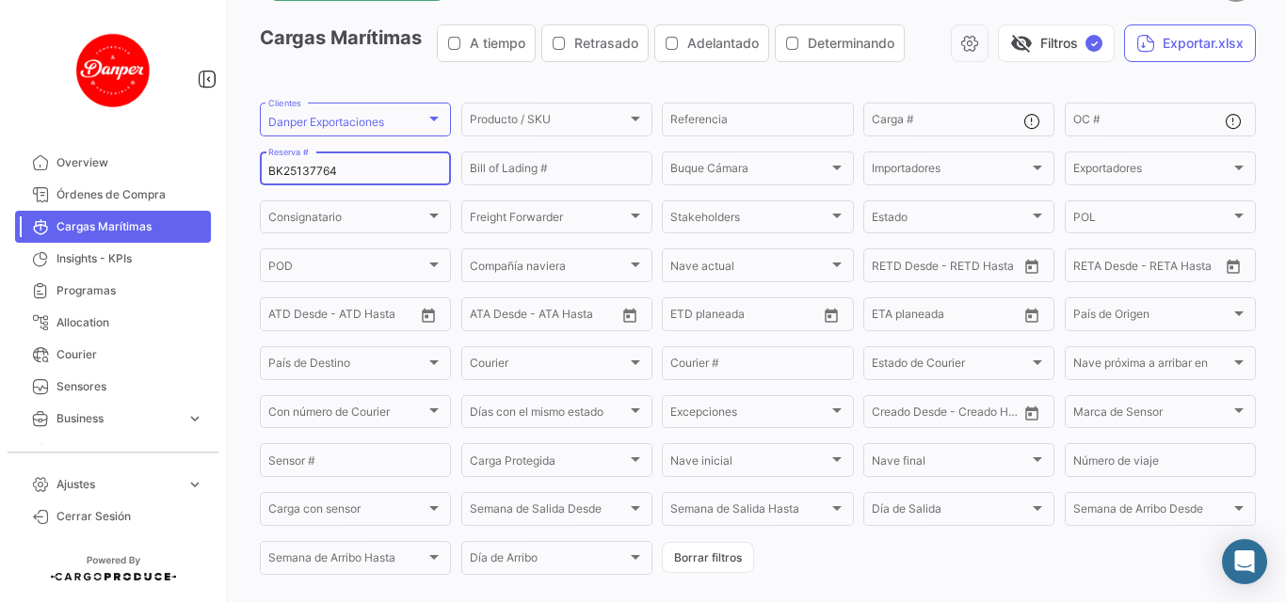
drag, startPoint x: 340, startPoint y: 177, endPoint x: 206, endPoint y: 198, distance: 135.2
click at [206, 198] on mat-sidenav-container "Overview Órdenes de Compra Cargas Marítimas Insights - KPIs Programas Allocatio…" at bounding box center [643, 301] width 1286 height 603
paste input "9"
drag, startPoint x: 369, startPoint y: 178, endPoint x: 155, endPoint y: 197, distance: 214.5
click at [158, 195] on mat-sidenav-container "Overview Órdenes de Compra Cargas Marítimas Insights - KPIs Programas Allocatio…" at bounding box center [643, 301] width 1286 height 603
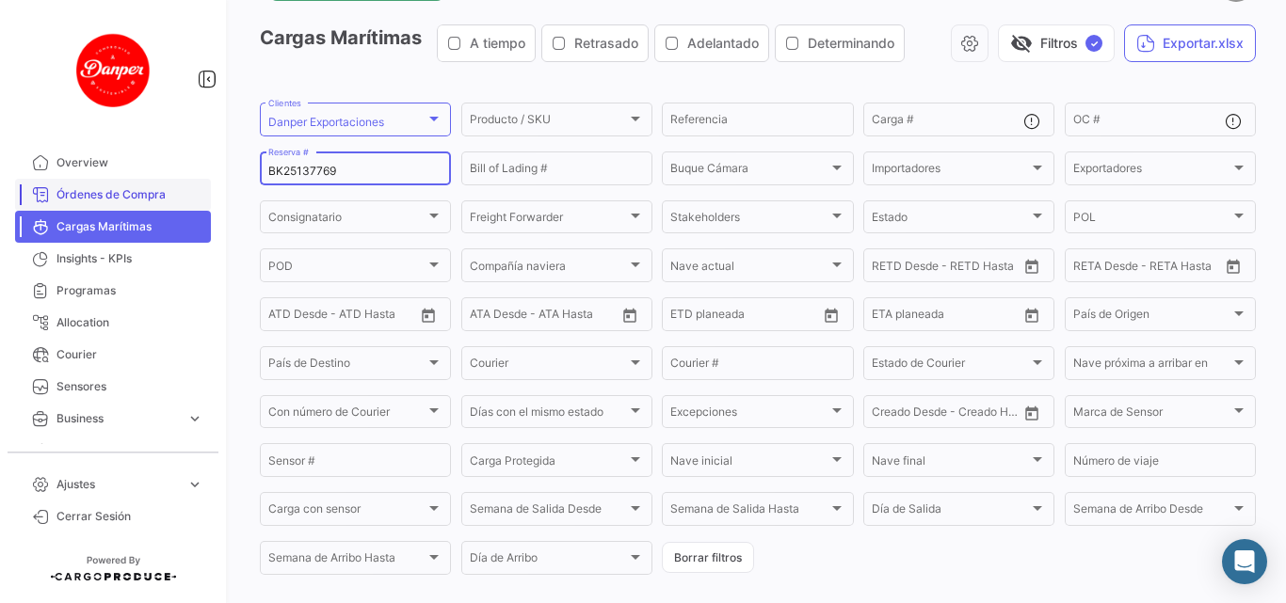
paste input "6425003410"
drag, startPoint x: 352, startPoint y: 167, endPoint x: 119, endPoint y: 171, distance: 233.4
click at [119, 170] on mat-sidenav-container "Overview Órdenes de Compra Cargas Marítimas Insights - KPIs Programas Allocatio…" at bounding box center [643, 301] width 1286 height 603
paste input "ZIMULMA816402"
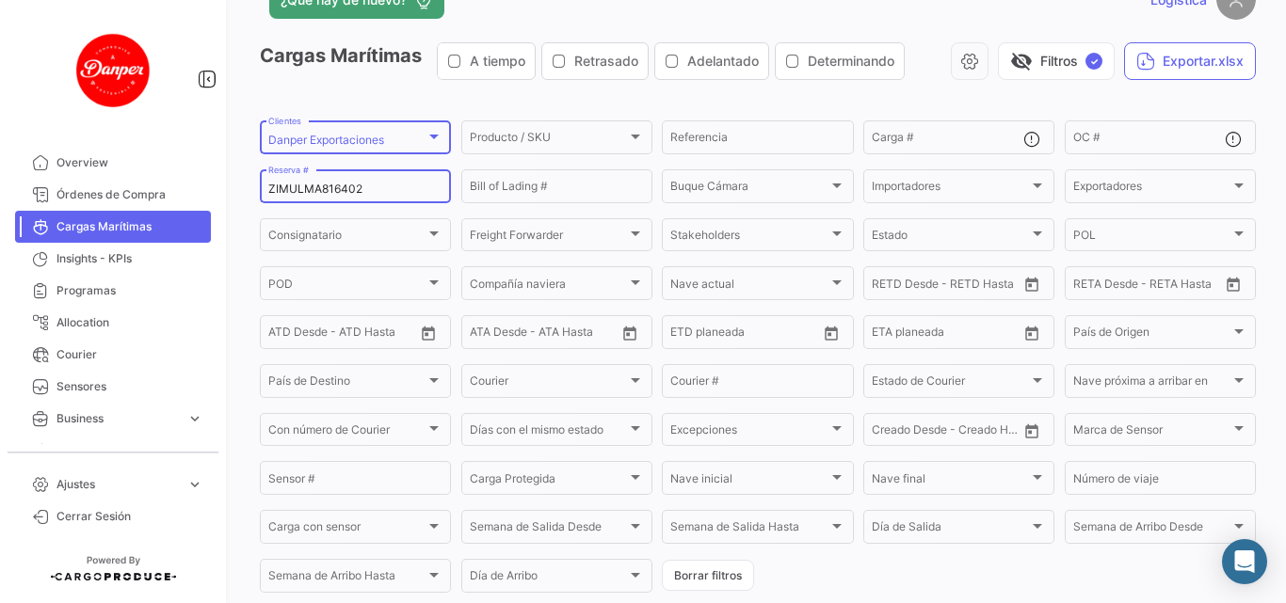
scroll to position [0, 0]
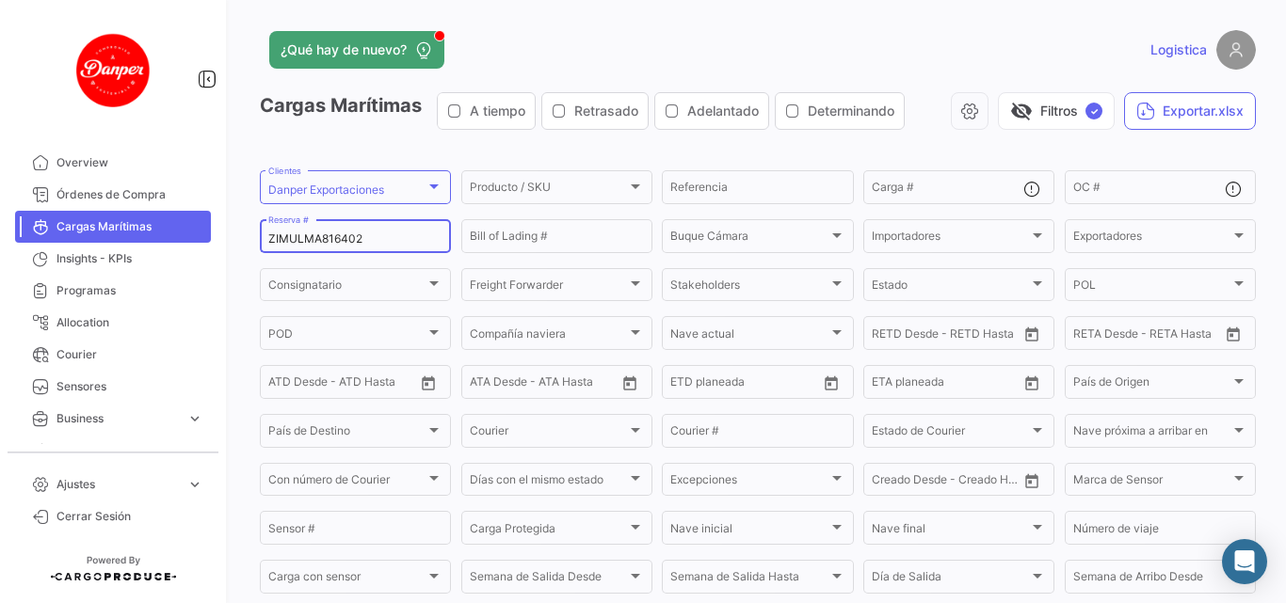
drag, startPoint x: 370, startPoint y: 232, endPoint x: 166, endPoint y: 264, distance: 206.6
click at [111, 237] on mat-sidenav-container "Overview Órdenes de Compra Cargas Marítimas Insights - KPIs Programas Allocatio…" at bounding box center [643, 301] width 1286 height 603
paste input "257214783"
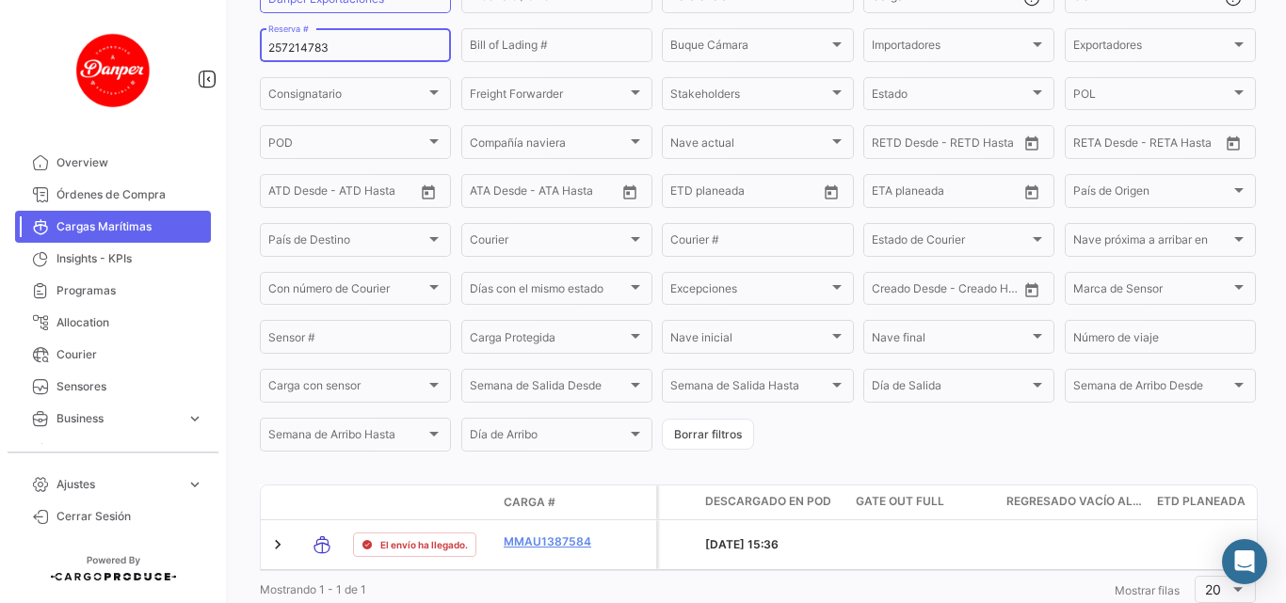
scroll to position [68, 0]
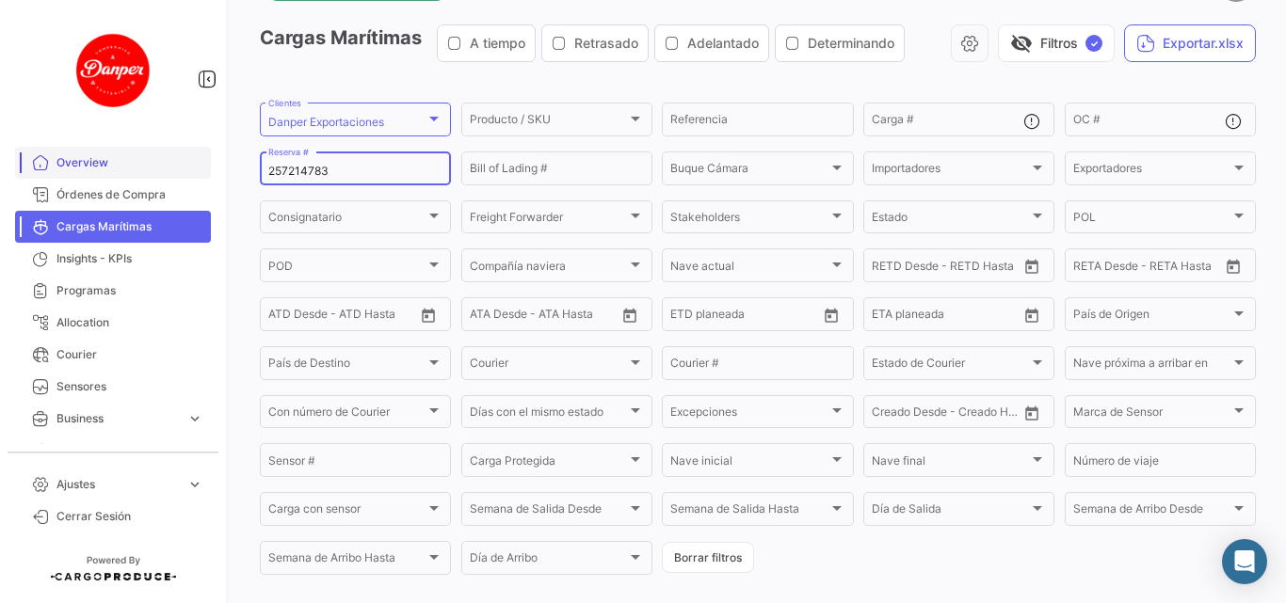
drag, startPoint x: 365, startPoint y: 171, endPoint x: 169, endPoint y: 172, distance: 195.8
click at [168, 170] on mat-sidenav-container "Overview Órdenes de Compra Cargas Marítimas Insights - KPIs Programas Allocatio…" at bounding box center [643, 301] width 1286 height 603
paste input "814"
drag, startPoint x: 344, startPoint y: 168, endPoint x: 207, endPoint y: 188, distance: 137.9
click at [207, 188] on mat-sidenav-container "Overview Órdenes de Compra Cargas Marítimas Insights - KPIs Programas Allocatio…" at bounding box center [643, 301] width 1286 height 603
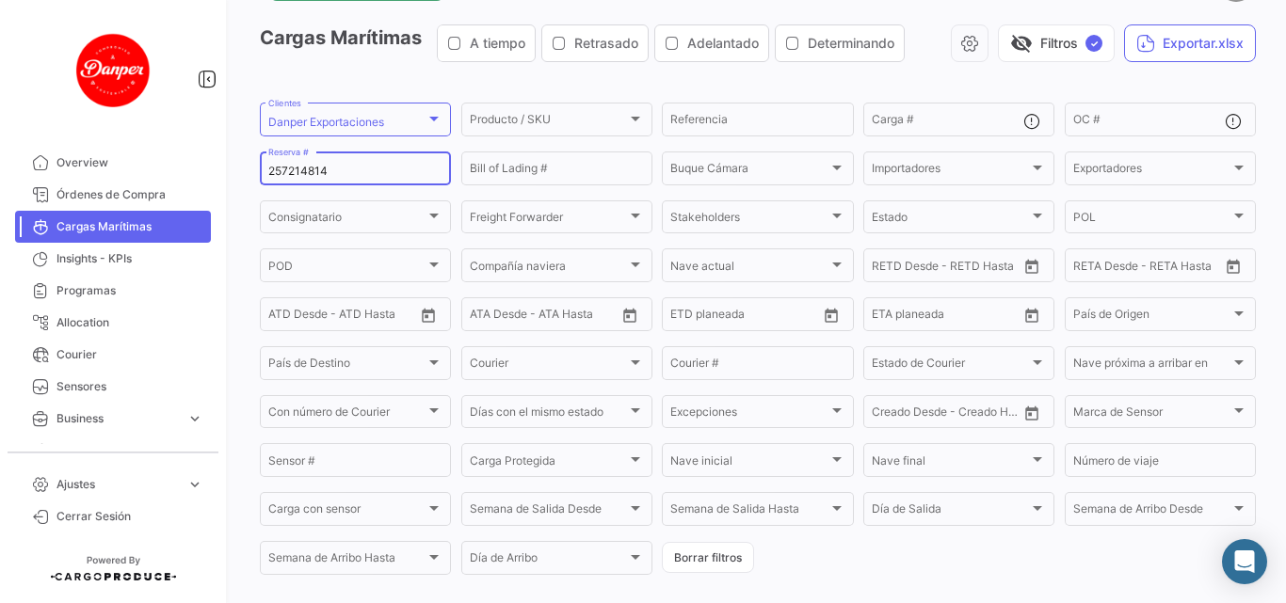
paste input "3"
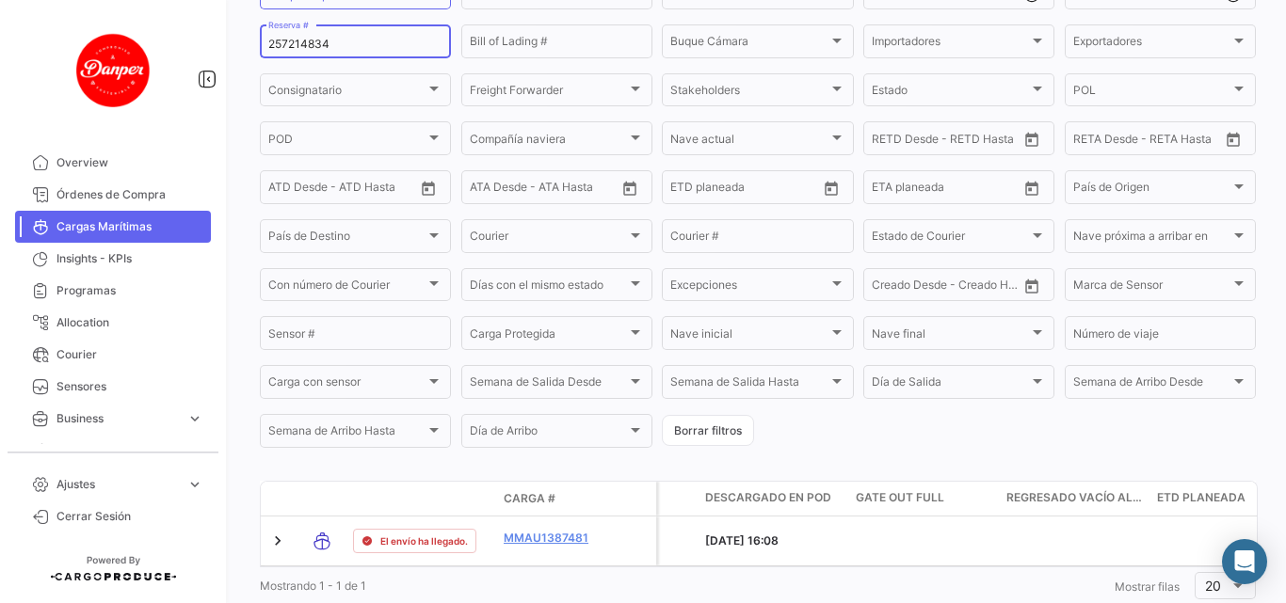
scroll to position [162, 0]
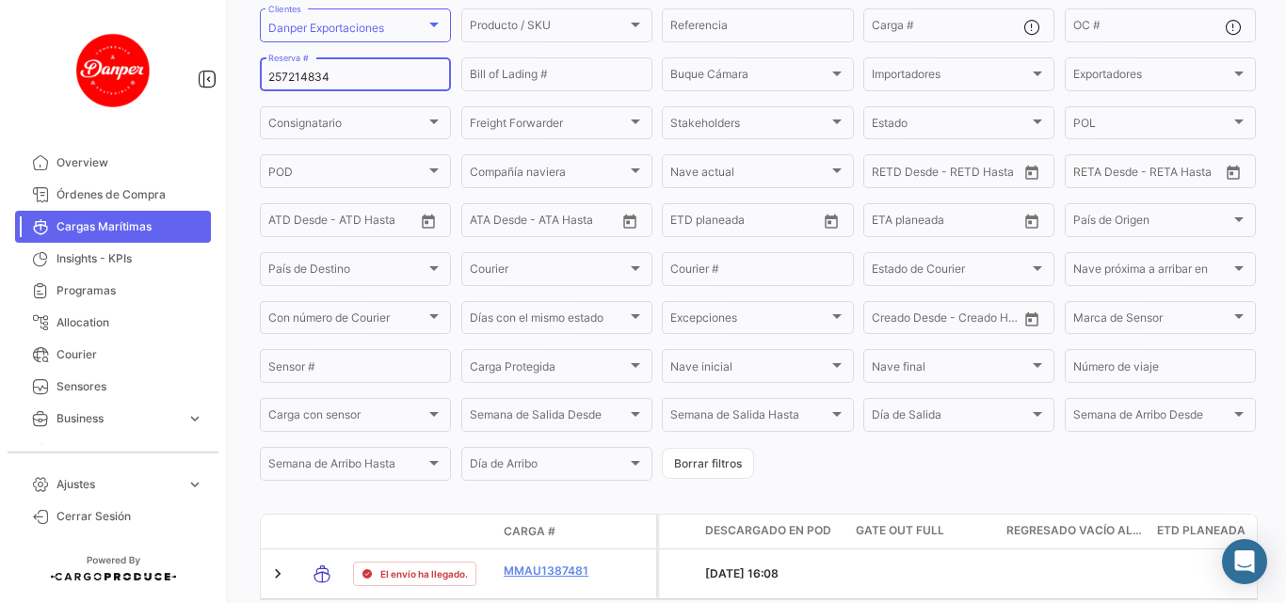
drag, startPoint x: 354, startPoint y: 78, endPoint x: 173, endPoint y: 101, distance: 182.1
click at [179, 101] on mat-sidenav-container "Overview Órdenes de Compra Cargas Marítimas Insights - KPIs Programas Allocatio…" at bounding box center [643, 301] width 1286 height 603
paste input "MBM230061107"
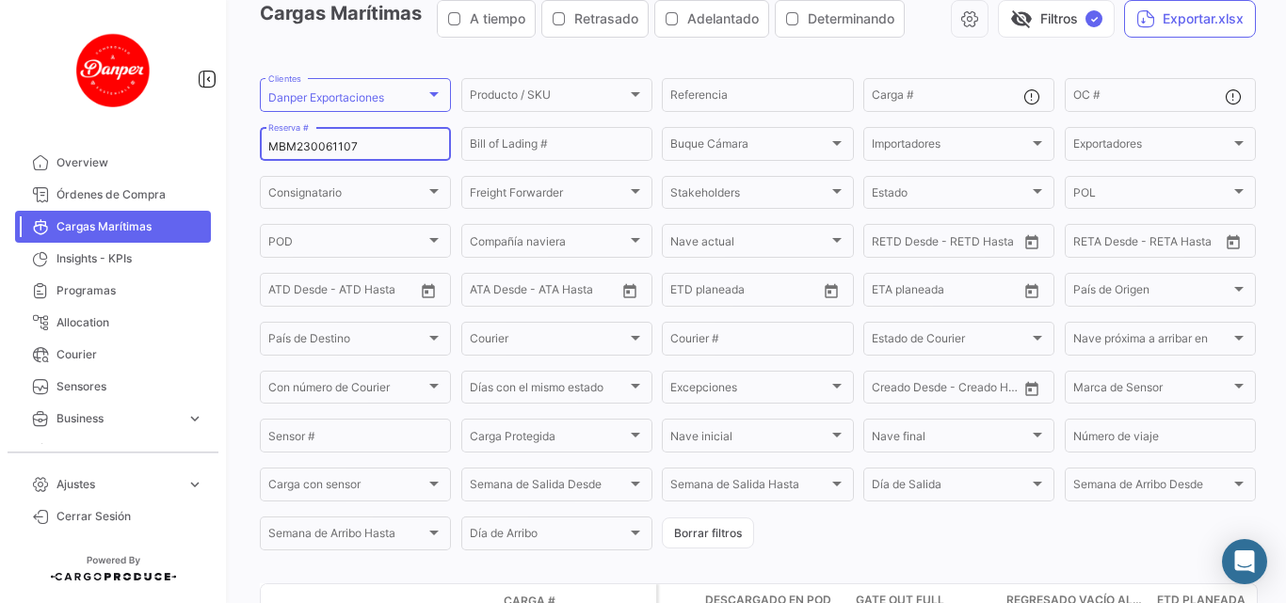
scroll to position [68, 0]
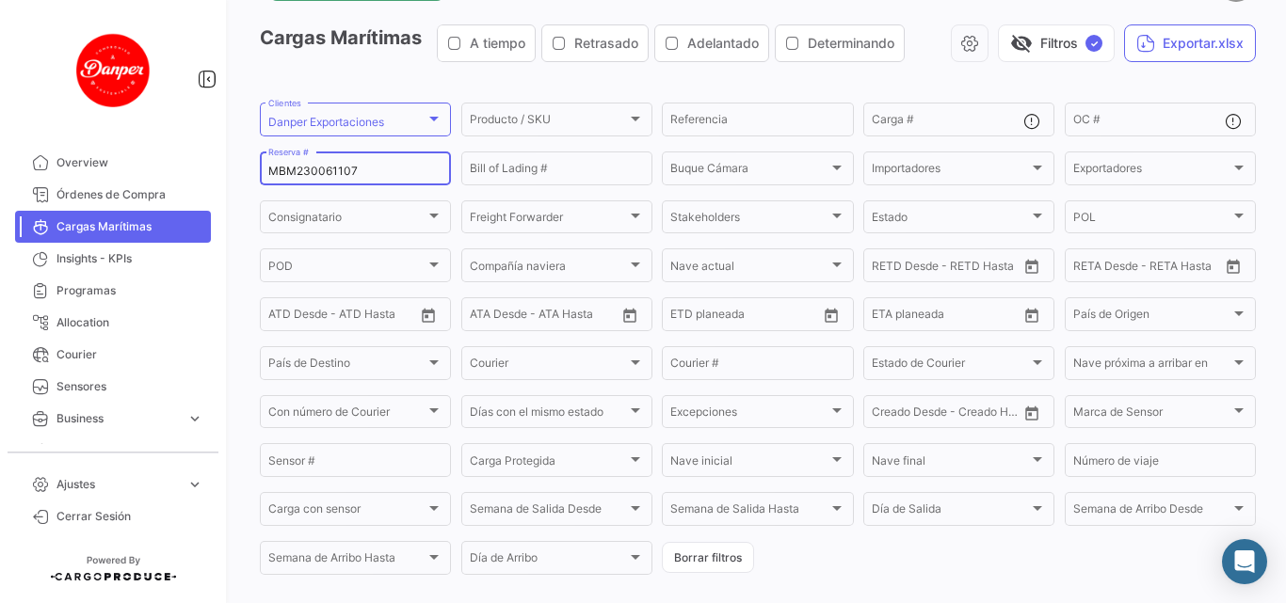
drag, startPoint x: 363, startPoint y: 164, endPoint x: 218, endPoint y: 180, distance: 145.8
click at [218, 180] on mat-sidenav-container "Overview Órdenes de Compra Cargas Marítimas Insights - KPIs Programas Allocatio…" at bounding box center [643, 301] width 1286 height 603
paste input "25720979"
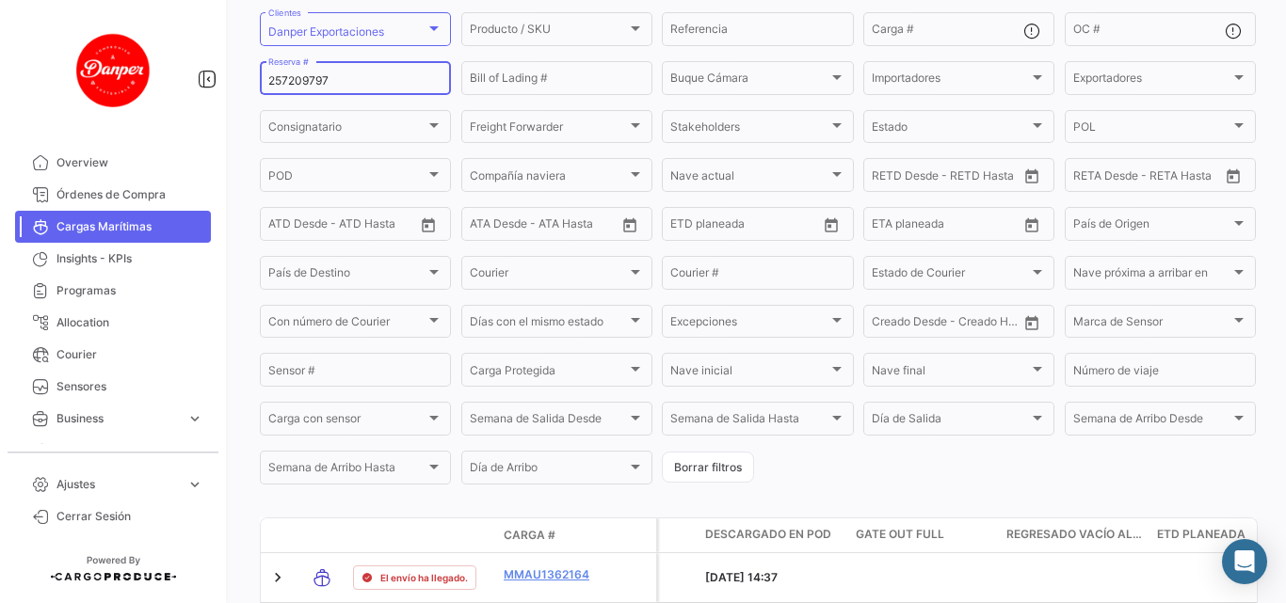
scroll to position [0, 0]
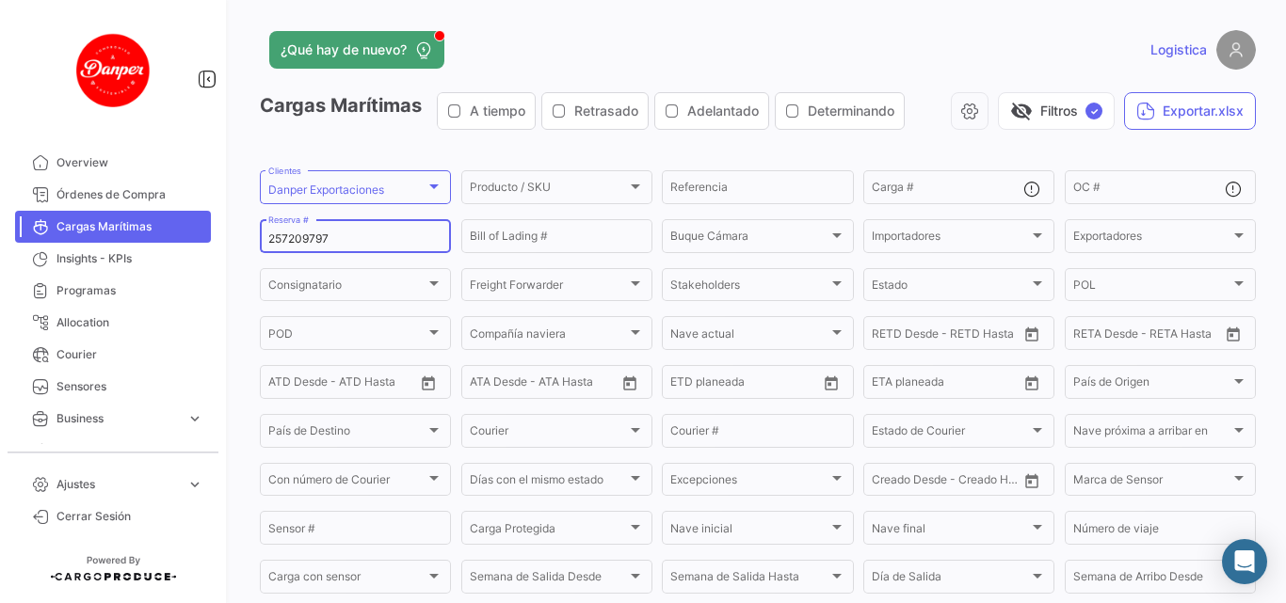
drag, startPoint x: 348, startPoint y: 237, endPoint x: 217, endPoint y: 254, distance: 131.9
click at [217, 254] on mat-sidenav-container "Overview Órdenes de Compra Cargas Marítimas Insights - KPIs Programas Allocatio…" at bounding box center [643, 301] width 1286 height 603
paste input "38709105"
drag, startPoint x: 340, startPoint y: 236, endPoint x: 156, endPoint y: 238, distance: 183.5
click at [156, 238] on mat-sidenav-container "Overview Órdenes de Compra Cargas Marítimas Insights - KPIs Programas Allocatio…" at bounding box center [643, 301] width 1286 height 603
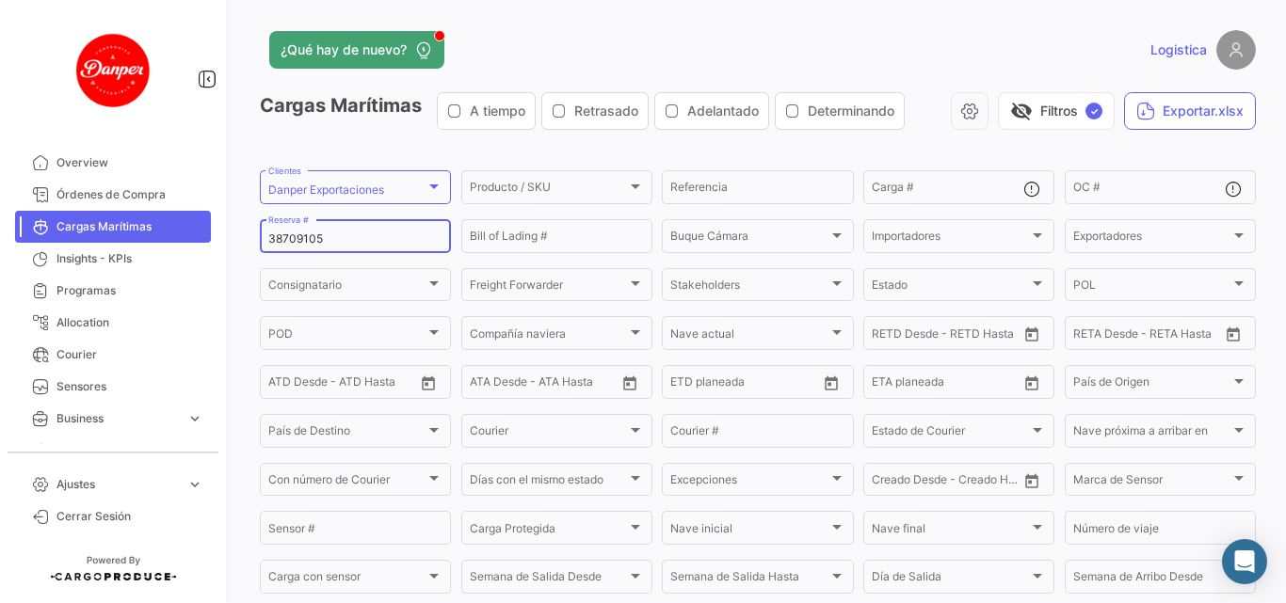
paste input "ZIMULMA816402"
drag, startPoint x: 365, startPoint y: 234, endPoint x: 178, endPoint y: 228, distance: 187.4
click at [178, 228] on mat-sidenav-container "Overview Órdenes de Compra Cargas Marítimas Insights - KPIs Programas Allocatio…" at bounding box center [643, 301] width 1286 height 603
paste input "31378364"
drag, startPoint x: 331, startPoint y: 236, endPoint x: 174, endPoint y: 247, distance: 157.5
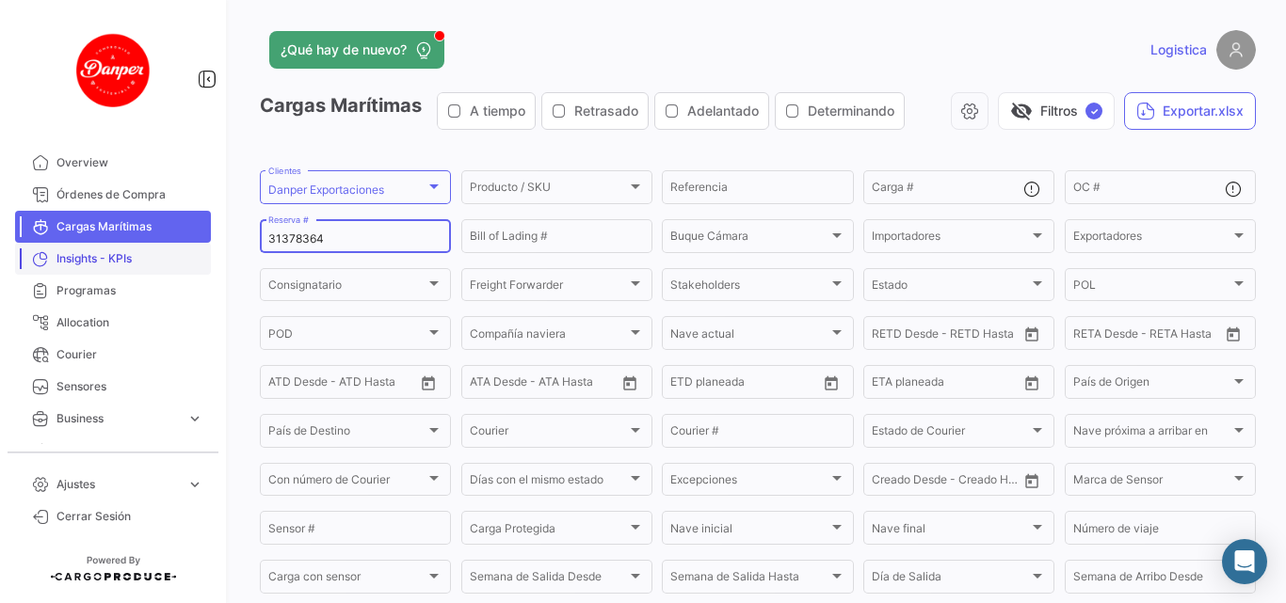
click at [174, 247] on mat-sidenav-container "Overview Órdenes de Compra Cargas Marítimas Insights - KPIs Programas Allocatio…" at bounding box center [643, 301] width 1286 height 603
paste input "254919032"
drag, startPoint x: 356, startPoint y: 232, endPoint x: 250, endPoint y: 230, distance: 105.4
click at [250, 230] on div "¿Qué hay de nuevo? Logistica Cargas Marítimas A tiempo Retrasado Adelantado Det…" at bounding box center [758, 301] width 1056 height 603
paste input "PENL2524006"
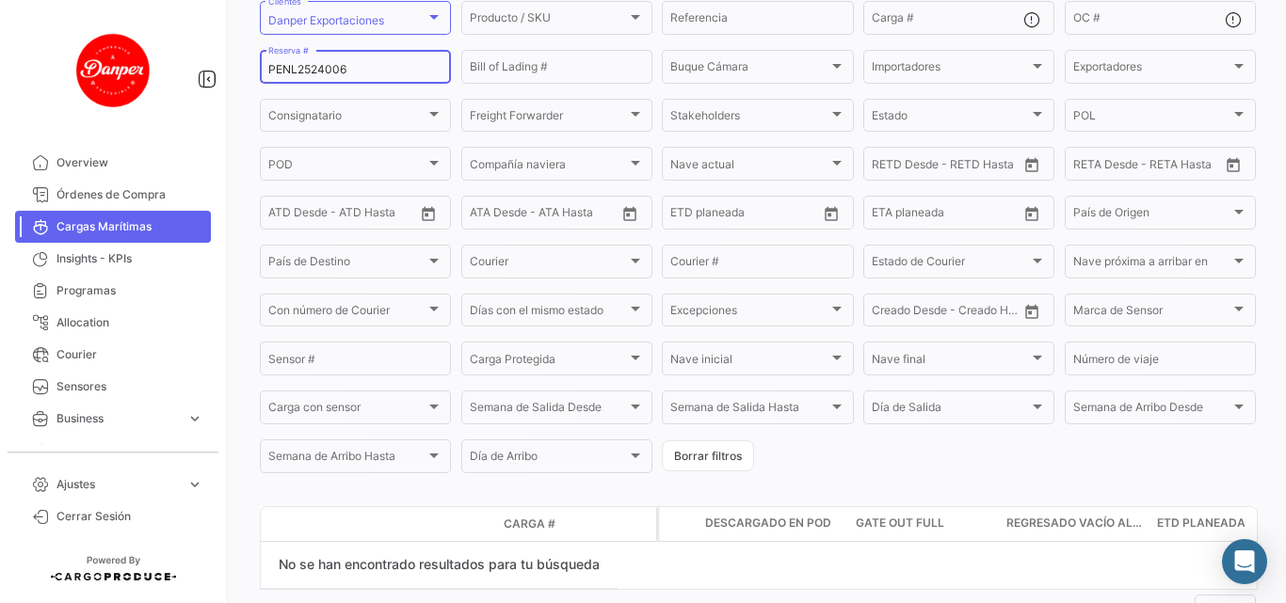
scroll to position [51, 0]
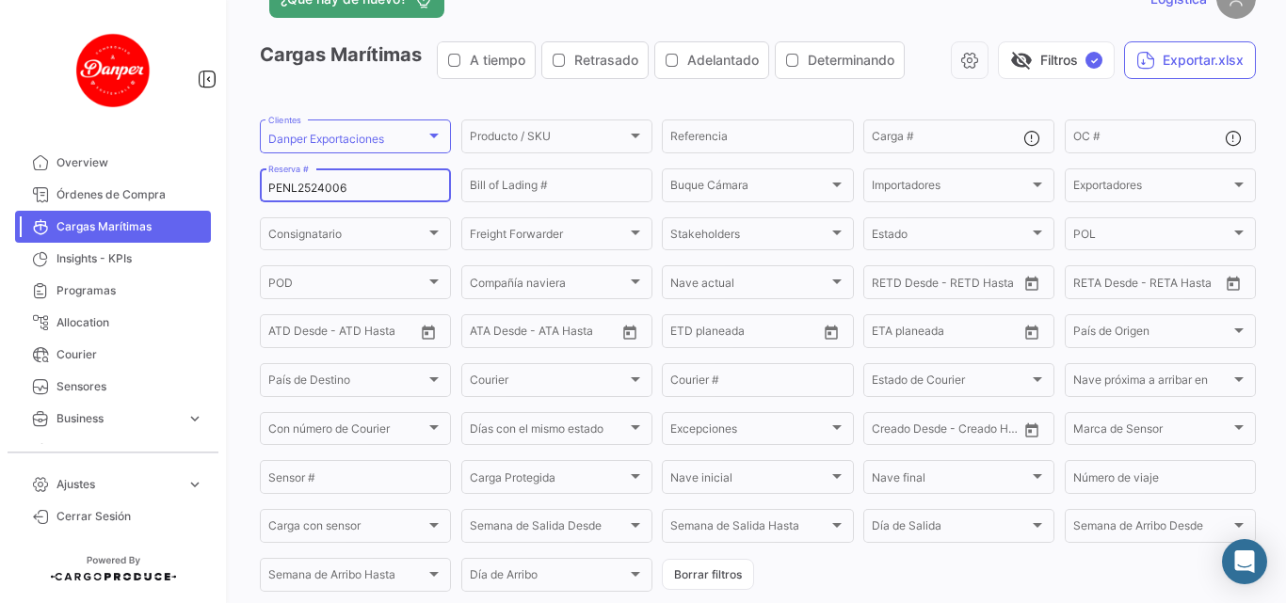
drag, startPoint x: 365, startPoint y: 183, endPoint x: 225, endPoint y: 173, distance: 140.5
click at [225, 173] on mat-sidenav-container "Overview Órdenes de Compra Cargas Marítimas Insights - KPIs Programas Allocatio…" at bounding box center [643, 301] width 1286 height 603
paste input "XF2525201"
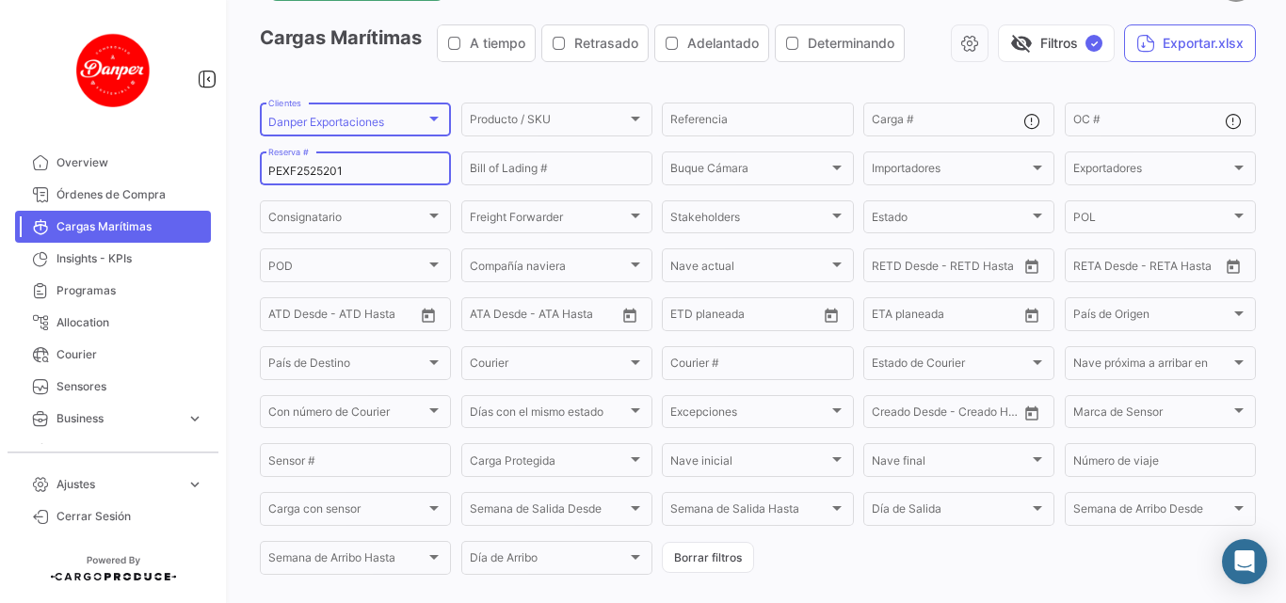
scroll to position [60, 0]
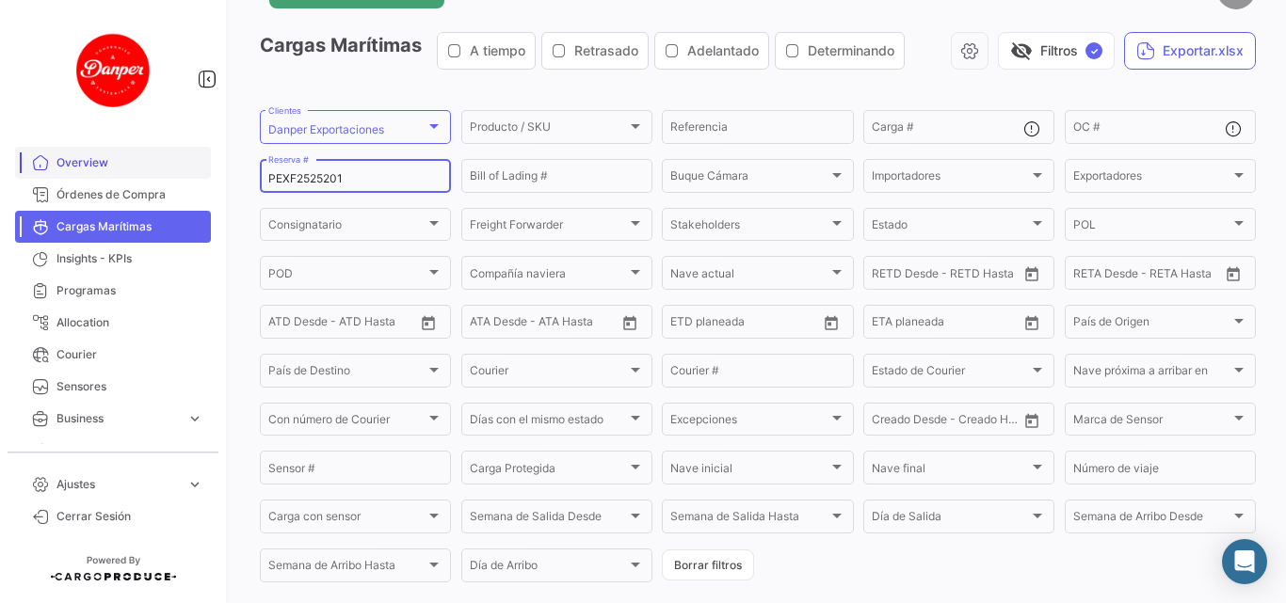
drag, startPoint x: 350, startPoint y: 177, endPoint x: 183, endPoint y: 171, distance: 167.6
click at [183, 171] on mat-sidenav-container "Overview Órdenes de Compra Cargas Marítimas Insights - KPIs Programas Allocatio…" at bounding box center [643, 301] width 1286 height 603
paste input "2"
drag, startPoint x: 374, startPoint y: 177, endPoint x: 196, endPoint y: 177, distance: 177.9
click at [196, 177] on mat-sidenav-container "Overview Órdenes de Compra Cargas Marítimas Insights - KPIs Programas Allocatio…" at bounding box center [643, 301] width 1286 height 603
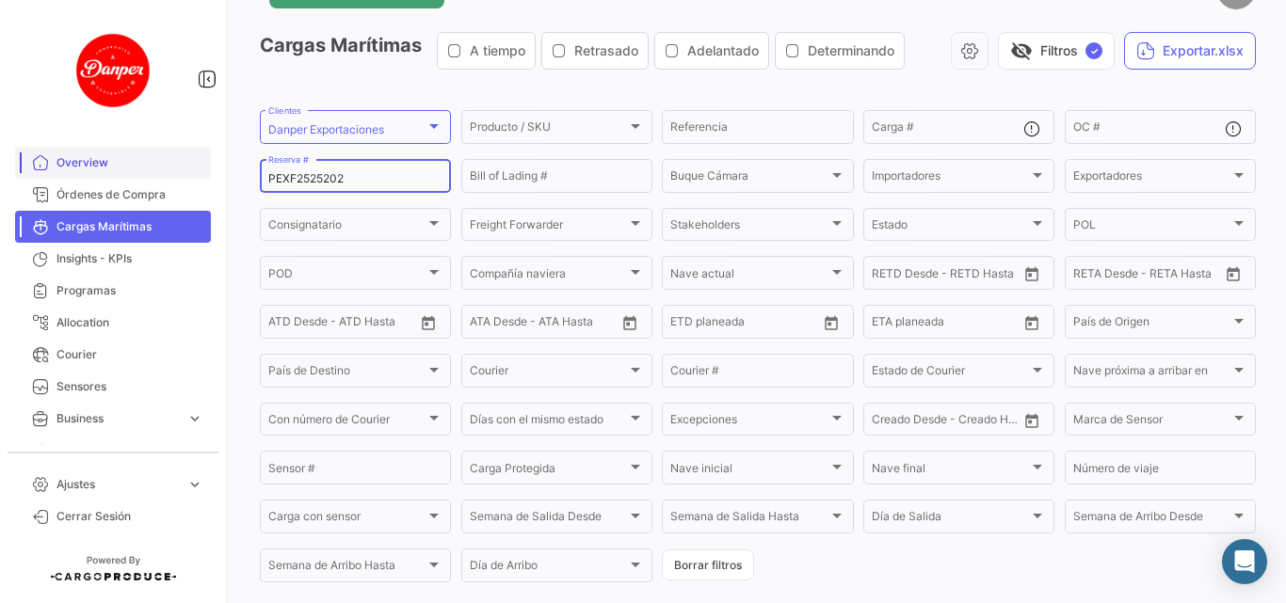
paste input "NL2525001"
drag, startPoint x: 354, startPoint y: 176, endPoint x: 216, endPoint y: 168, distance: 137.7
click at [216, 168] on mat-sidenav-container "Overview Órdenes de Compra Cargas Marítimas Insights - KPIs Programas Allocatio…" at bounding box center [643, 301] width 1286 height 603
paste input "BK25132142"
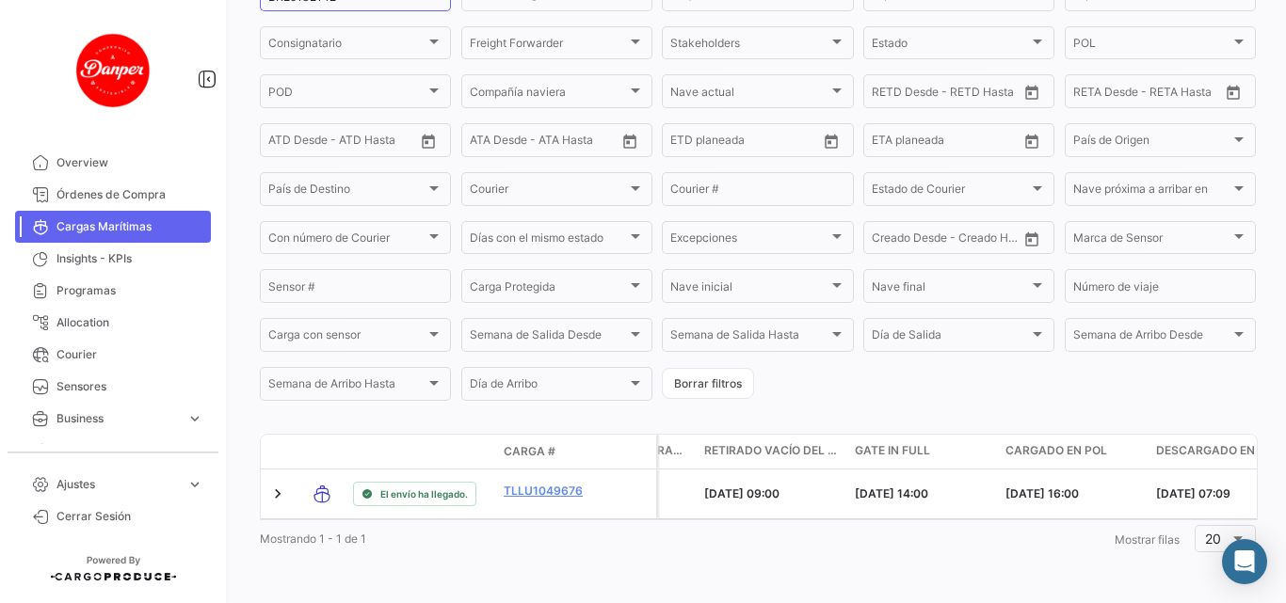
scroll to position [0, 0]
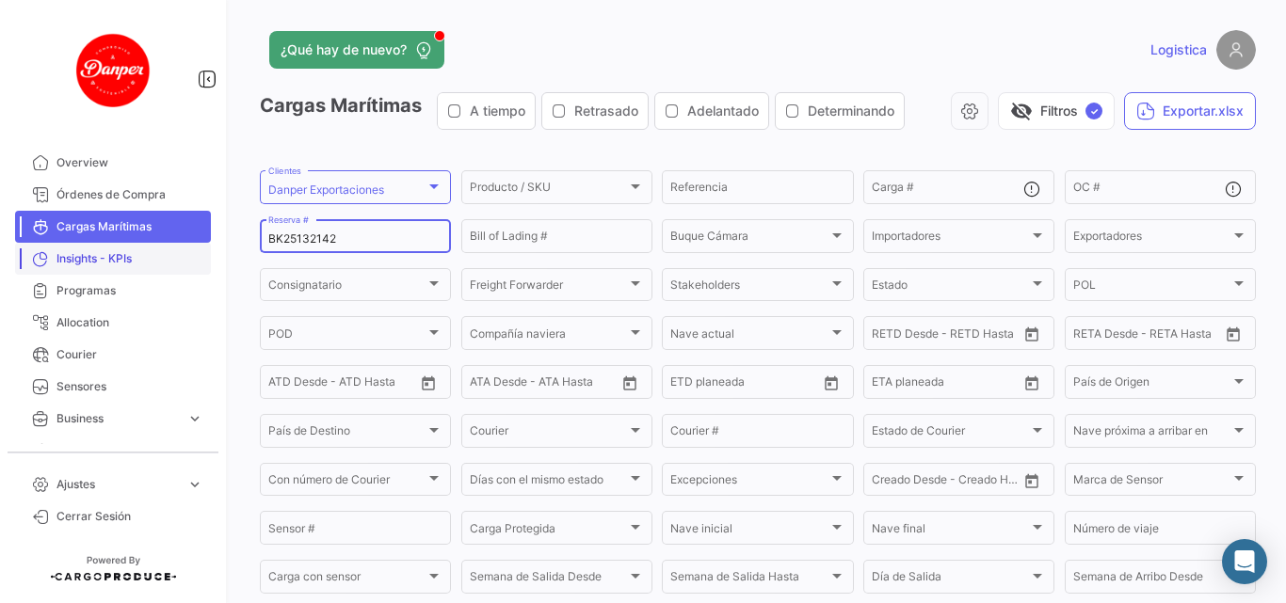
drag, startPoint x: 349, startPoint y: 244, endPoint x: 168, endPoint y: 243, distance: 181.6
click at [168, 243] on mat-sidenav-container "Overview Órdenes de Compra Cargas Marítimas Insights - KPIs Programas Allocatio…" at bounding box center [643, 301] width 1286 height 603
paste input "25518737"
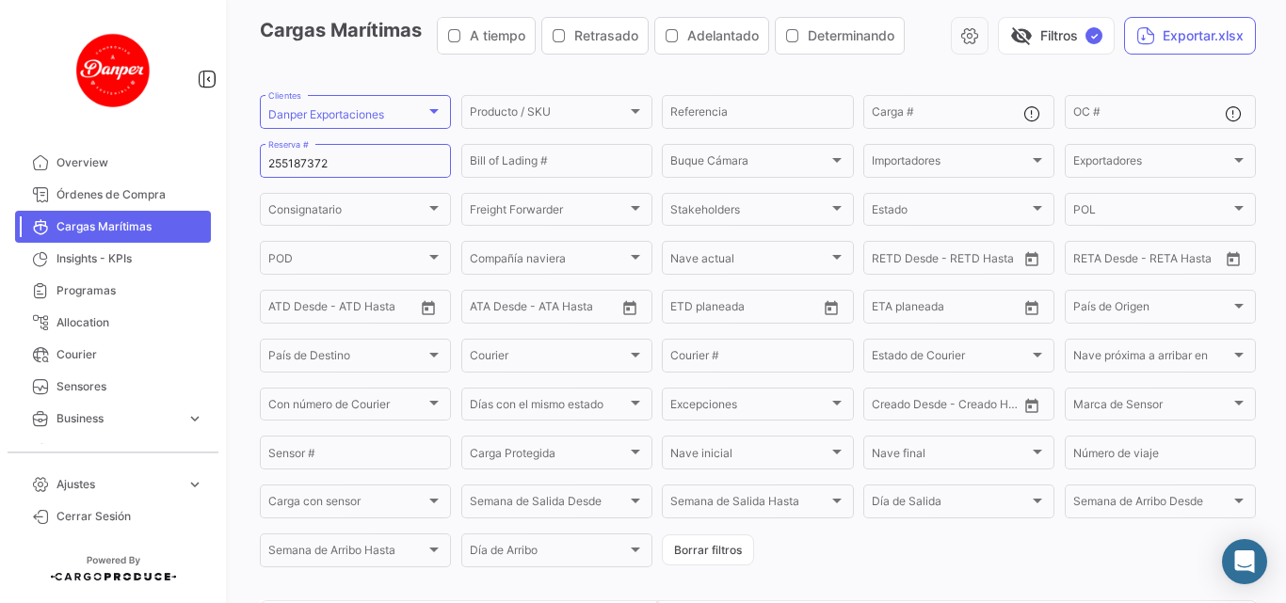
scroll to position [68, 0]
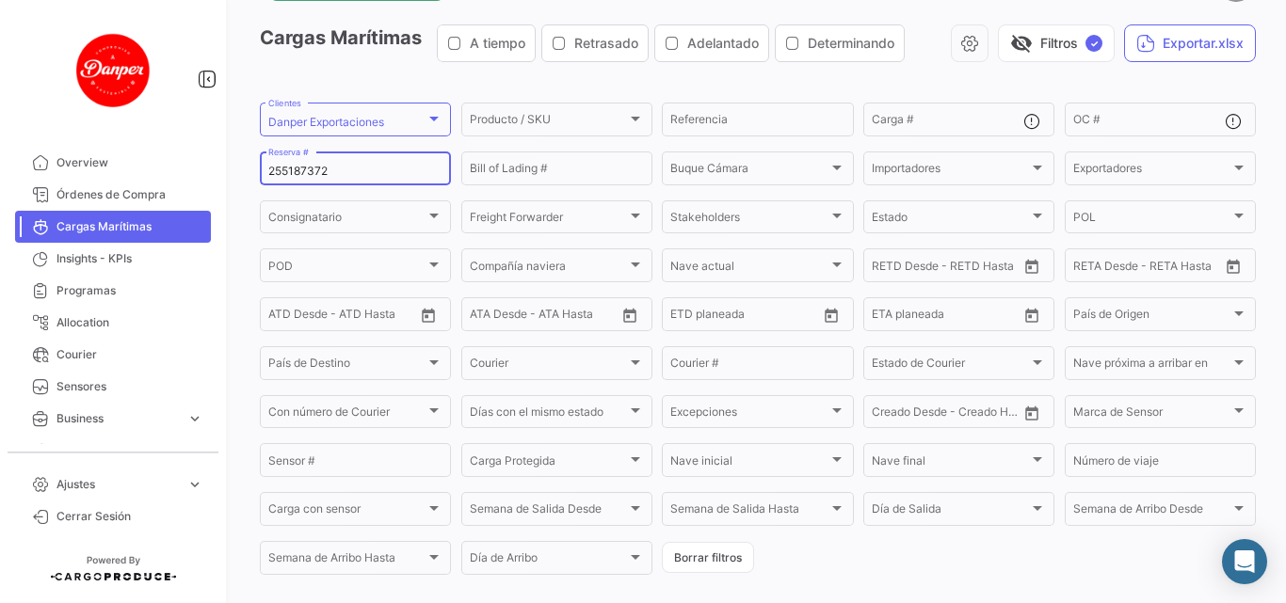
click at [371, 158] on div "255187372 Reserva #" at bounding box center [355, 167] width 174 height 37
drag, startPoint x: 356, startPoint y: 173, endPoint x: 228, endPoint y: 180, distance: 128.2
click at [228, 180] on mat-sidenav-container "Overview Órdenes de Compra Cargas Marítimas Insights - KPIs Programas Allocatio…" at bounding box center [643, 301] width 1286 height 603
paste input "31378364"
drag, startPoint x: 353, startPoint y: 171, endPoint x: 169, endPoint y: 141, distance: 186.0
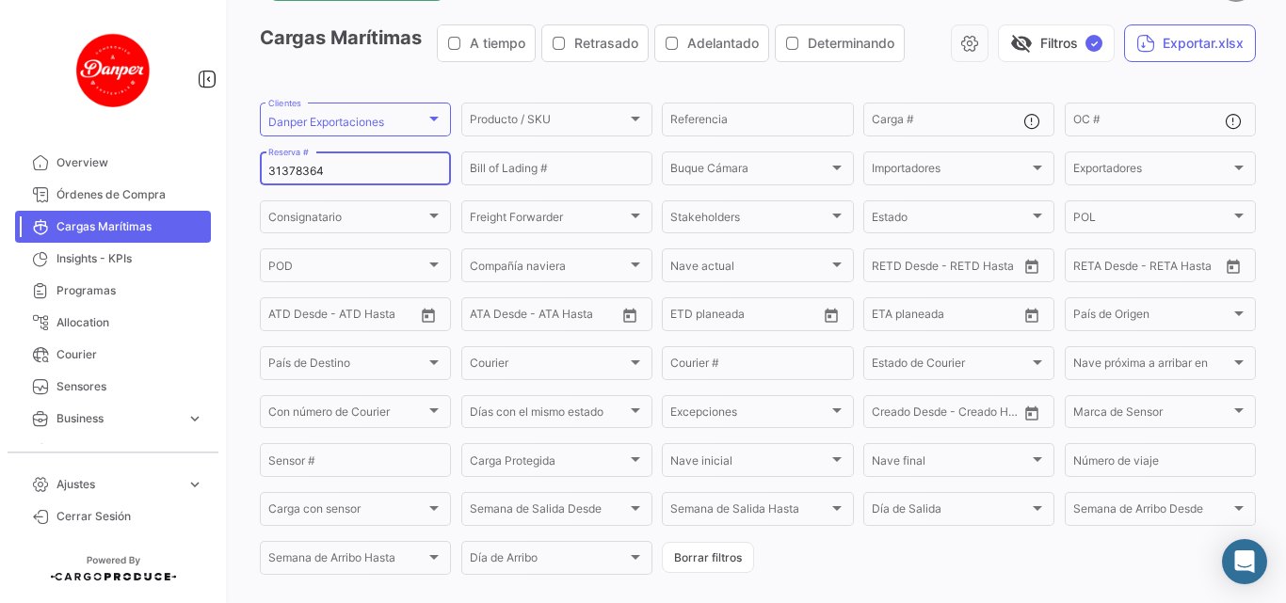
click at [169, 141] on mat-sidenav-container "Overview Órdenes de Compra Cargas Marítimas Insights - KPIs Programas Allocatio…" at bounding box center [643, 301] width 1286 height 603
paste input "254919032"
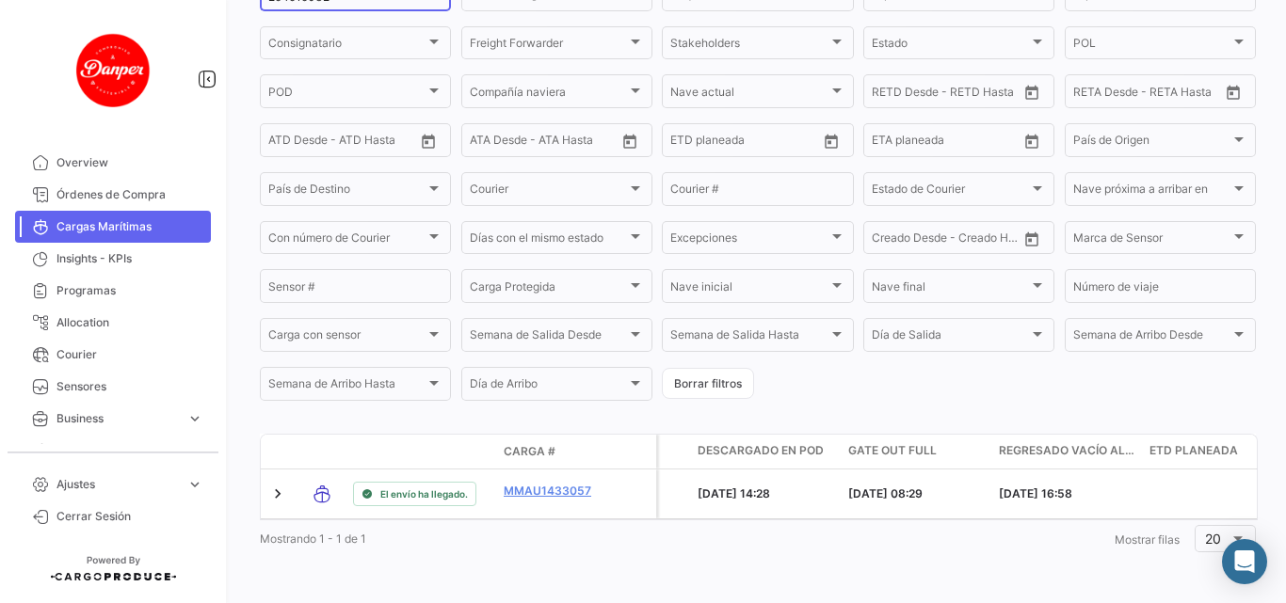
scroll to position [162, 0]
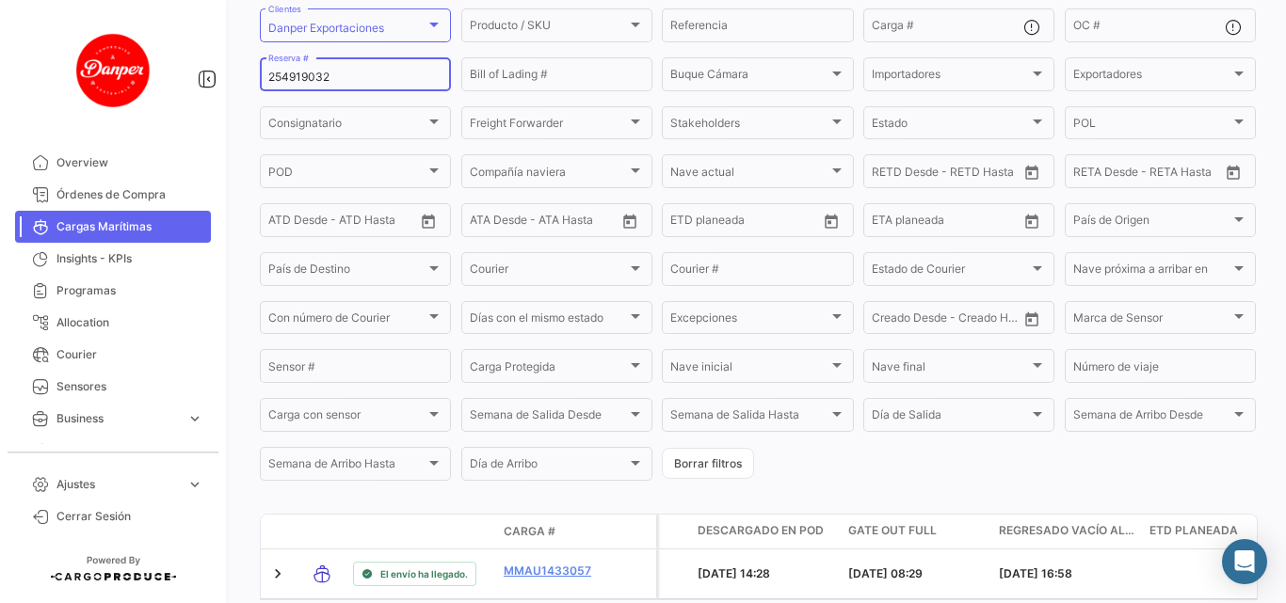
drag, startPoint x: 351, startPoint y: 69, endPoint x: 284, endPoint y: 70, distance: 66.8
click at [284, 71] on input "254919032" at bounding box center [355, 77] width 174 height 13
type input "2"
paste input "PENL2524006"
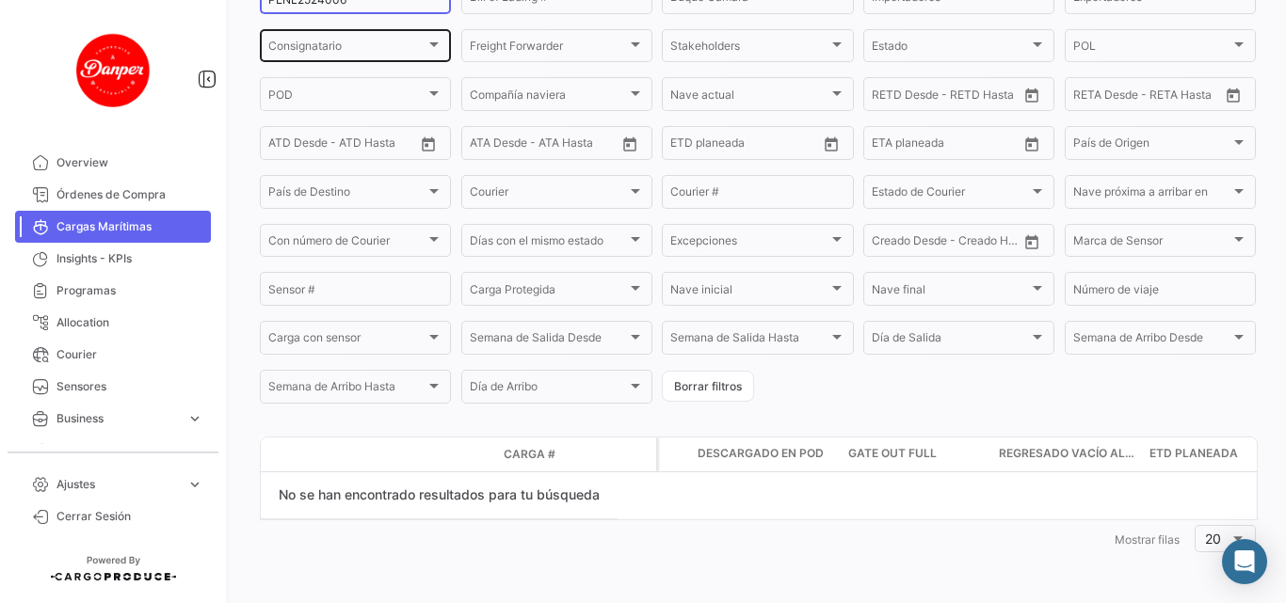
scroll to position [145, 0]
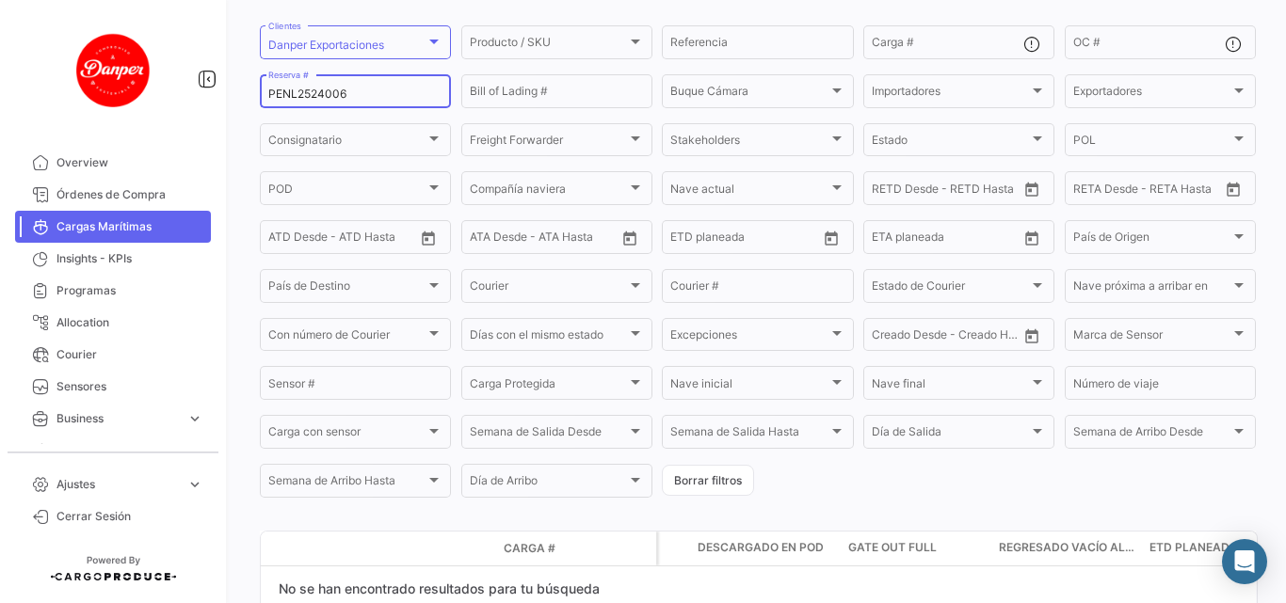
drag, startPoint x: 365, startPoint y: 90, endPoint x: 178, endPoint y: 133, distance: 192.0
click at [178, 133] on mat-sidenav-container "Overview Órdenes de Compra Cargas Marítimas Insights - KPIs Programas Allocatio…" at bounding box center [643, 301] width 1286 height 603
paste input "BK25132142"
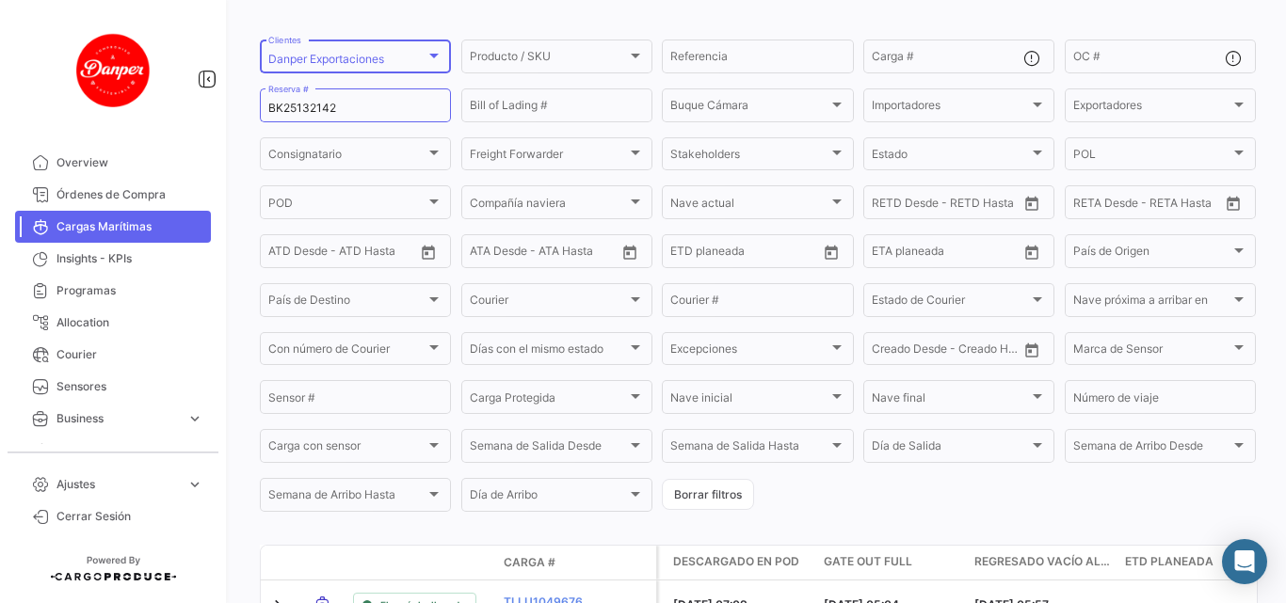
scroll to position [98, 0]
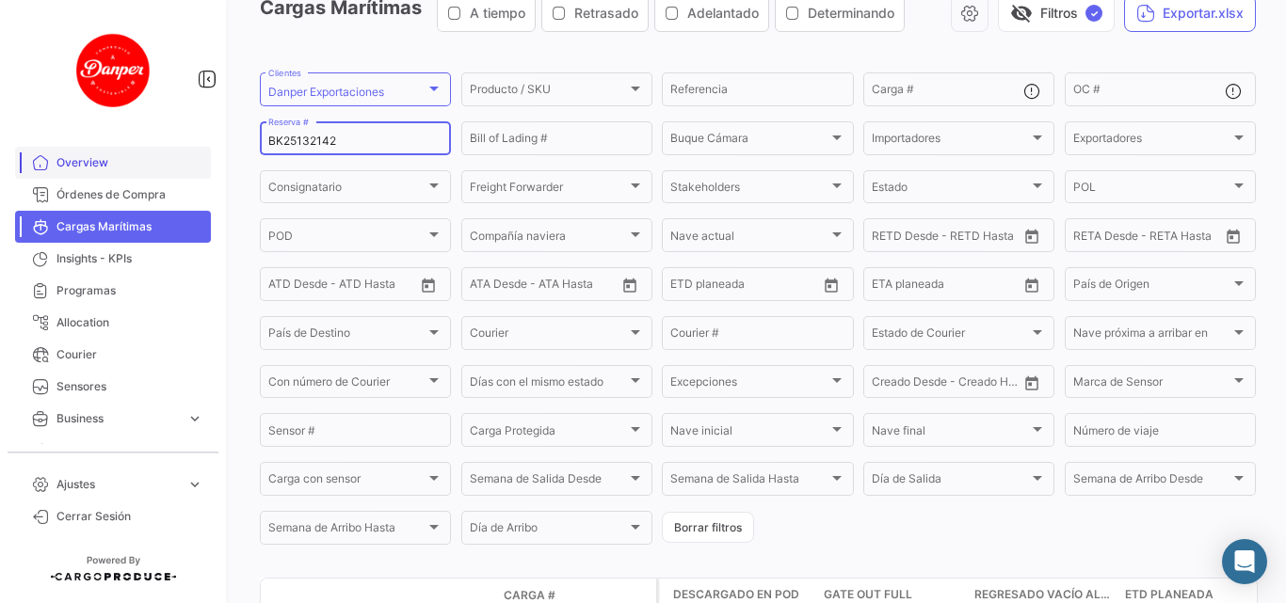
drag, startPoint x: 363, startPoint y: 137, endPoint x: 191, endPoint y: 147, distance: 172.5
click at [191, 147] on mat-sidenav-container "Overview Órdenes de Compra Cargas Marítimas Insights - KPIs Programas Allocatio…" at bounding box center [643, 301] width 1286 height 603
paste input "LMM0530664"
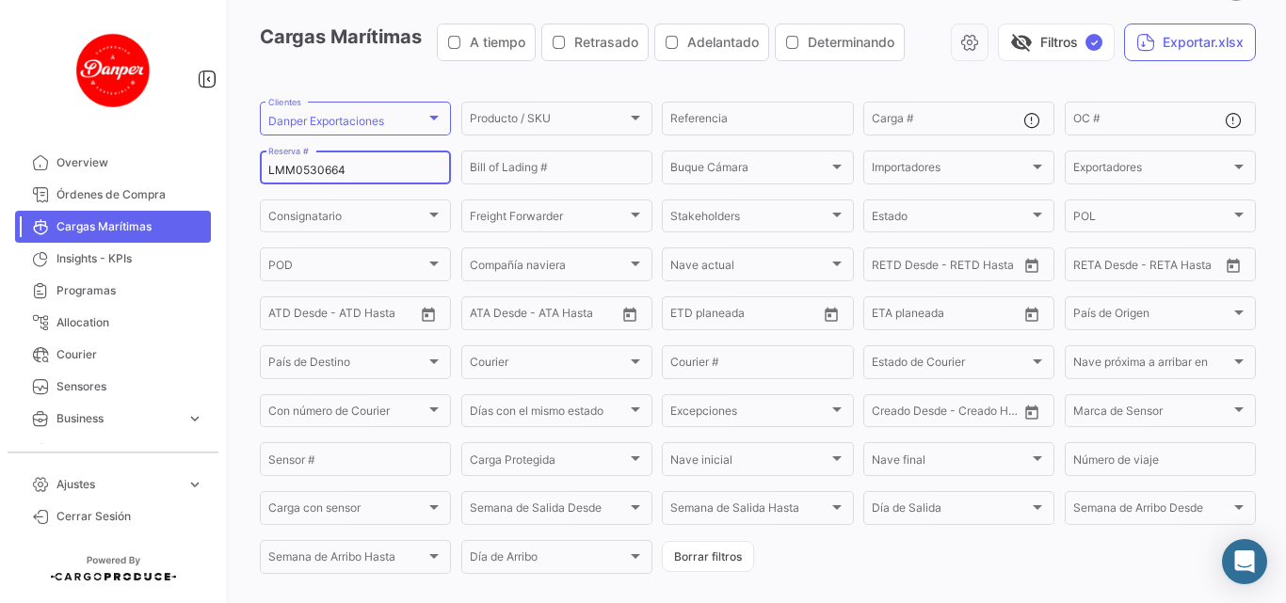
scroll to position [68, 0]
drag, startPoint x: 370, startPoint y: 165, endPoint x: 192, endPoint y: 167, distance: 177.9
click at [192, 167] on mat-sidenav-container "Overview Órdenes de Compra Cargas Marítimas Insights - KPIs Programas Allocatio…" at bounding box center [643, 301] width 1286 height 603
paste input "PEXF2526207"
drag, startPoint x: 360, startPoint y: 177, endPoint x: 200, endPoint y: 177, distance: 159.0
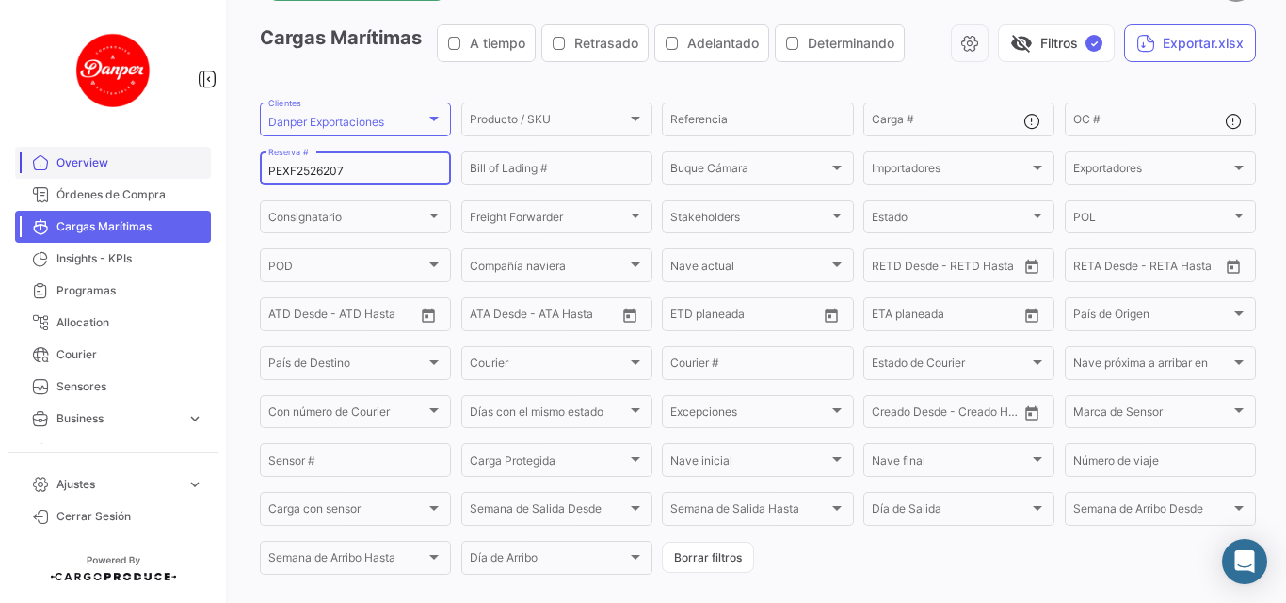
click at [200, 177] on mat-sidenav-container "Overview Órdenes de Compra Cargas Marítimas Insights - KPIs Programas Allocatio…" at bounding box center [643, 301] width 1286 height 603
paste input "8"
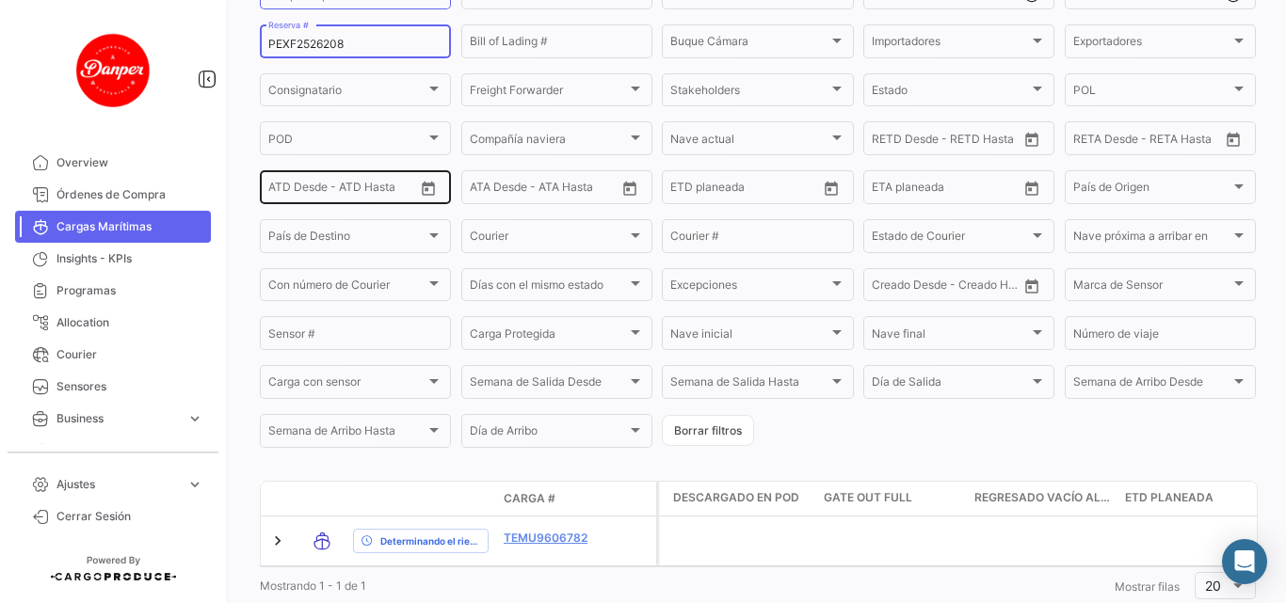
scroll to position [162, 0]
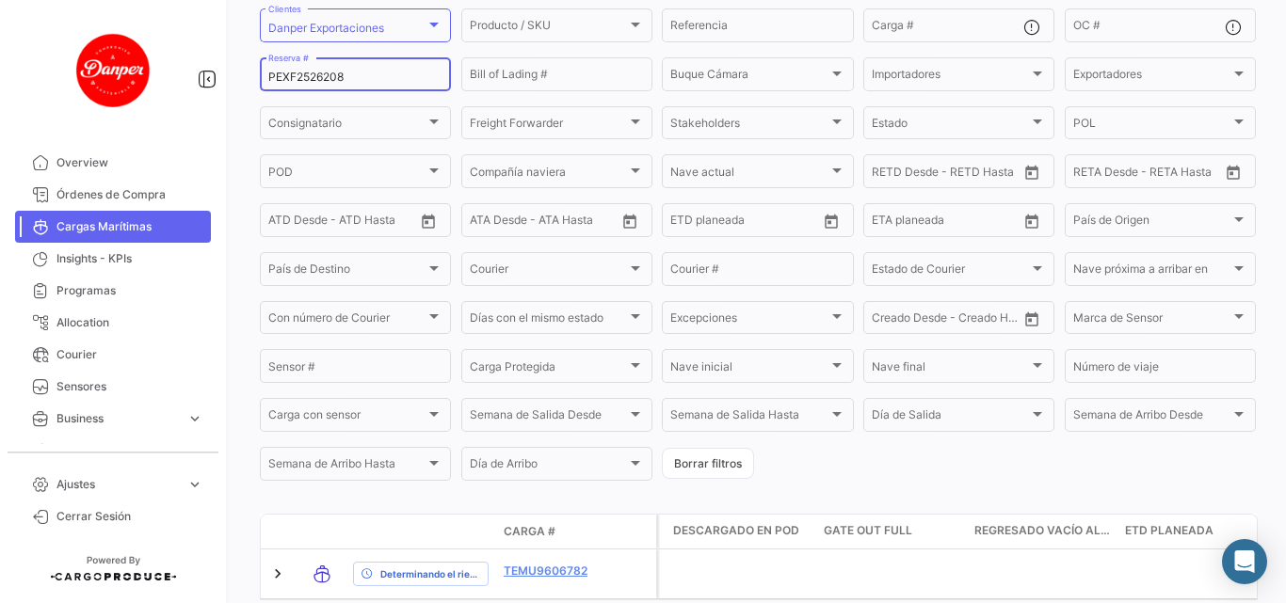
drag, startPoint x: 365, startPoint y: 76, endPoint x: 228, endPoint y: 76, distance: 137.4
click at [228, 76] on mat-sidenav-container "Overview Órdenes de Compra Cargas Marítimas Insights - KPIs Programas Allocatio…" at bounding box center [643, 301] width 1286 height 603
paste input "BK25132143"
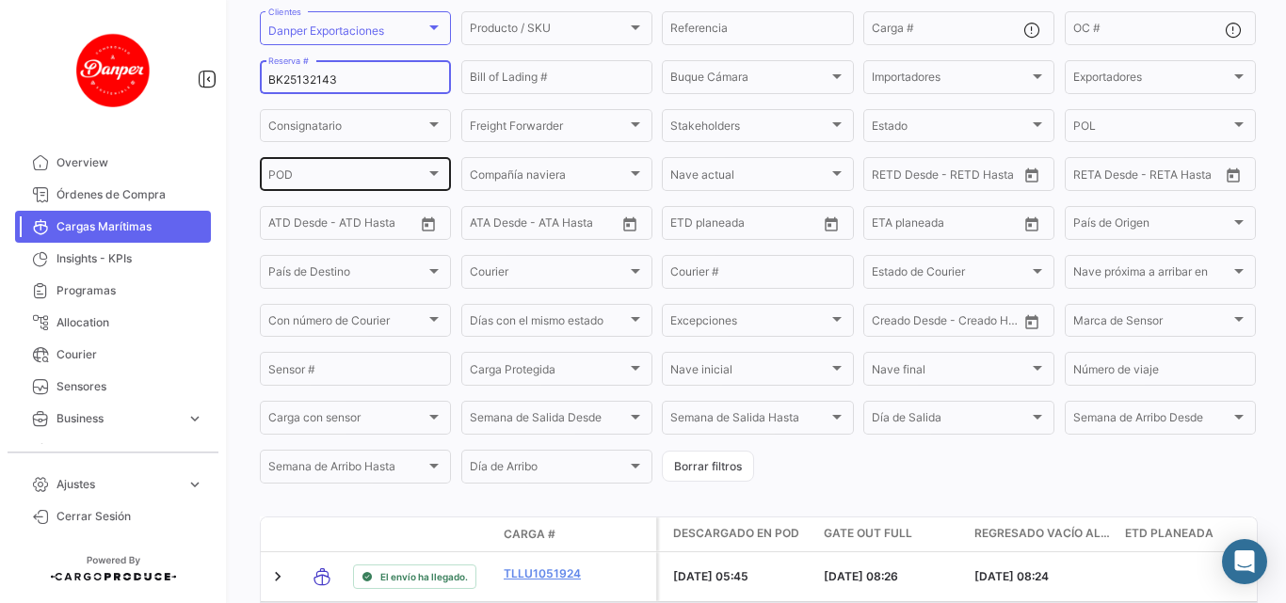
scroll to position [68, 0]
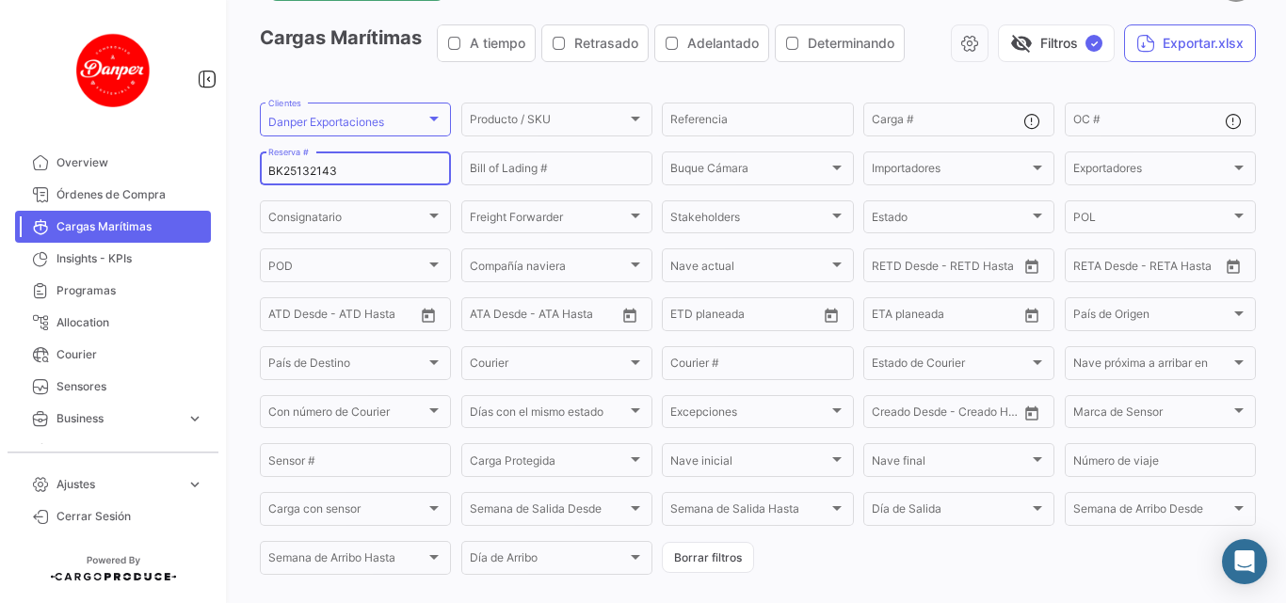
drag, startPoint x: 374, startPoint y: 162, endPoint x: 318, endPoint y: 175, distance: 57.1
click at [318, 175] on div "BK25132143 Reserva #" at bounding box center [355, 167] width 174 height 37
drag, startPoint x: 371, startPoint y: 174, endPoint x: 154, endPoint y: 183, distance: 216.6
click at [154, 183] on mat-sidenav-container "Overview Órdenes de Compra Cargas Marítimas Insights - KPIs Programas Allocatio…" at bounding box center [643, 301] width 1286 height 603
paste input "255486497"
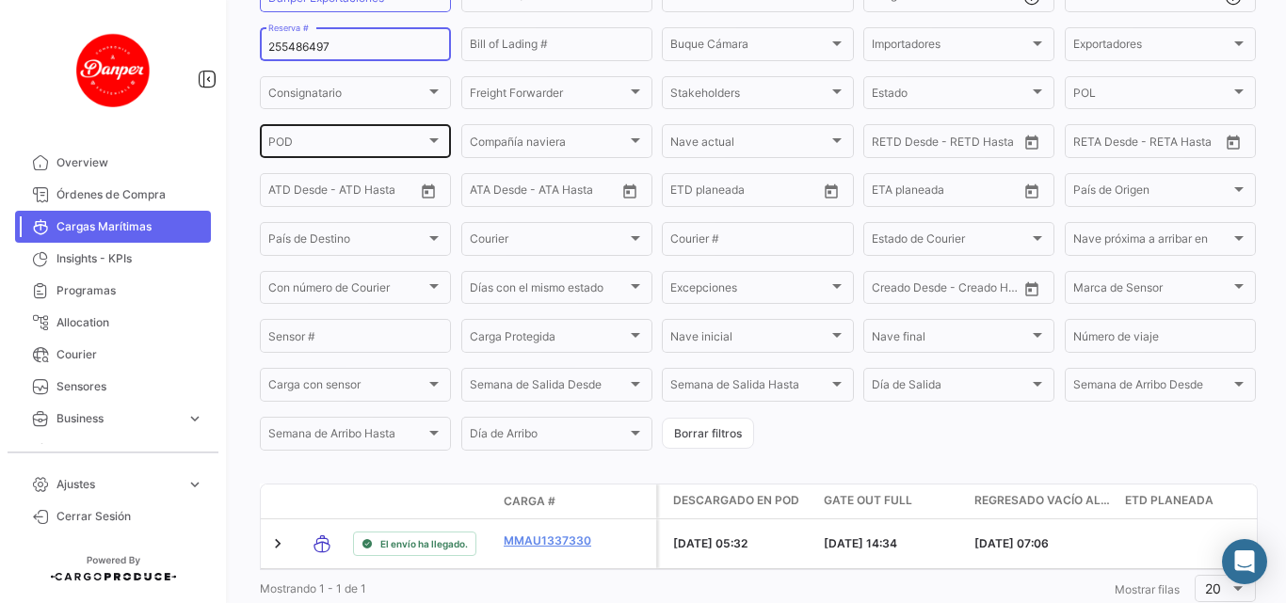
scroll to position [162, 0]
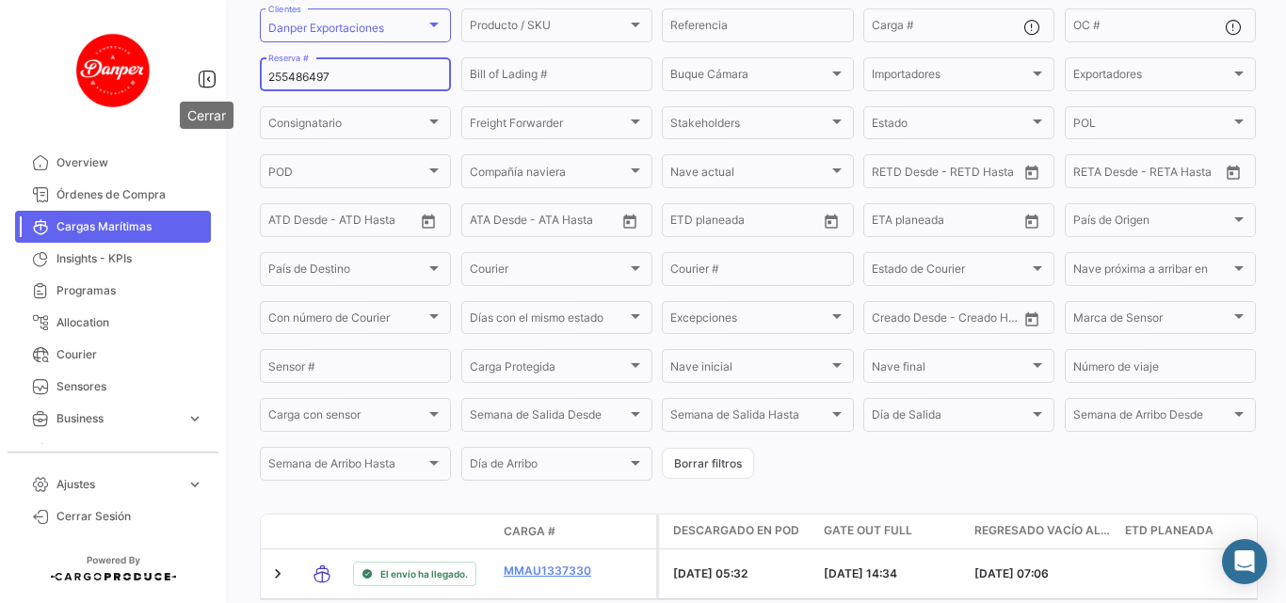
drag, startPoint x: 366, startPoint y: 77, endPoint x: 196, endPoint y: 77, distance: 170.3
click at [196, 77] on mat-sidenav-container "Overview Órdenes de Compra Cargas Marítimas Insights - KPIs Programas Allocatio…" at bounding box center [643, 301] width 1286 height 603
paste input "504"
drag, startPoint x: 355, startPoint y: 76, endPoint x: 145, endPoint y: 73, distance: 209.9
click at [145, 73] on mat-sidenav-container "Overview Órdenes de Compra Cargas Marítimas Insights - KPIs Programas Allocatio…" at bounding box center [643, 301] width 1286 height 603
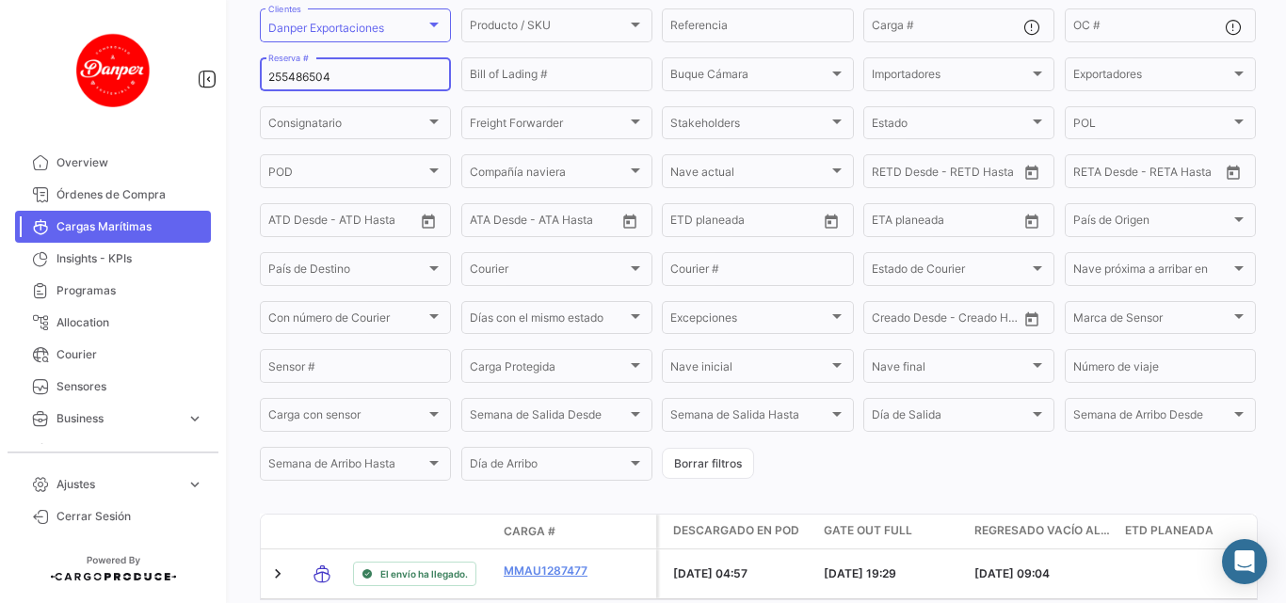
paste input "ZIMULMA815785"
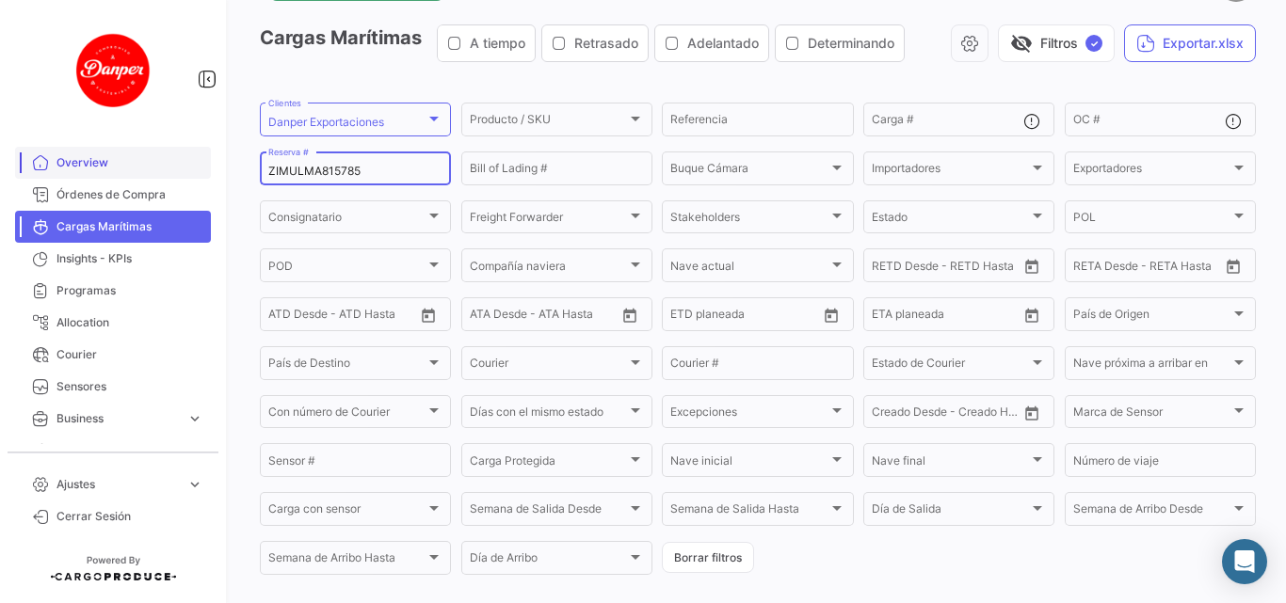
drag, startPoint x: 371, startPoint y: 170, endPoint x: 136, endPoint y: 174, distance: 235.3
click at [136, 174] on mat-sidenav-container "Overview Órdenes de Compra Cargas Marítimas Insights - KPIs Programas Allocatio…" at bounding box center [643, 301] width 1286 height 603
paste input "PENL2526002"
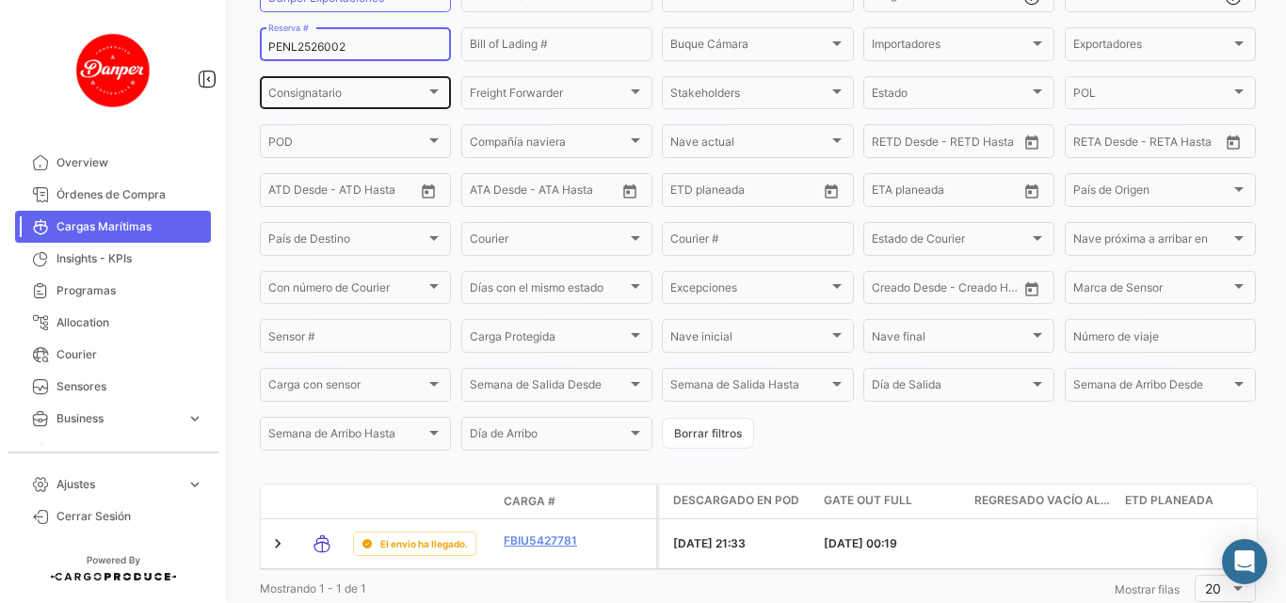
scroll to position [162, 0]
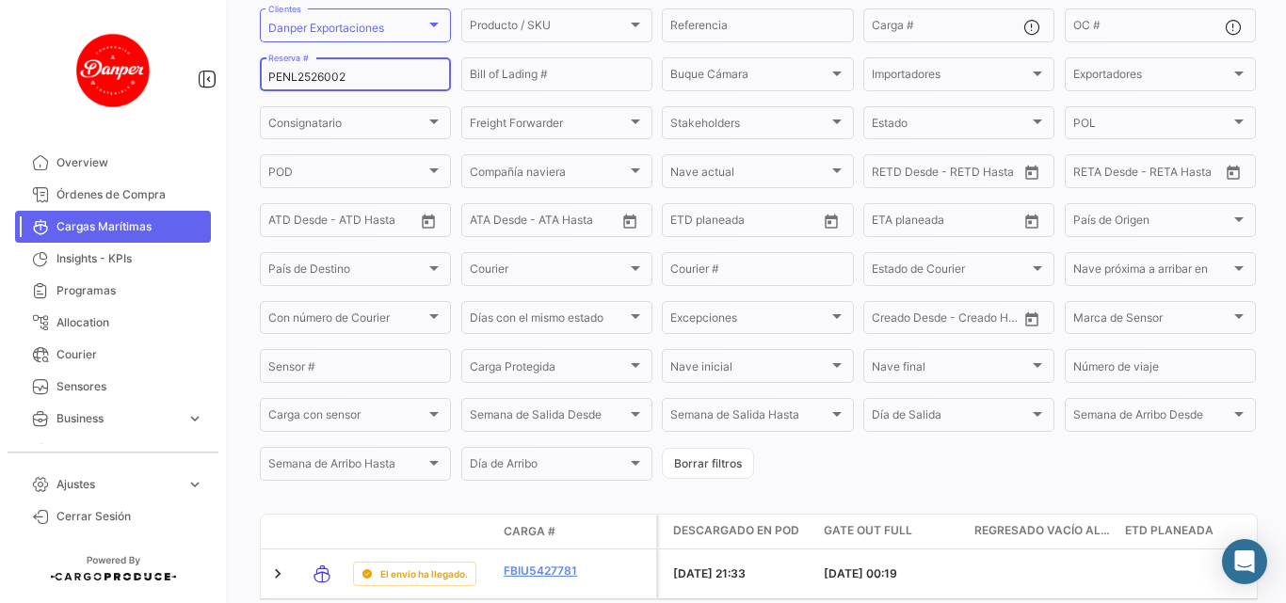
drag, startPoint x: 366, startPoint y: 77, endPoint x: 197, endPoint y: 74, distance: 169.4
click at [197, 74] on mat-sidenav-container "Overview Órdenes de Compra Cargas Marítimas Insights - KPIs Programas Allocatio…" at bounding box center [643, 301] width 1286 height 603
paste input "3"
drag, startPoint x: 372, startPoint y: 75, endPoint x: 214, endPoint y: 78, distance: 158.1
click at [221, 78] on mat-sidenav-container "Overview Órdenes de Compra Cargas Marítimas Insights - KPIs Programas Allocatio…" at bounding box center [643, 301] width 1286 height 603
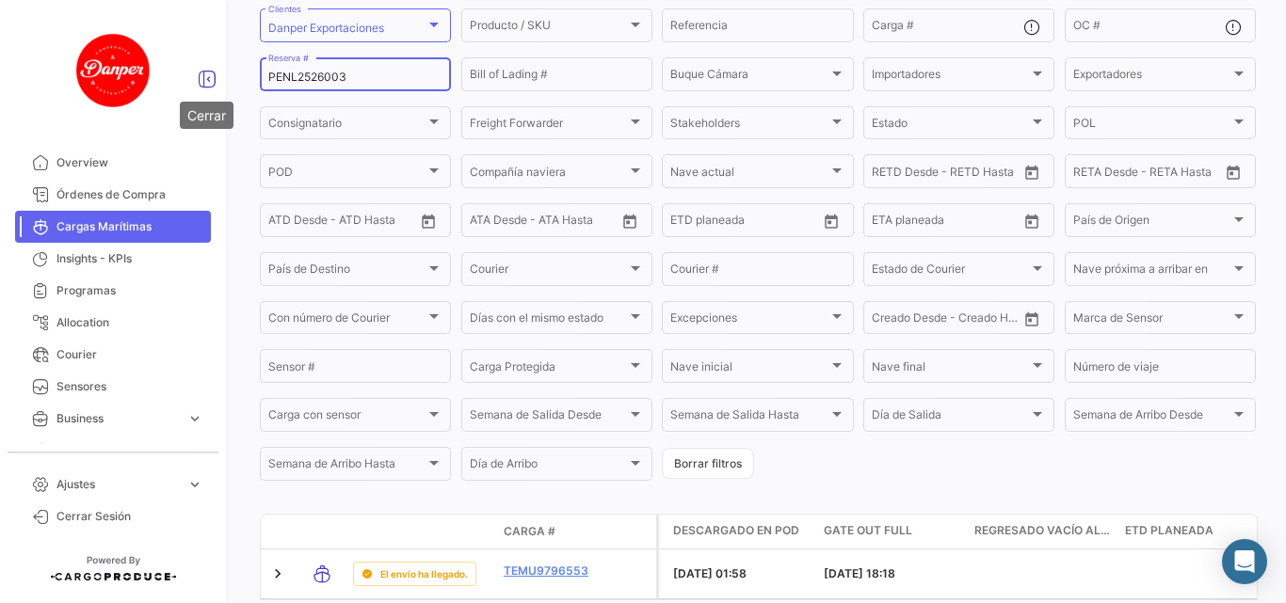
paste input "1"
drag, startPoint x: 344, startPoint y: 82, endPoint x: 220, endPoint y: 82, distance: 124.2
click at [220, 82] on mat-sidenav-container "Overview Órdenes de Compra Cargas Marítimas Insights - KPIs Programas Allocatio…" at bounding box center [643, 301] width 1286 height 603
paste input "BK25133764"
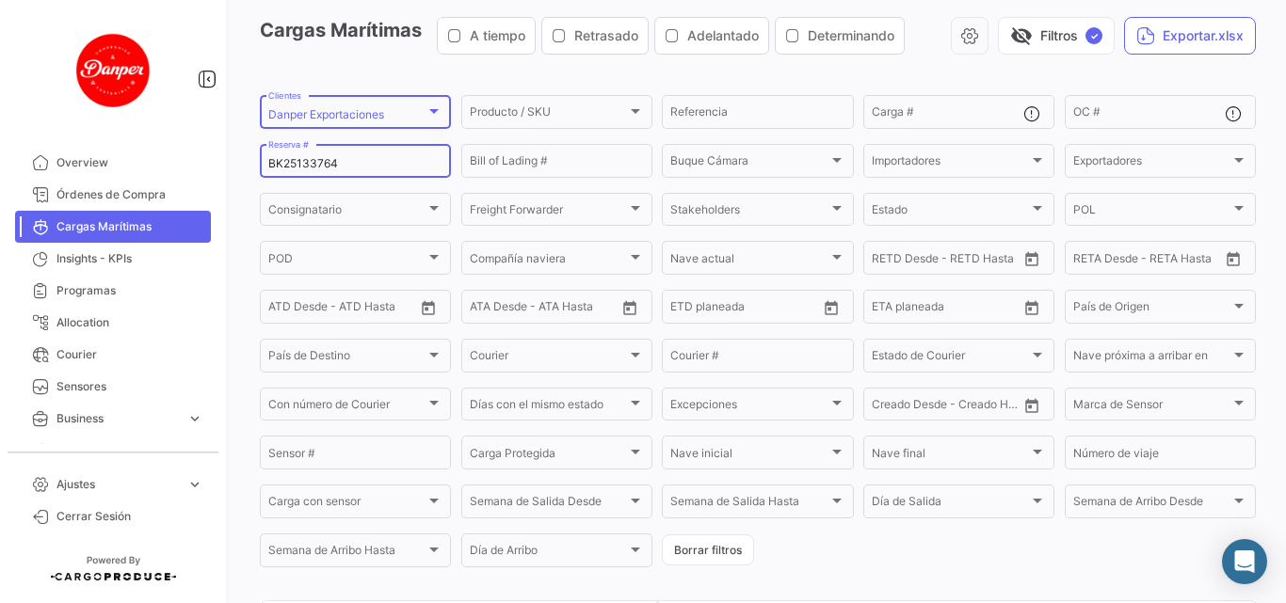
scroll to position [68, 0]
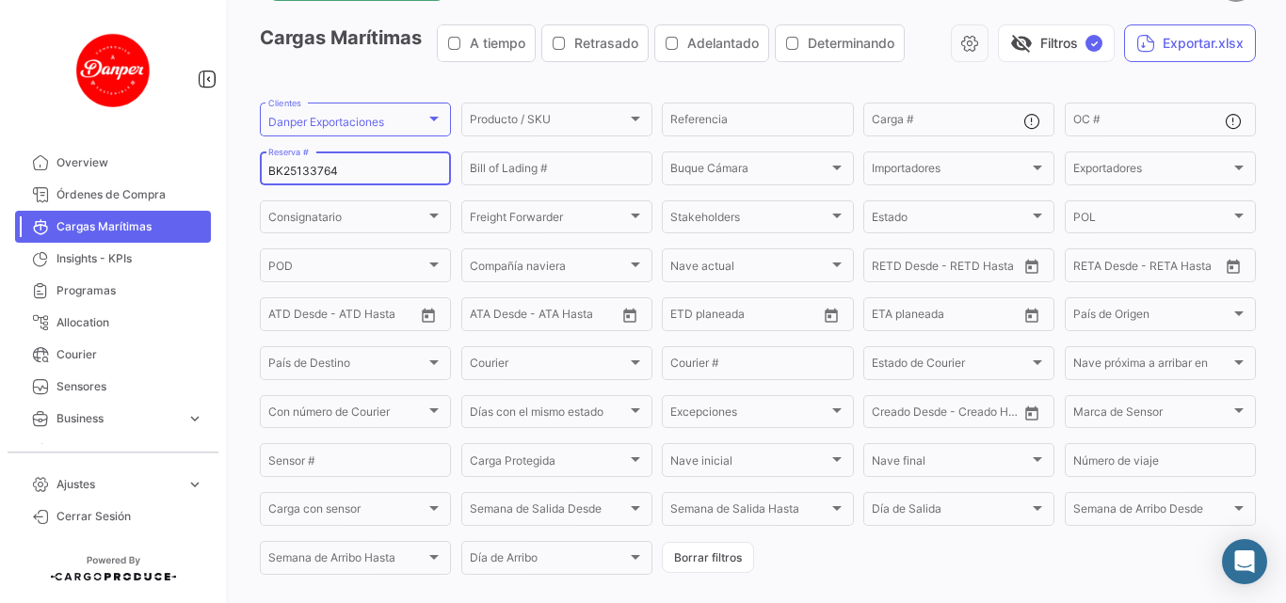
drag, startPoint x: 354, startPoint y: 170, endPoint x: 219, endPoint y: 180, distance: 134.9
click at [219, 180] on mat-sidenav-container "Overview Órdenes de Compra Cargas Marítimas Insights - KPIs Programas Allocatio…" at bounding box center [643, 301] width 1286 height 603
paste input "PER8643981A"
type input "PER8643981A"
drag, startPoint x: 350, startPoint y: 165, endPoint x: 154, endPoint y: 160, distance: 195.8
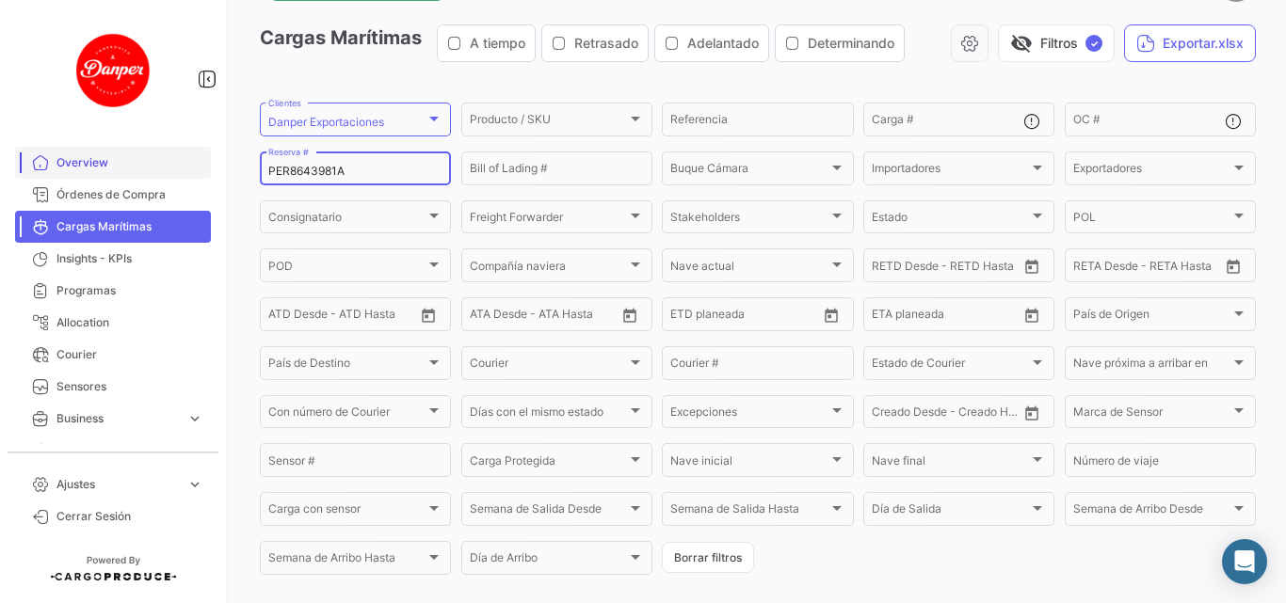
click at [154, 160] on mat-sidenav-container "Overview Órdenes de Compra Cargas Marítimas Insights - KPIs Programas Allocatio…" at bounding box center [643, 301] width 1286 height 603
paste input "255637480"
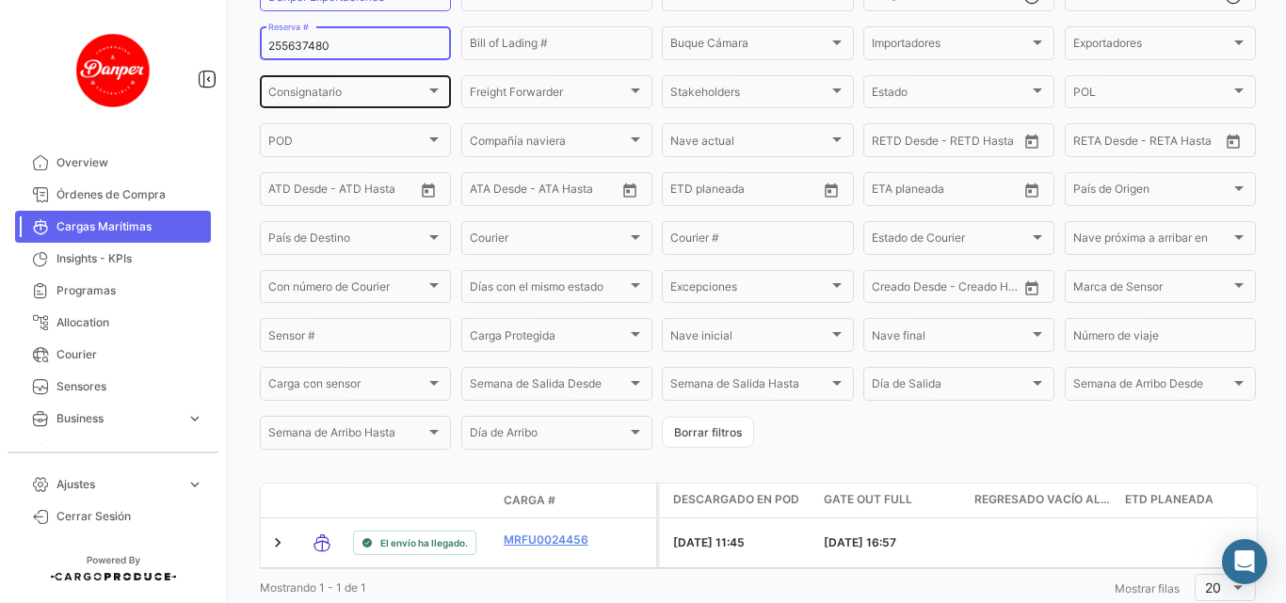
scroll to position [162, 0]
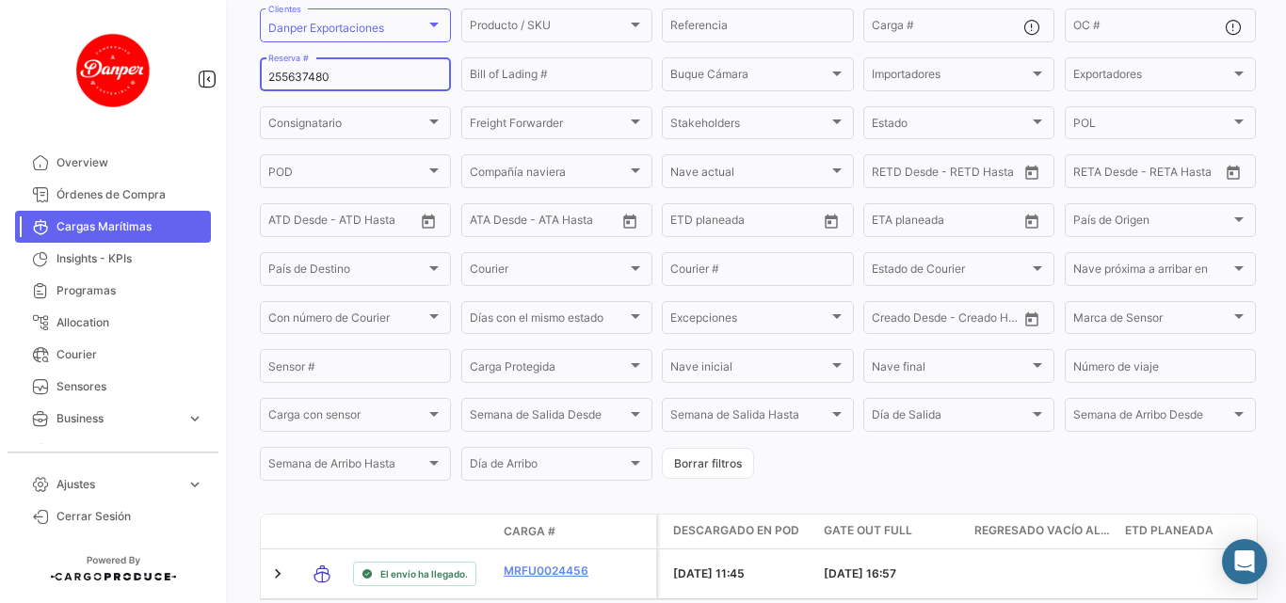
drag, startPoint x: 368, startPoint y: 80, endPoint x: 126, endPoint y: 93, distance: 242.2
click at [124, 93] on mat-sidenav-container "Overview Órdenes de Compra Cargas Marítimas Insights - KPIs Programas Allocatio…" at bounding box center [643, 301] width 1286 height 603
paste input "546"
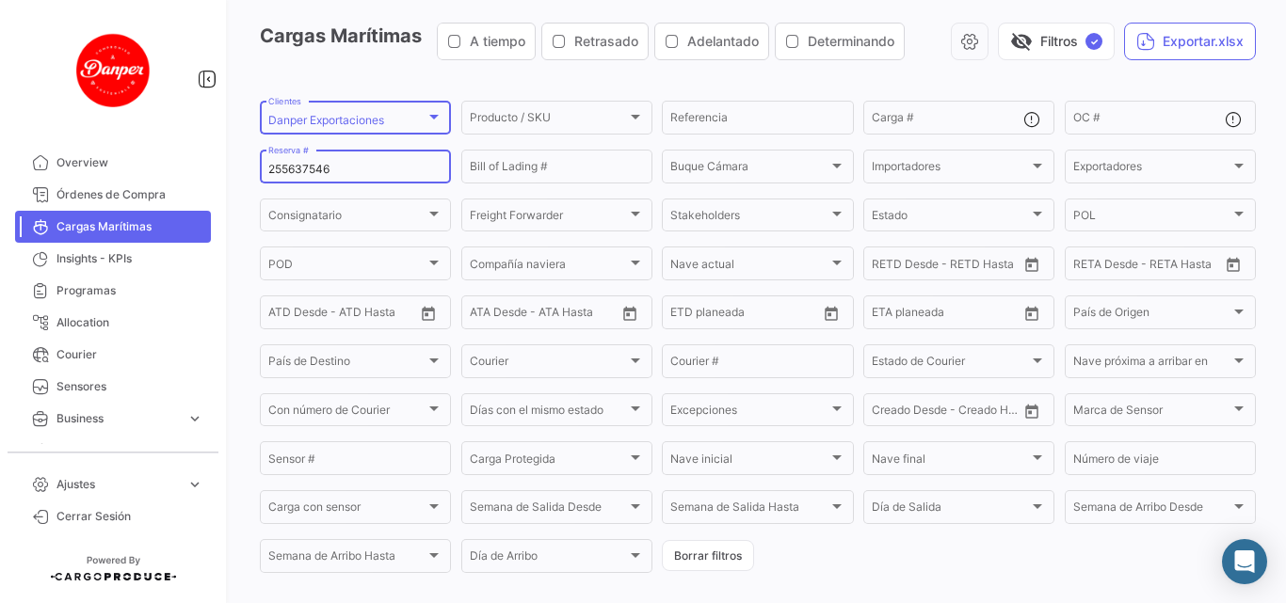
scroll to position [68, 0]
drag, startPoint x: 357, startPoint y: 169, endPoint x: 176, endPoint y: 185, distance: 181.4
click at [177, 184] on mat-sidenav-container "Overview Órdenes de Compra Cargas Marítimas Insights - KPIs Programas Allocatio…" at bounding box center [643, 301] width 1286 height 603
paste input "74"
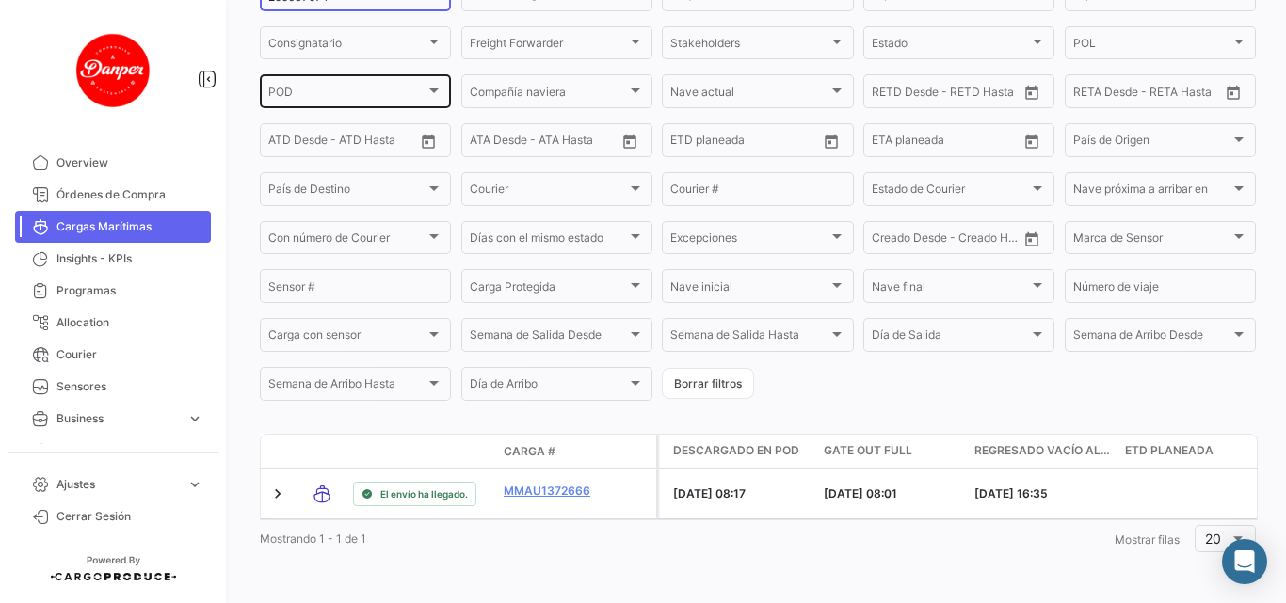
scroll to position [162, 0]
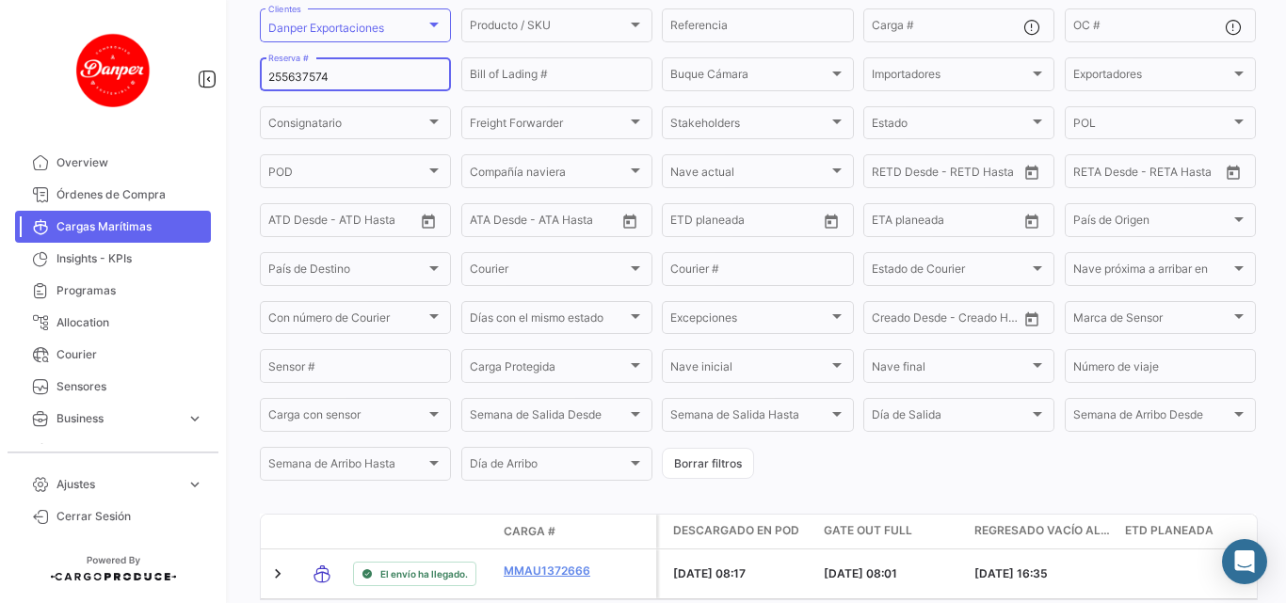
drag, startPoint x: 360, startPoint y: 78, endPoint x: 166, endPoint y: 100, distance: 195.1
click at [166, 100] on mat-sidenav-container "Overview Órdenes de Compra Cargas Marítimas Insights - KPIs Programas Allocatio…" at bounding box center [643, 301] width 1286 height 603
paste input "ZIMULMA815880"
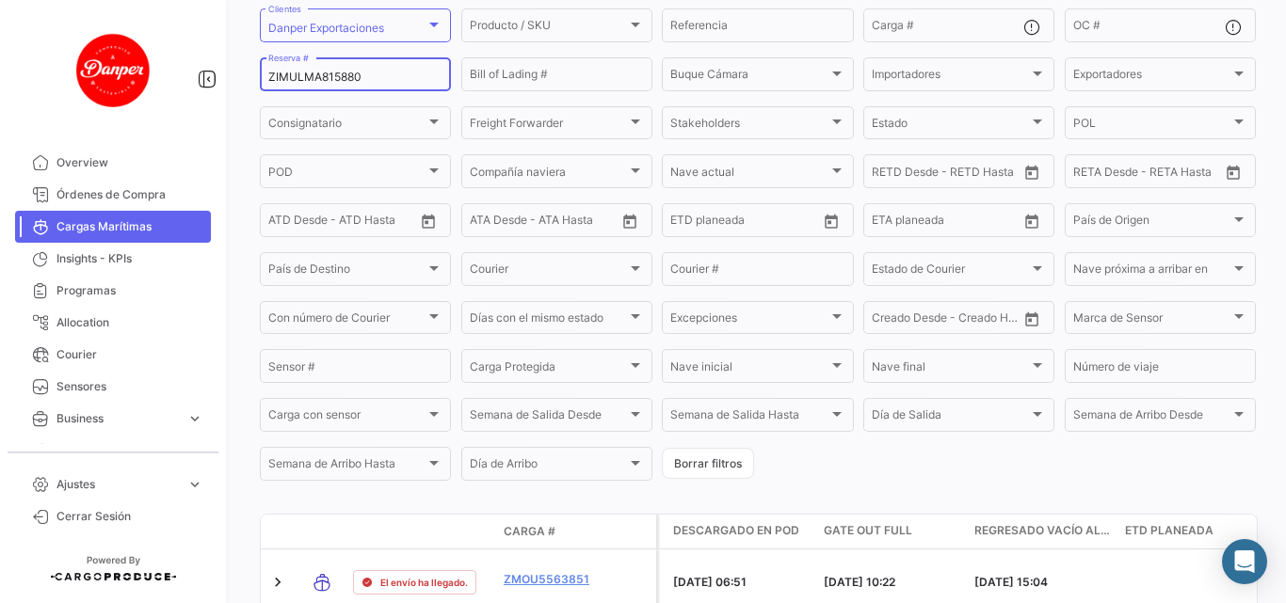
drag, startPoint x: 409, startPoint y: 79, endPoint x: 172, endPoint y: 72, distance: 237.3
click at [174, 72] on mat-sidenav-container "Overview Órdenes de Compra Cargas Marítimas Insights - KPIs Programas Allocatio…" at bounding box center [643, 301] width 1286 height 603
paste input "255823642"
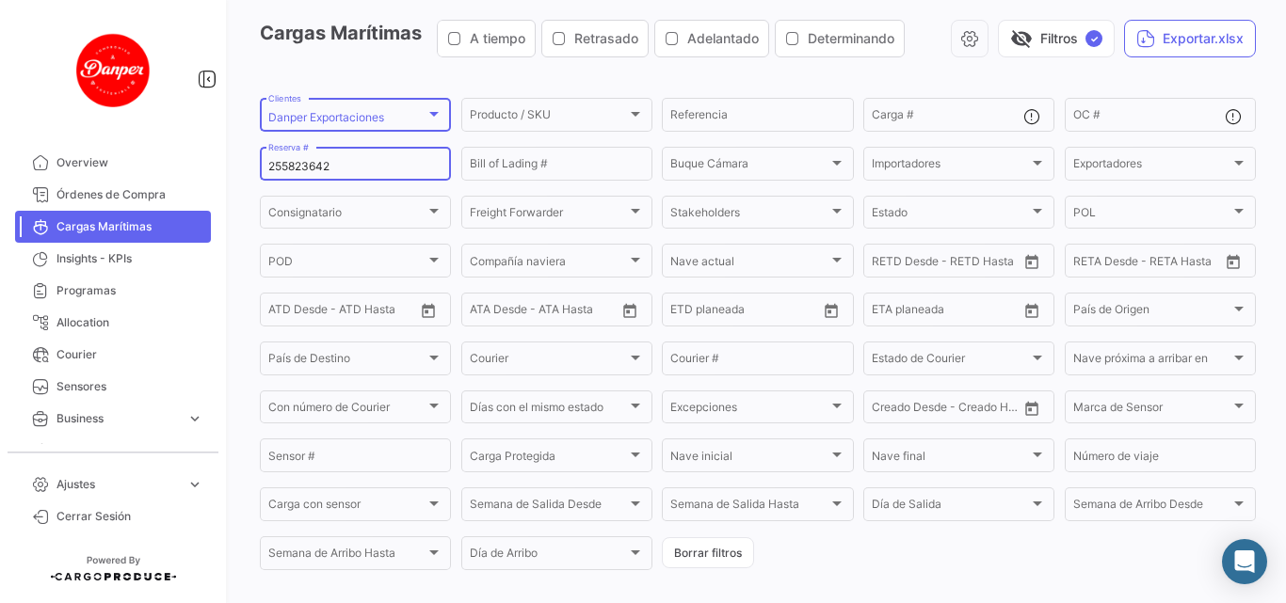
scroll to position [68, 0]
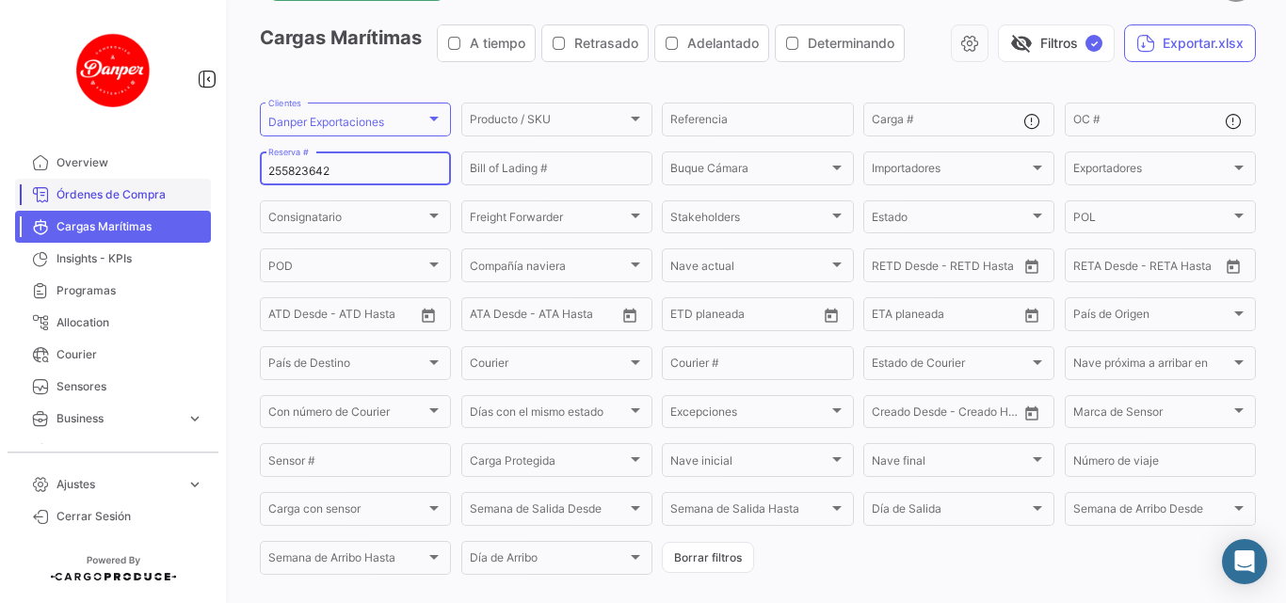
drag, startPoint x: 355, startPoint y: 168, endPoint x: 106, endPoint y: 199, distance: 250.4
click at [106, 199] on mat-sidenav-container "Overview Órdenes de Compra Cargas Marítimas Insights - KPIs Programas Allocatio…" at bounding box center [643, 301] width 1286 height 603
paste input "6027406"
drag, startPoint x: 339, startPoint y: 178, endPoint x: 200, endPoint y: 201, distance: 140.3
click at [200, 201] on mat-sidenav-container "Overview Órdenes de Compra Cargas Marítimas Insights - KPIs Programas Allocatio…" at bounding box center [643, 301] width 1286 height 603
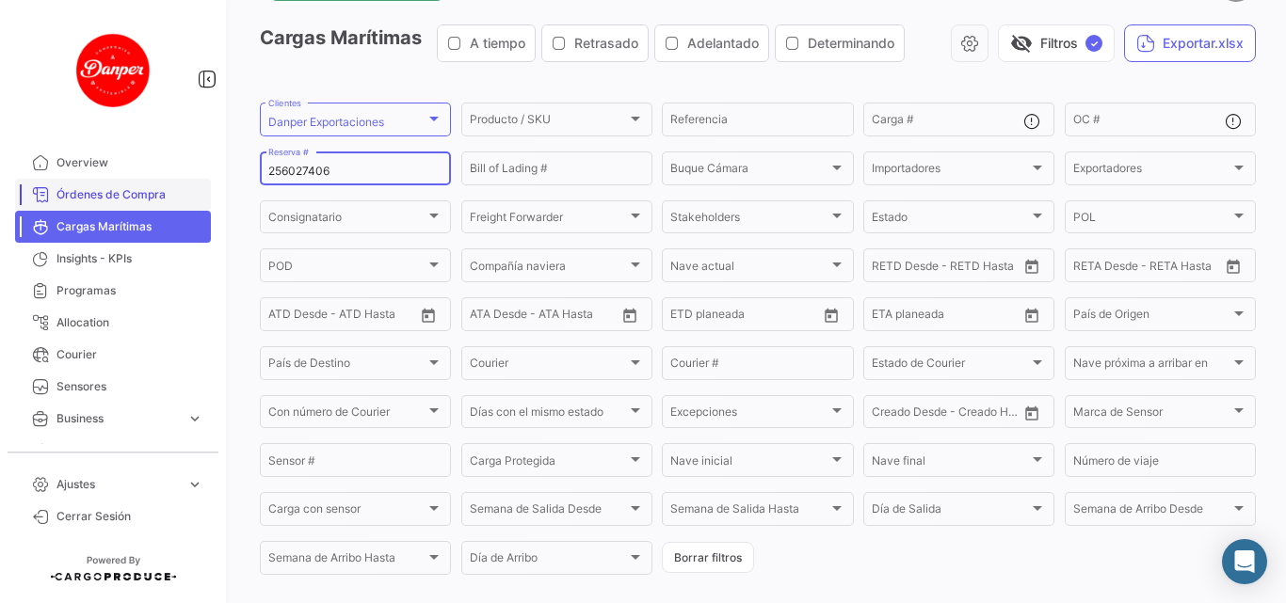
paste input "5823648"
drag, startPoint x: 349, startPoint y: 173, endPoint x: 163, endPoint y: 170, distance: 186.4
click at [163, 170] on mat-sidenav-container "Overview Órdenes de Compra Cargas Marítimas Insights - KPIs Programas Allocatio…" at bounding box center [643, 301] width 1286 height 603
paste input "602750"
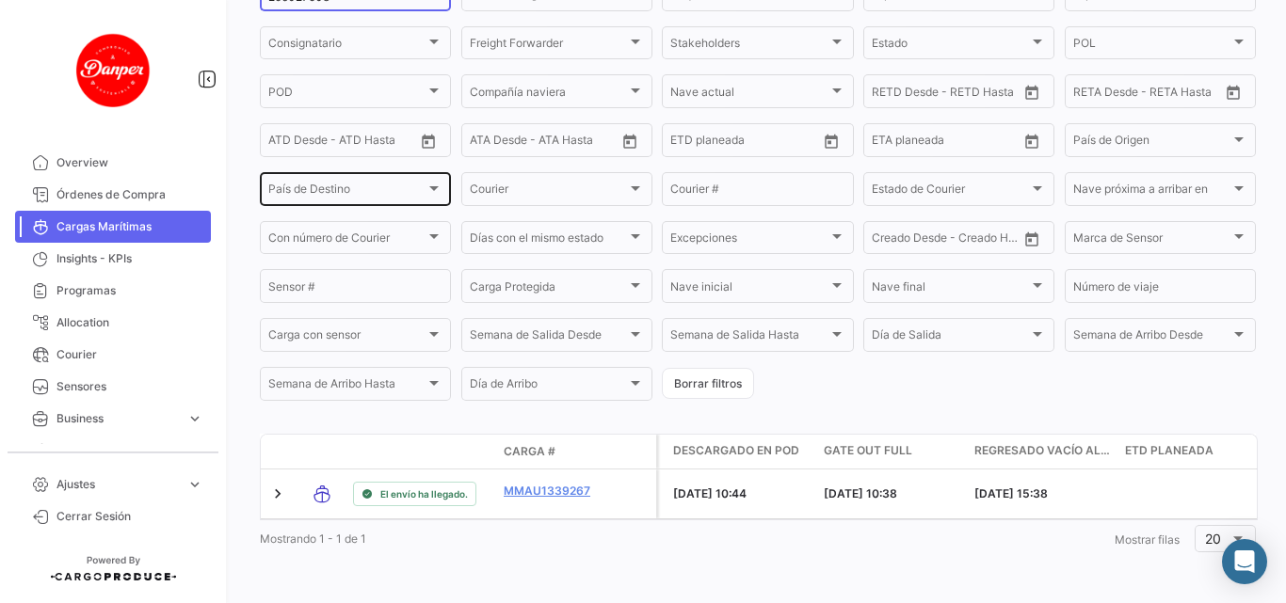
scroll to position [162, 0]
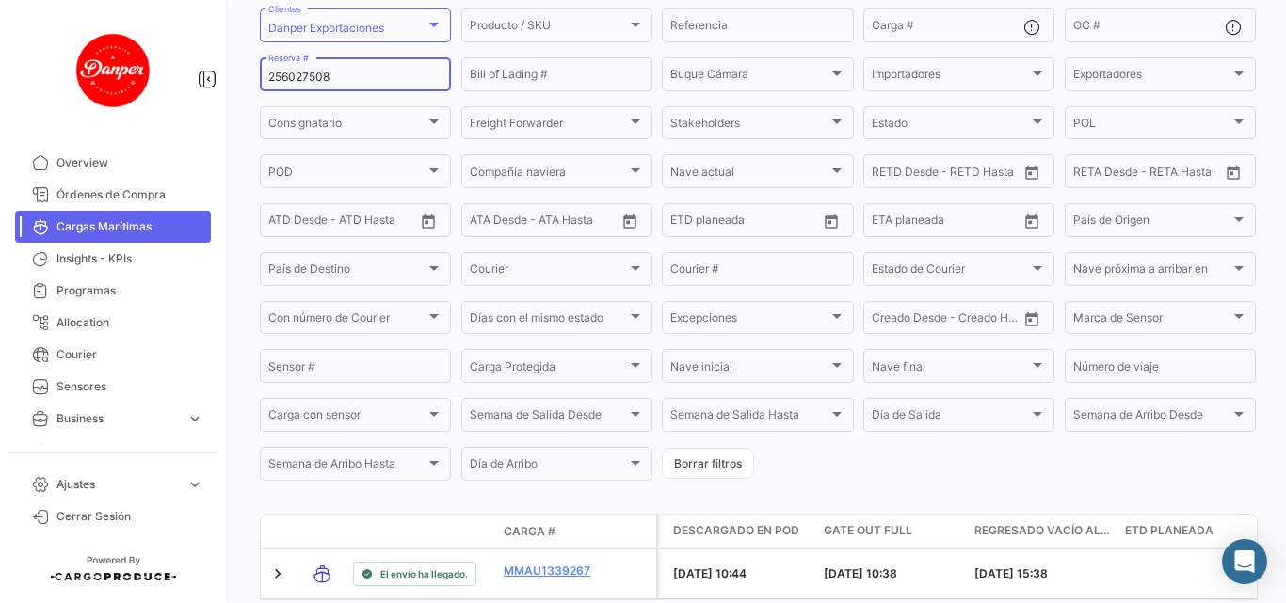
click at [158, 82] on mat-sidenav-container "Overview Órdenes de Compra Cargas Marítimas Insights - KPIs Programas Allocatio…" at bounding box center [643, 301] width 1286 height 603
paste input "BK25134976"
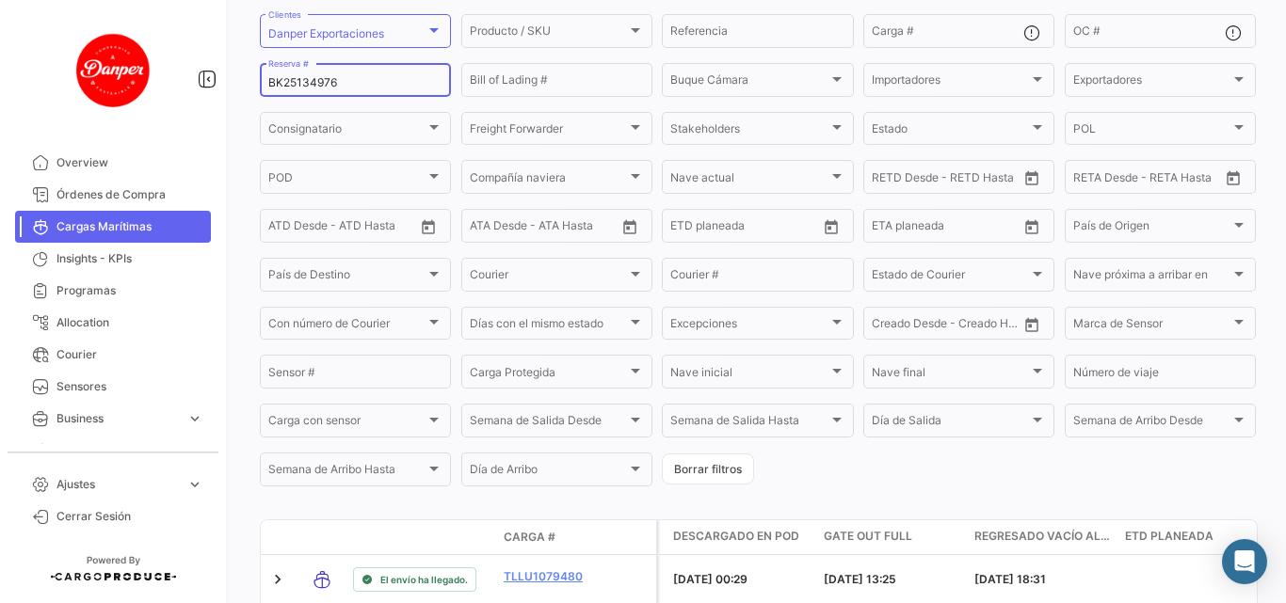
scroll to position [68, 0]
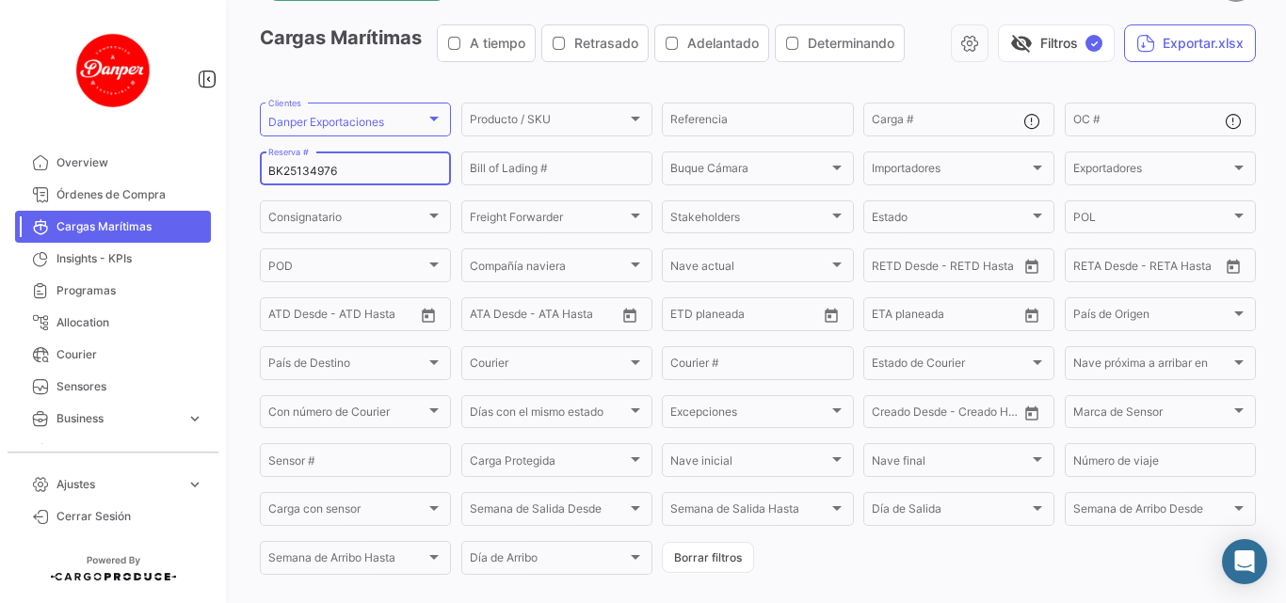
drag, startPoint x: 359, startPoint y: 163, endPoint x: 343, endPoint y: 164, distance: 16.0
click at [283, 171] on div "BK25134976 Reserva #" at bounding box center [355, 167] width 174 height 37
drag, startPoint x: 360, startPoint y: 175, endPoint x: 152, endPoint y: 184, distance: 208.2
click at [152, 184] on mat-sidenav-container "Overview Órdenes de Compra Cargas Marítimas Insights - KPIs Programas Allocatio…" at bounding box center [643, 301] width 1286 height 603
paste input "0"
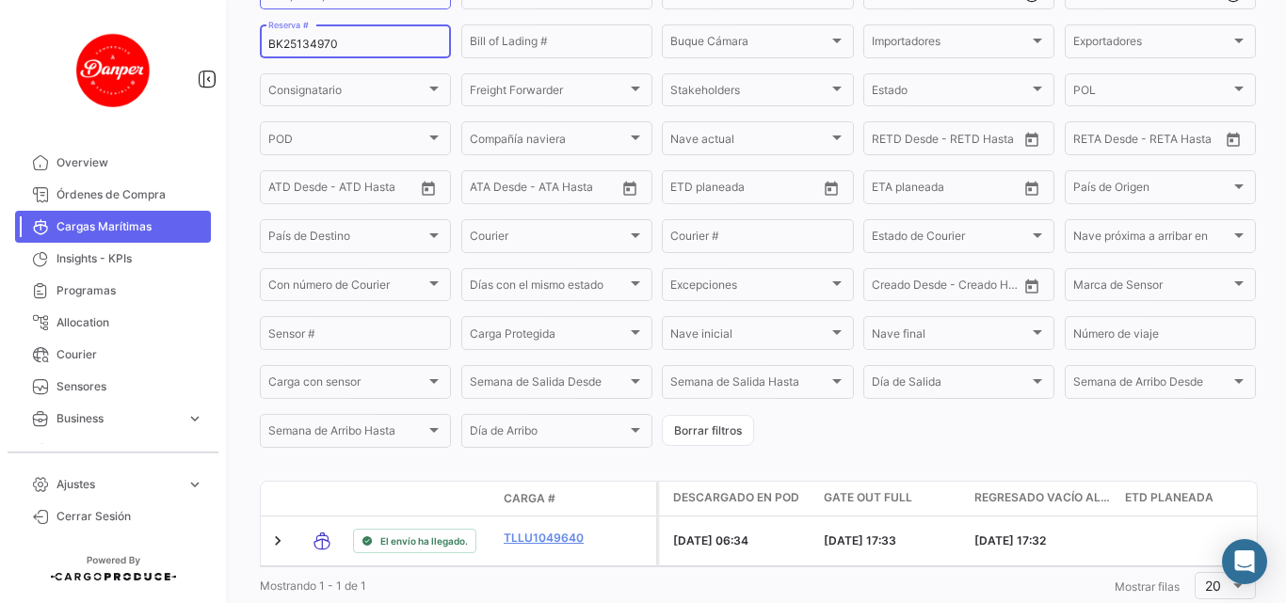
scroll to position [162, 0]
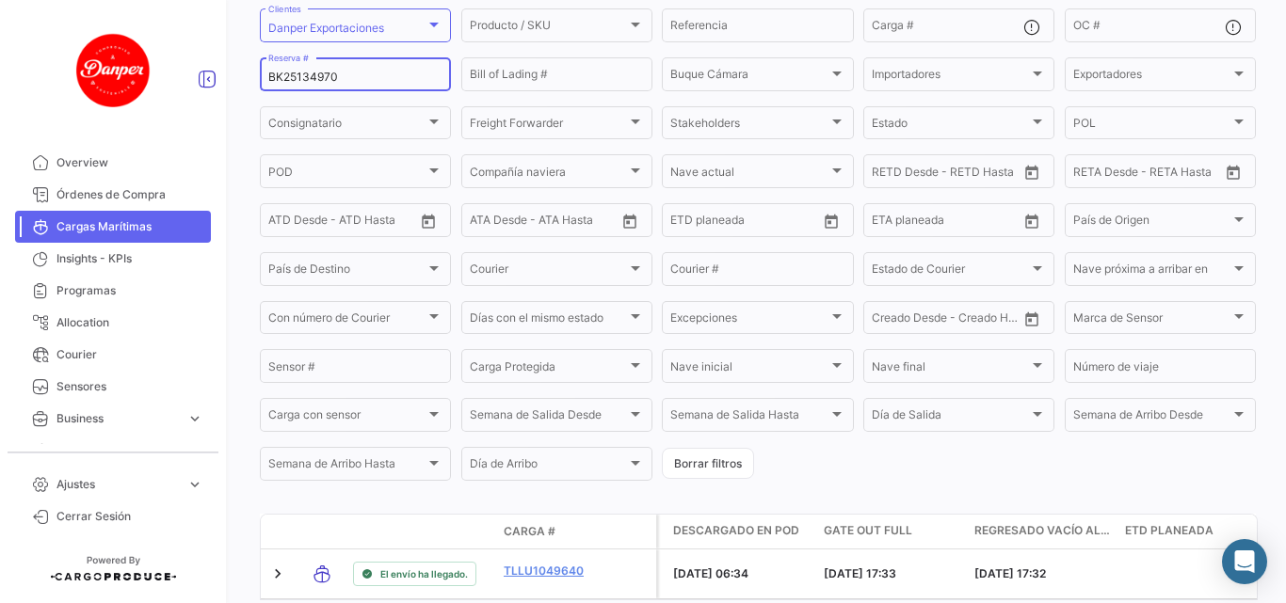
drag, startPoint x: 376, startPoint y: 84, endPoint x: 203, endPoint y: 85, distance: 173.2
click at [203, 85] on mat-sidenav-container "Overview Órdenes de Compra Cargas Marítimas Insights - KPIs Programas Allocatio…" at bounding box center [643, 301] width 1286 height 603
paste input "4"
drag, startPoint x: 359, startPoint y: 80, endPoint x: 225, endPoint y: 88, distance: 133.9
click at [225, 88] on mat-sidenav-container "Overview Órdenes de Compra Cargas Marítimas Insights - KPIs Programas Allocatio…" at bounding box center [643, 301] width 1286 height 603
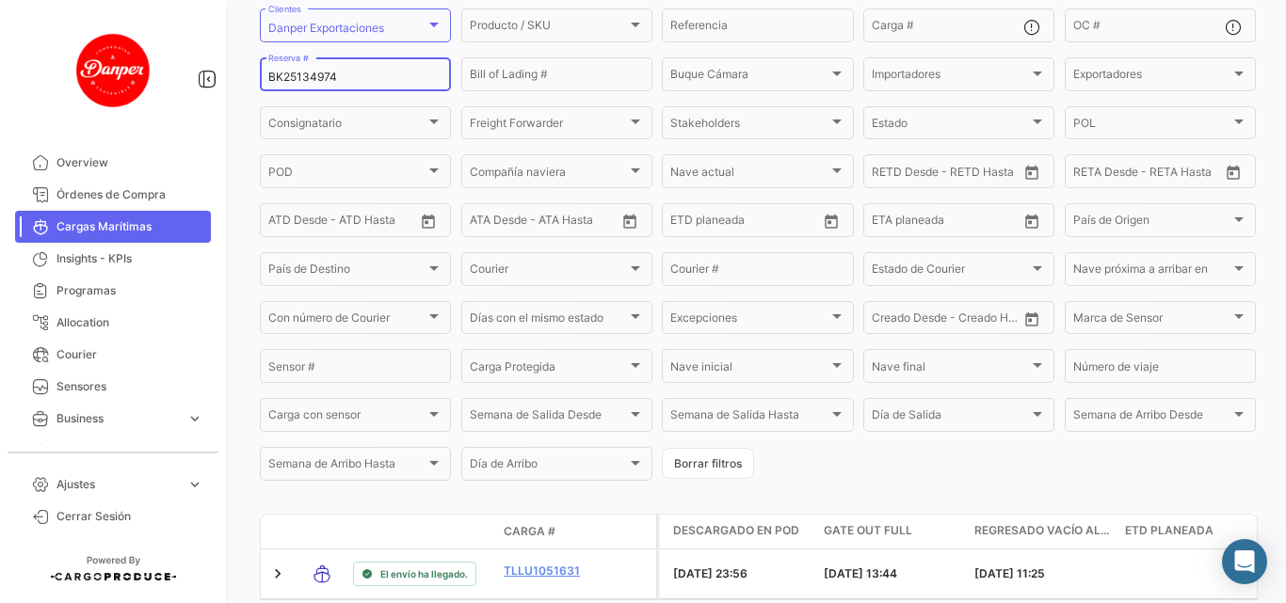
paste input "5"
drag, startPoint x: 374, startPoint y: 76, endPoint x: 184, endPoint y: 78, distance: 190.1
click at [184, 78] on mat-sidenav-container "Overview Órdenes de Compra Cargas Marítimas Insights - KPIs Programas Allocatio…" at bounding box center [643, 301] width 1286 height 603
paste input "PER8653780A"
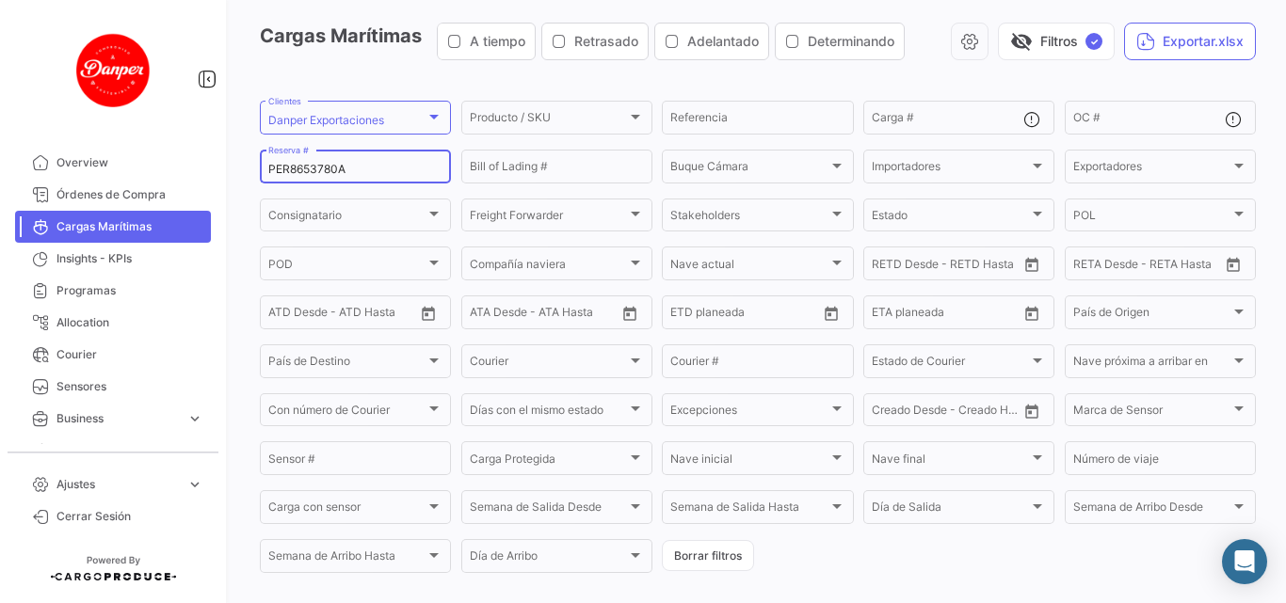
scroll to position [68, 0]
drag, startPoint x: 345, startPoint y: 174, endPoint x: 264, endPoint y: 176, distance: 81.0
click at [264, 176] on div "PER8653780A Reserva #" at bounding box center [355, 167] width 191 height 37
paste input "6424145250"
drag, startPoint x: 394, startPoint y: 174, endPoint x: 225, endPoint y: 170, distance: 169.4
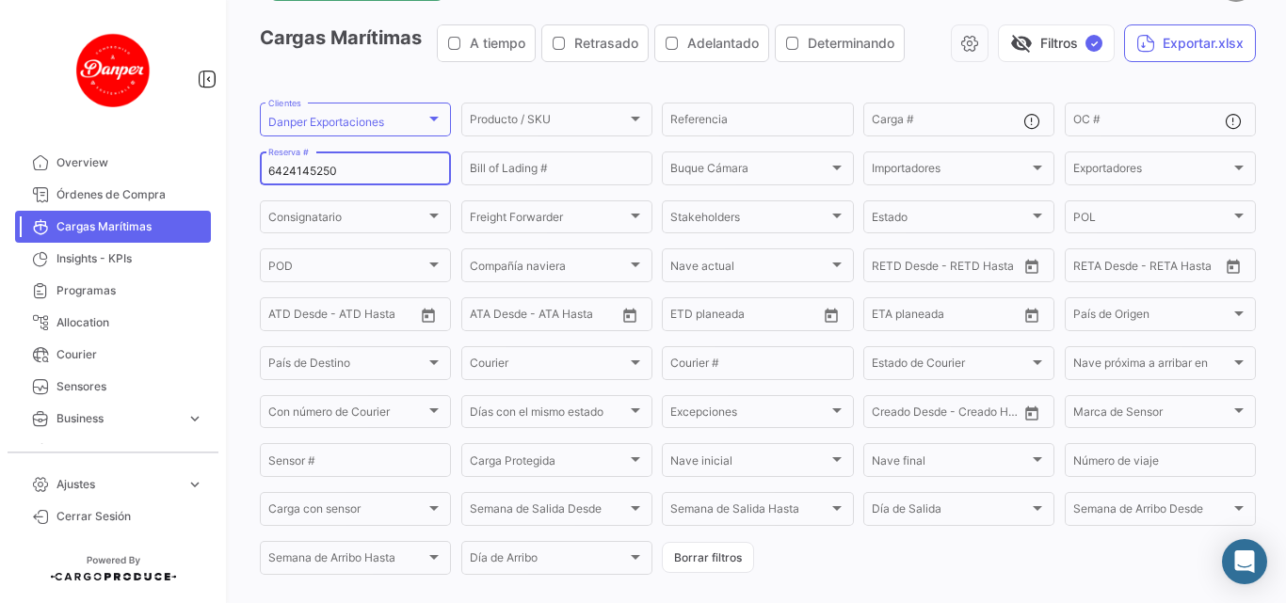
click at [225, 170] on mat-sidenav-container "Overview Órdenes de Compra Cargas Marítimas Insights - KPIs Programas Allocatio…" at bounding box center [643, 301] width 1286 height 603
paste input "4"
drag, startPoint x: 369, startPoint y: 170, endPoint x: 245, endPoint y: 169, distance: 124.2
click at [245, 169] on div "¿Qué hay de nuevo? Logistica Cargas Marítimas A tiempo Retrasado Adelantado Det…" at bounding box center [758, 301] width 1056 height 603
paste input "PER8660400A"
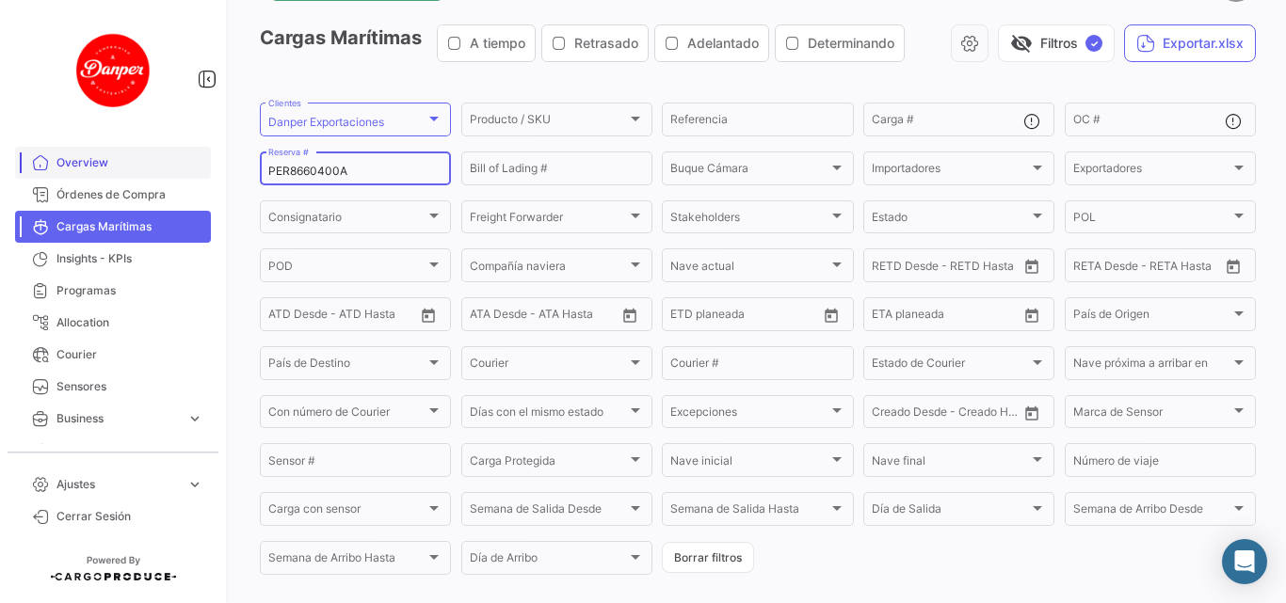
drag, startPoint x: 362, startPoint y: 169, endPoint x: 102, endPoint y: 169, distance: 260.7
click at [102, 169] on mat-sidenav-container "Overview Órdenes de Compra Cargas Marítimas Insights - KPIs Programas Allocatio…" at bounding box center [643, 301] width 1286 height 603
paste input "1"
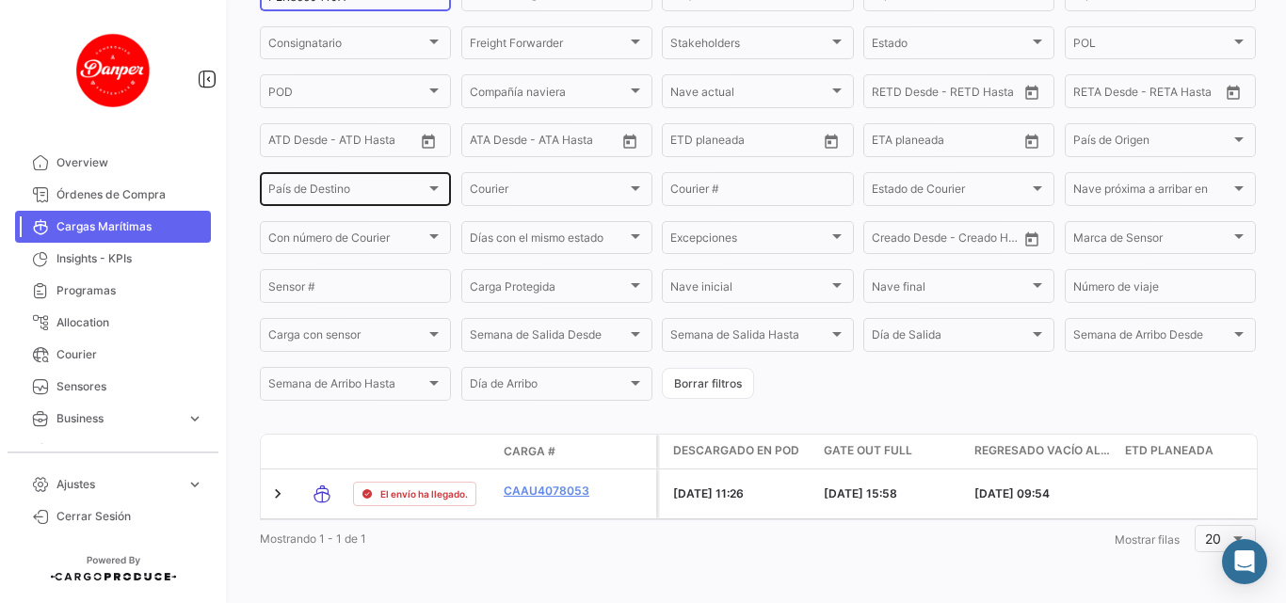
scroll to position [162, 0]
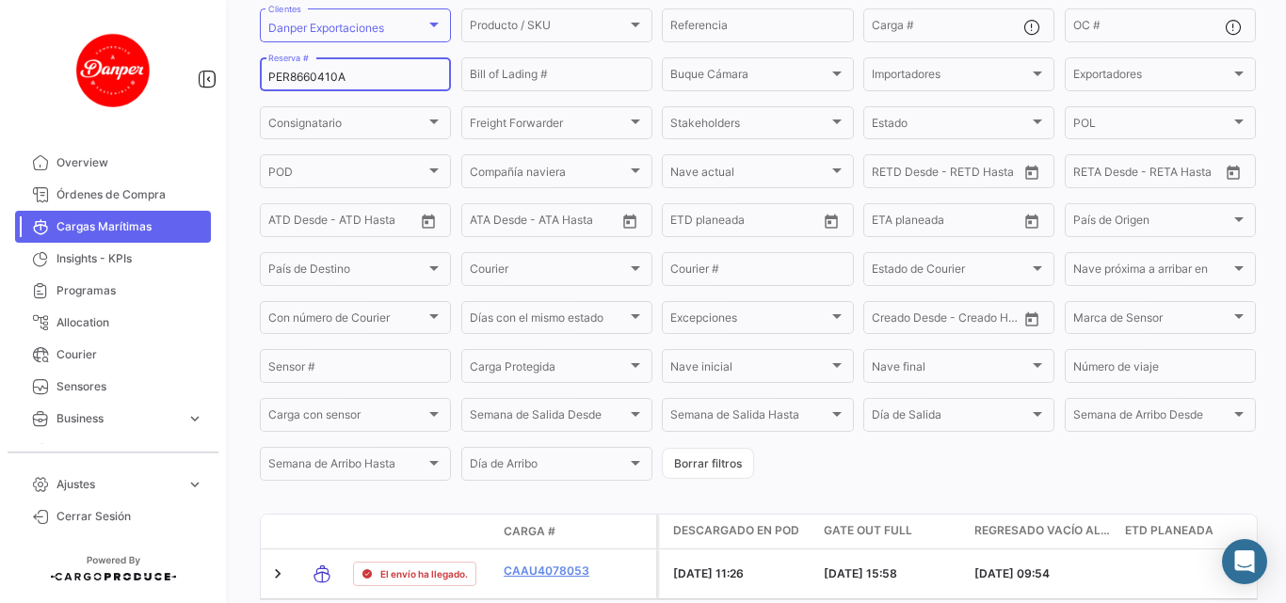
drag, startPoint x: 361, startPoint y: 71, endPoint x: 259, endPoint y: 89, distance: 104.3
click at [259, 89] on div "¿Qué hay de nuevo? Logistica Cargas Marítimas A tiempo Retrasado Adelantado Det…" at bounding box center [758, 301] width 1056 height 603
paste input "BK25137757"
click at [345, 64] on div "BK25137757 Reserva #" at bounding box center [355, 73] width 174 height 37
drag, startPoint x: 344, startPoint y: 78, endPoint x: 278, endPoint y: 95, distance: 68.0
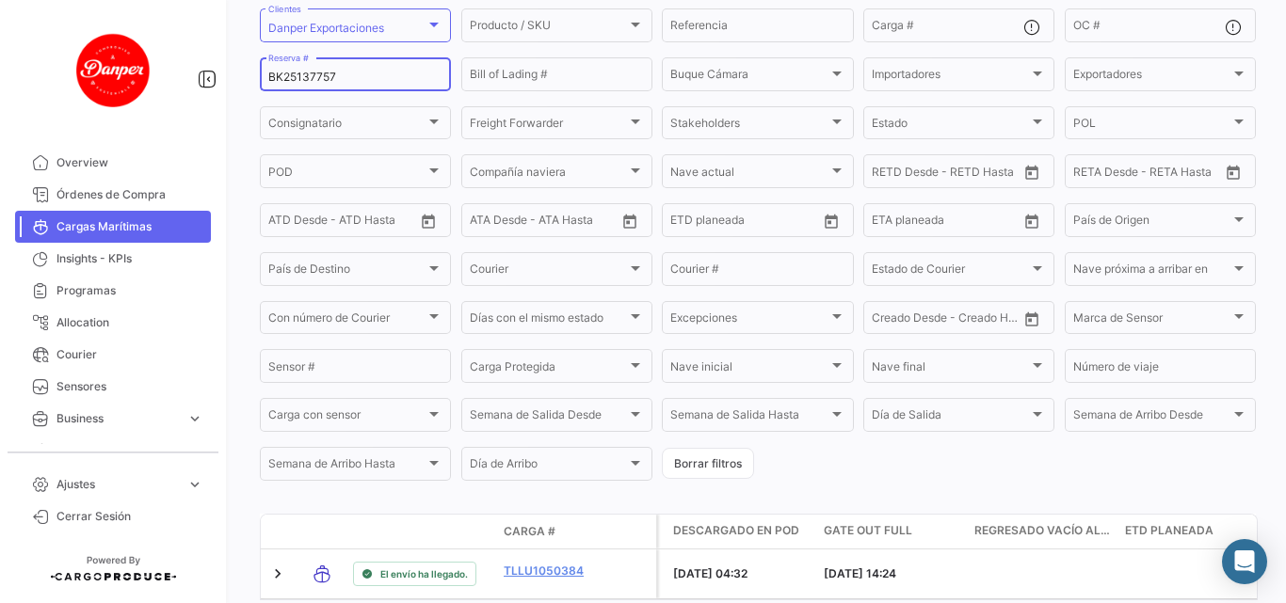
click at [278, 95] on form "Danper Exportaciones Clientes Producto / SKU Producto / SKU Referencia Carga # …" at bounding box center [758, 245] width 996 height 478
type input "B"
paste input "BK25137752"
drag, startPoint x: 385, startPoint y: 81, endPoint x: 168, endPoint y: 75, distance: 217.5
click at [168, 75] on mat-sidenav-container "Overview Órdenes de Compra Cargas Marítimas Insights - KPIs Programas Allocatio…" at bounding box center [643, 301] width 1286 height 603
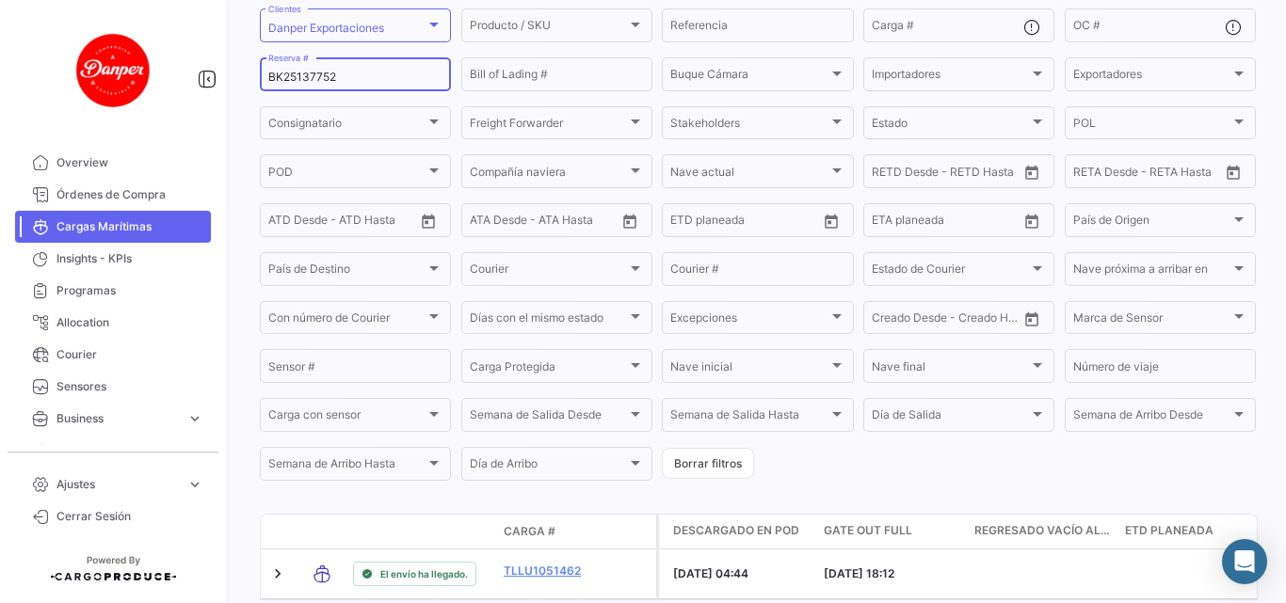
paste input "64"
drag, startPoint x: 364, startPoint y: 75, endPoint x: 82, endPoint y: 101, distance: 283.5
click at [82, 101] on mat-sidenav-container "Overview Órdenes de Compra Cargas Marítimas Insights - KPIs Programas Allocatio…" at bounding box center [643, 301] width 1286 height 603
paste input "PENL2524006"
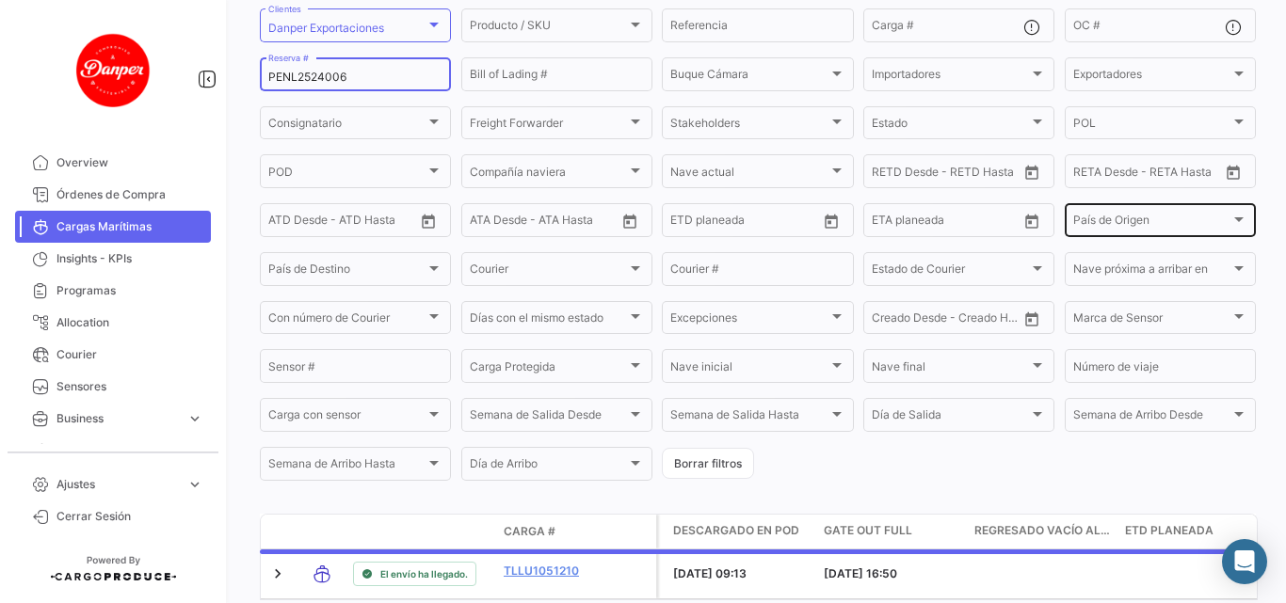
scroll to position [0, 0]
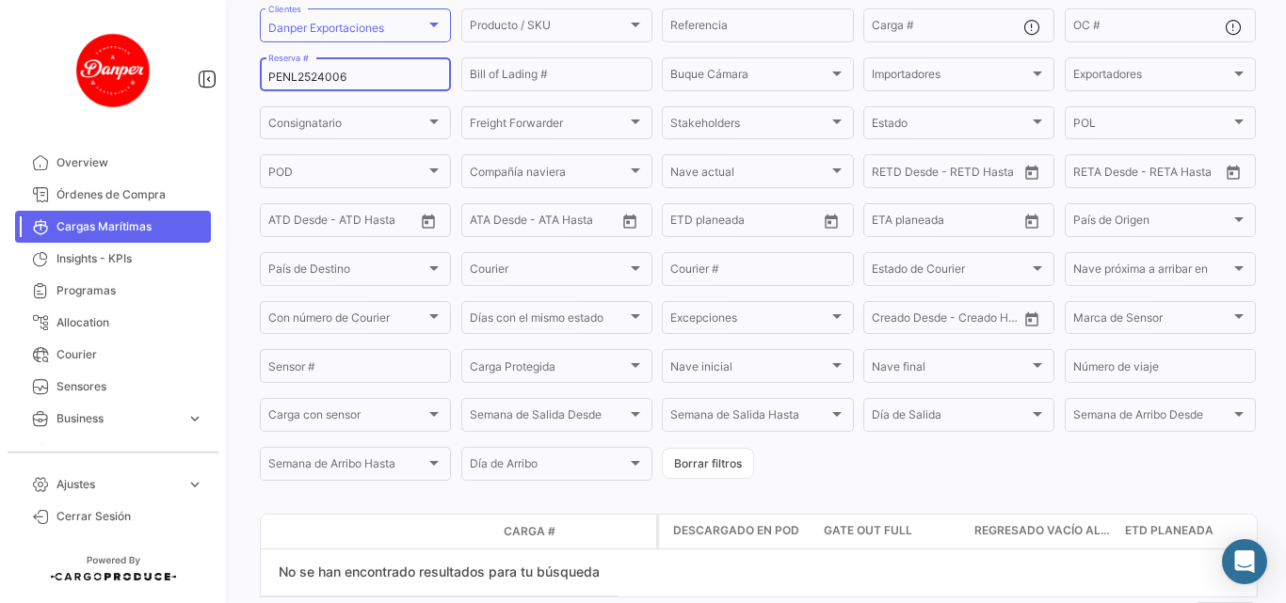
drag, startPoint x: 382, startPoint y: 75, endPoint x: 155, endPoint y: 93, distance: 227.5
click at [155, 93] on mat-sidenav-container "Overview Órdenes de Compra Cargas Marítimas Insights - KPIs Programas Allocatio…" at bounding box center [643, 301] width 1286 height 603
paste input "XF2525201"
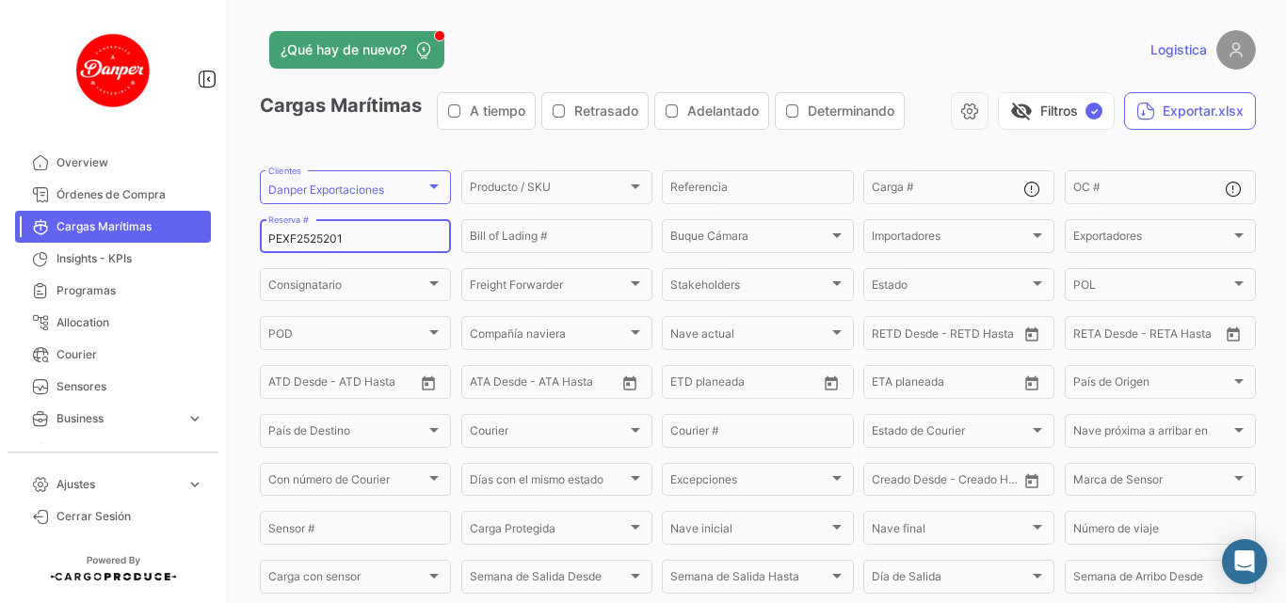
drag, startPoint x: 362, startPoint y: 241, endPoint x: 194, endPoint y: 232, distance: 168.7
click at [194, 232] on mat-sidenav-container "Overview Órdenes de Compra Cargas Marítimas Insights - KPIs Programas Allocatio…" at bounding box center [643, 301] width 1286 height 603
paste input "2"
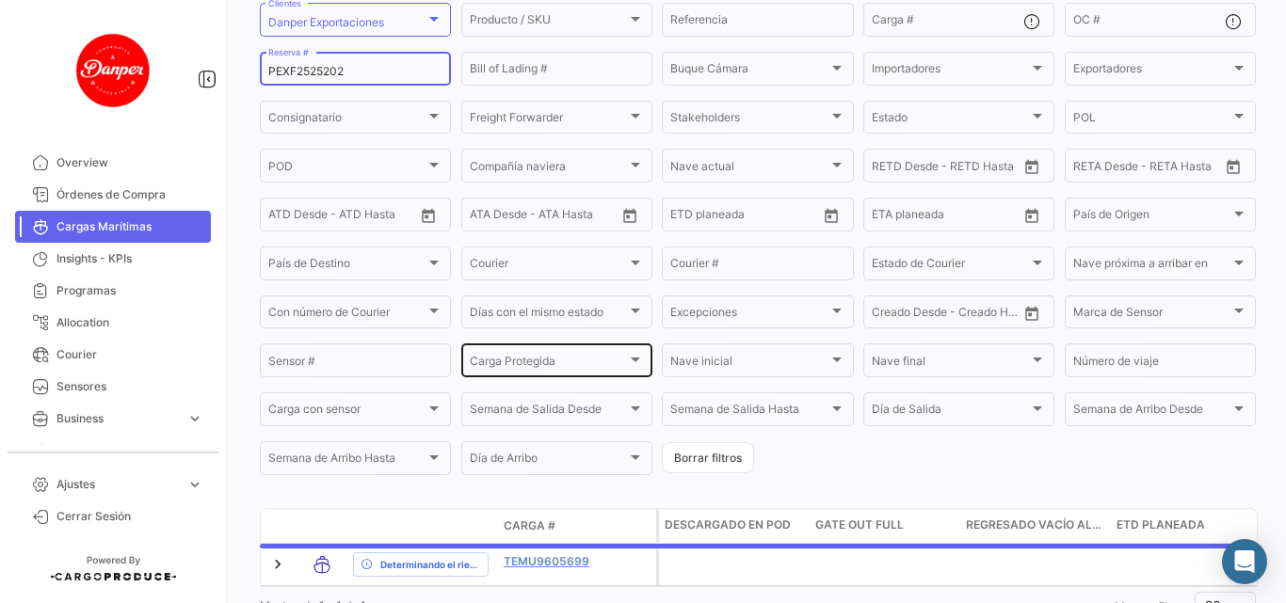
scroll to position [188, 0]
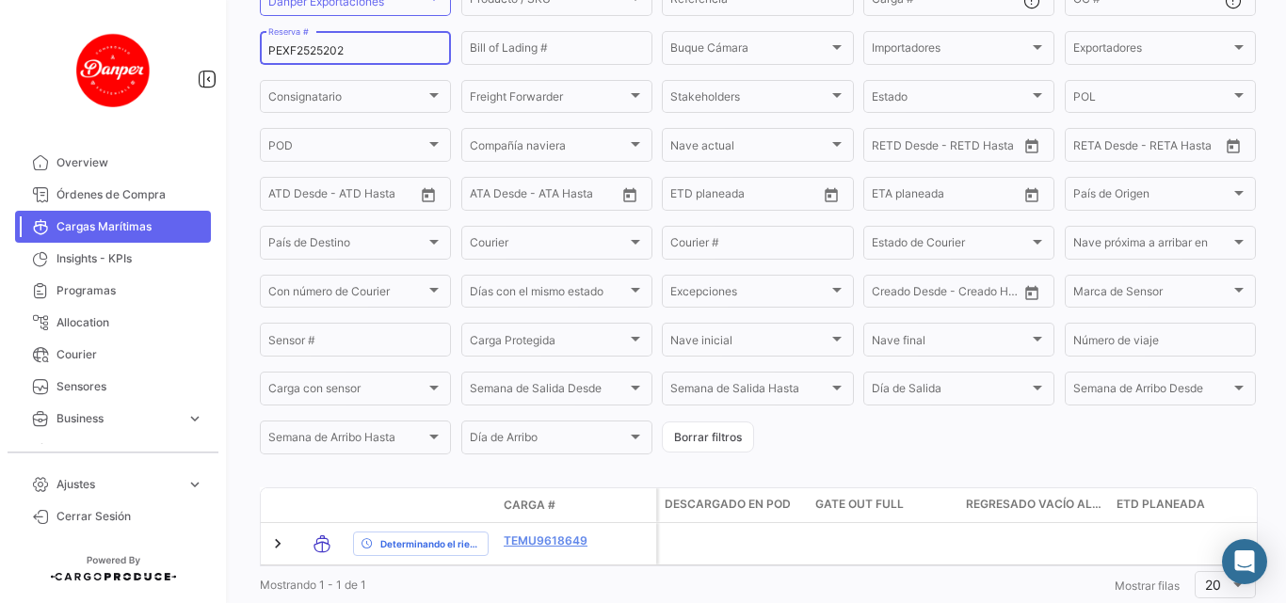
drag, startPoint x: 391, startPoint y: 50, endPoint x: 184, endPoint y: 29, distance: 208.1
click at [184, 29] on mat-sidenav-container "Overview Órdenes de Compra Cargas Marítimas Insights - KPIs Programas Allocatio…" at bounding box center [643, 301] width 1286 height 603
paste input "NL2525001"
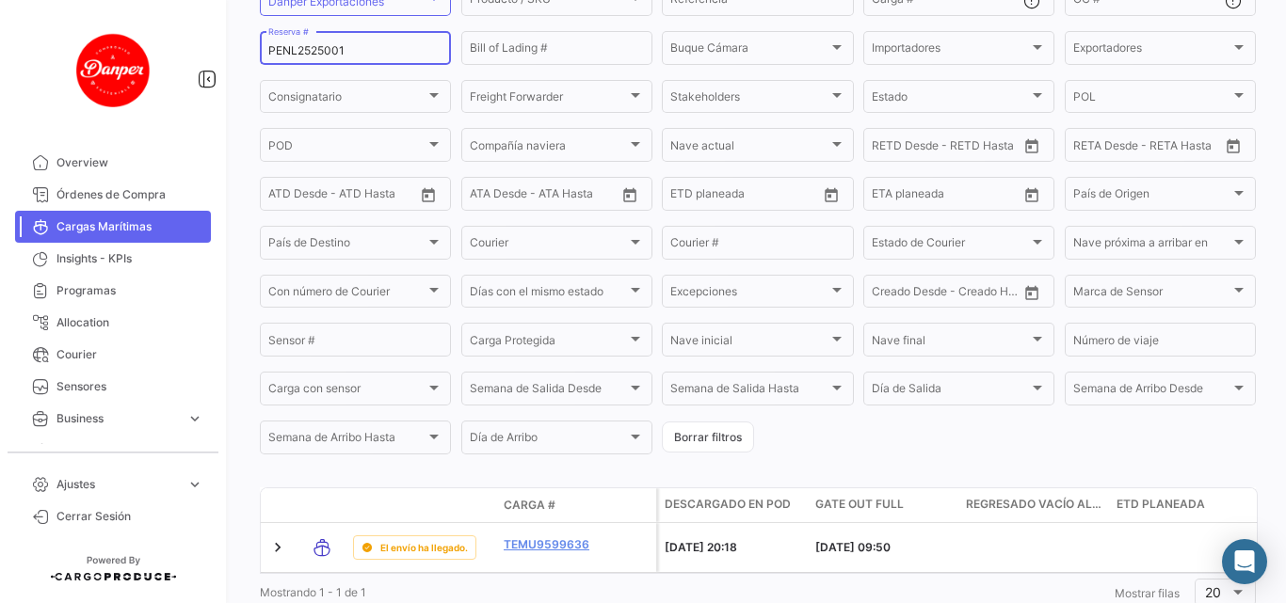
drag, startPoint x: 382, startPoint y: 53, endPoint x: 143, endPoint y: 29, distance: 240.2
click at [143, 29] on mat-sidenav-container "Overview Órdenes de Compra Cargas Marítimas Insights - KPIs Programas Allocatio…" at bounding box center [643, 301] width 1286 height 603
paste input "255637480"
drag, startPoint x: 343, startPoint y: 49, endPoint x: 192, endPoint y: 35, distance: 151.2
click at [192, 35] on mat-sidenav-container "Overview Órdenes de Compra Cargas Marítimas Insights - KPIs Programas Allocatio…" at bounding box center [643, 301] width 1286 height 603
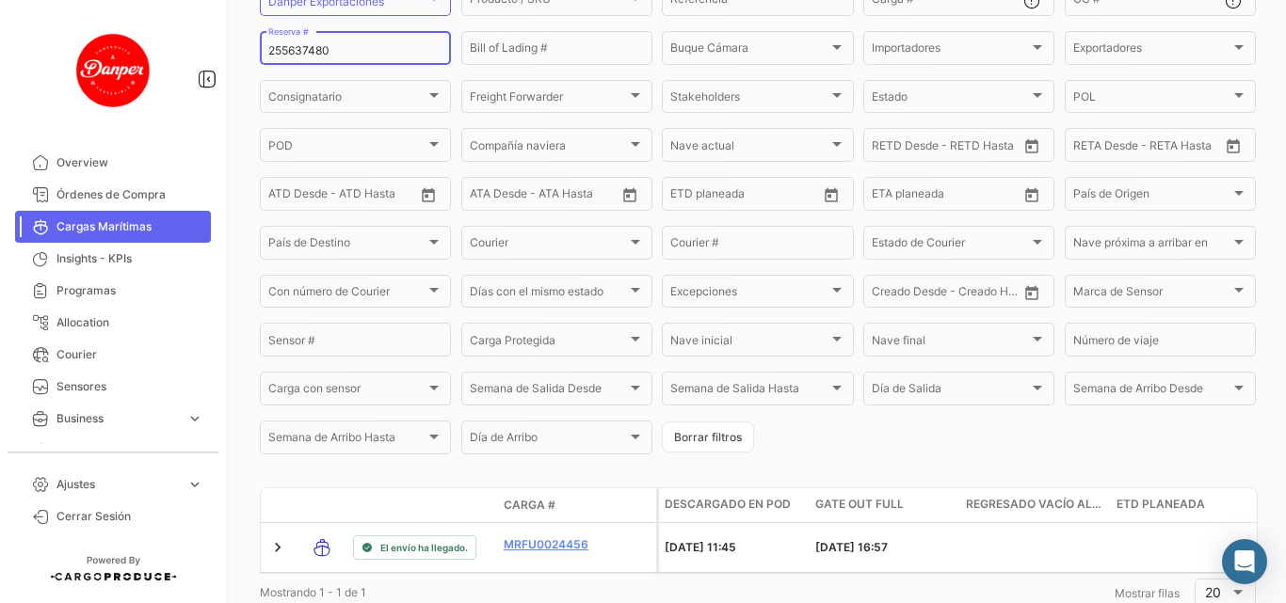
paste input "546"
drag, startPoint x: 371, startPoint y: 43, endPoint x: 172, endPoint y: 50, distance: 198.7
click at [172, 50] on mat-sidenav-container "Overview Órdenes de Compra Cargas Marítimas Insights - KPIs Programas Allocatio…" at bounding box center [643, 301] width 1286 height 603
paste input "BK25137757"
drag, startPoint x: 372, startPoint y: 54, endPoint x: 179, endPoint y: 58, distance: 193.0
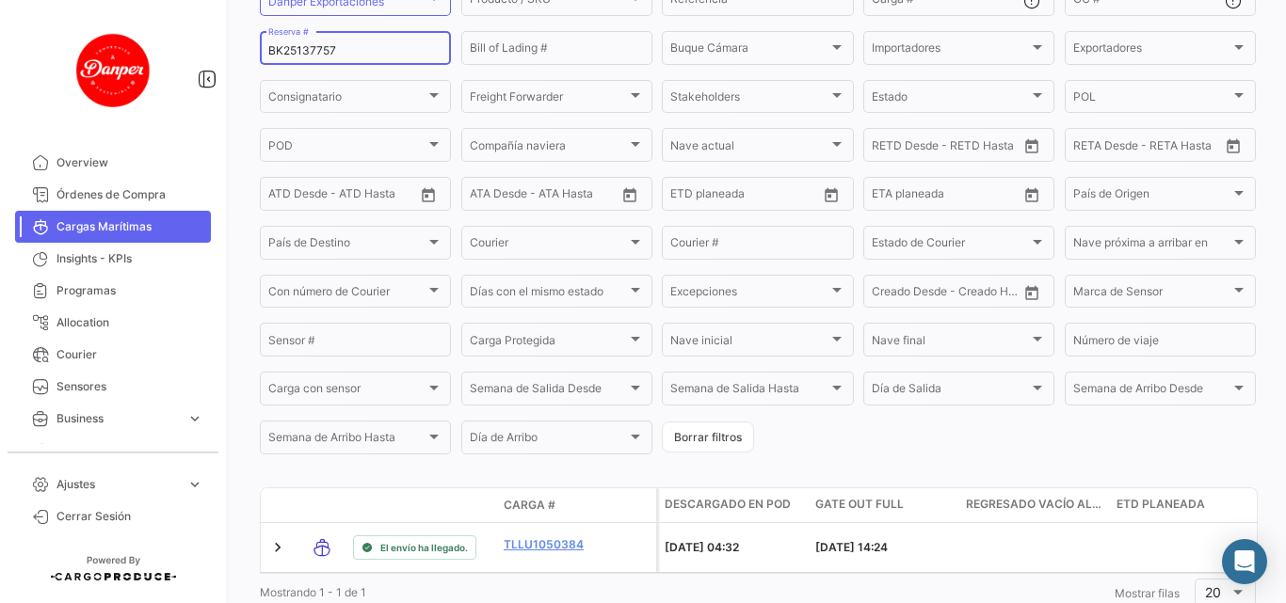
click at [179, 58] on mat-sidenav-container "Overview Órdenes de Compra Cargas Marítimas Insights - KPIs Programas Allocatio…" at bounding box center [643, 301] width 1286 height 603
paste input "2"
drag, startPoint x: 356, startPoint y: 44, endPoint x: 218, endPoint y: 24, distance: 138.8
click at [229, 26] on mat-sidenav-container "Overview Órdenes de Compra Cargas Marítimas Insights - KPIs Programas Allocatio…" at bounding box center [643, 301] width 1286 height 603
paste input "64"
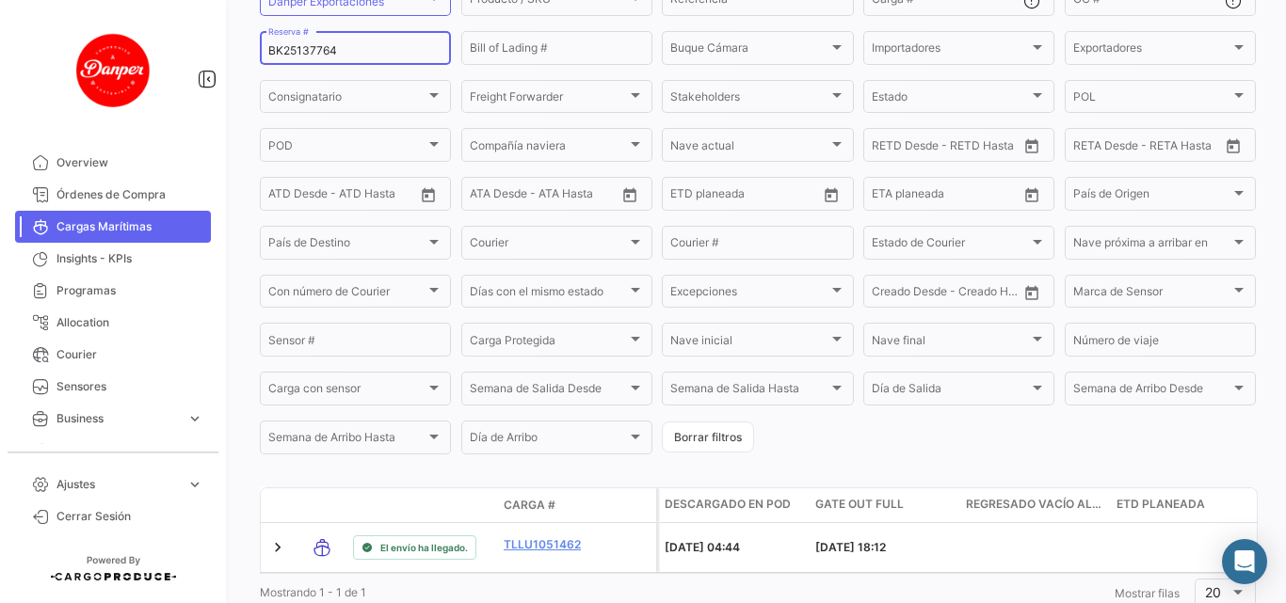
type input "BK25137764"
